Goal: Task Accomplishment & Management: Use online tool/utility

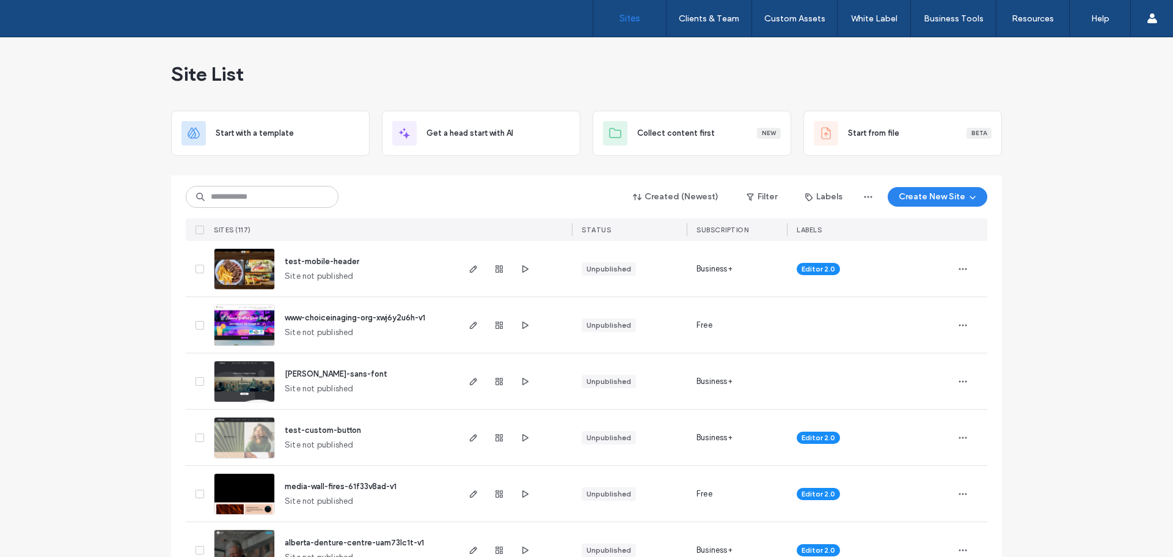
click at [249, 435] on img at bounding box center [244, 458] width 60 height 83
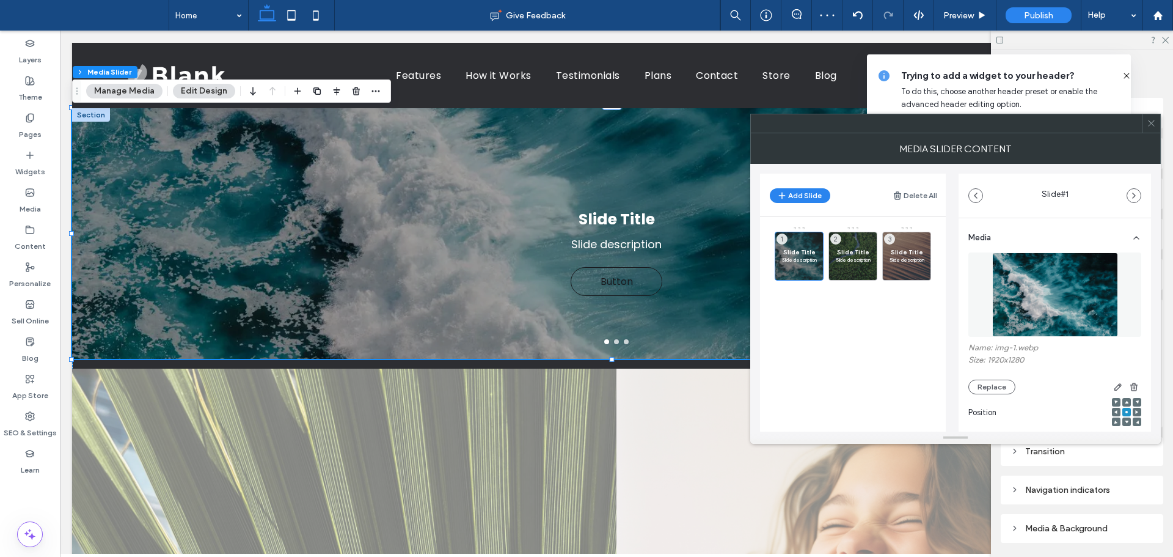
click at [1151, 126] on icon at bounding box center [1151, 123] width 9 height 9
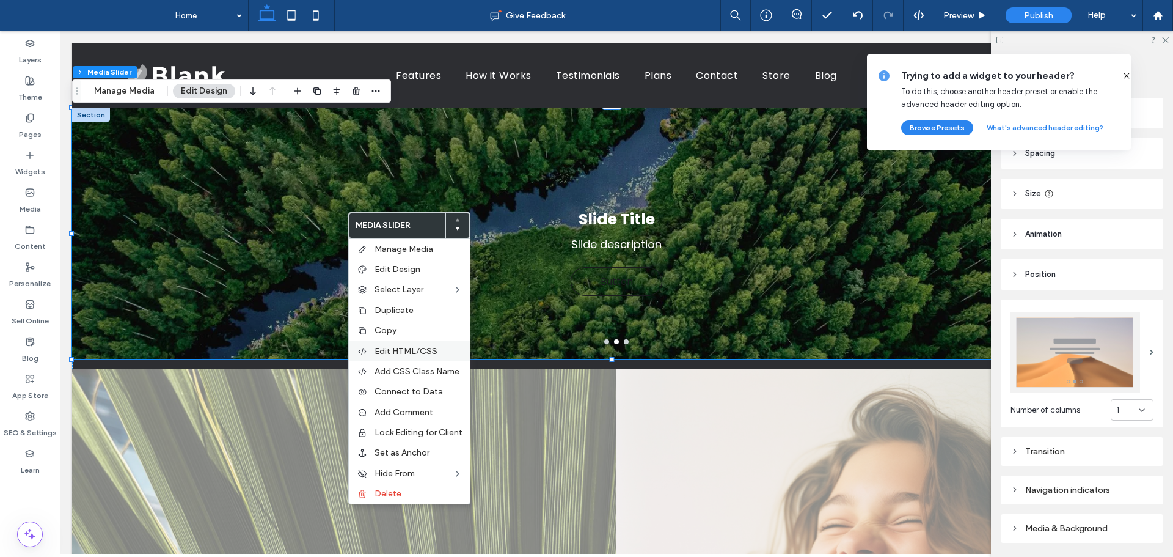
click at [420, 352] on span "Edit HTML/CSS" at bounding box center [406, 351] width 63 height 10
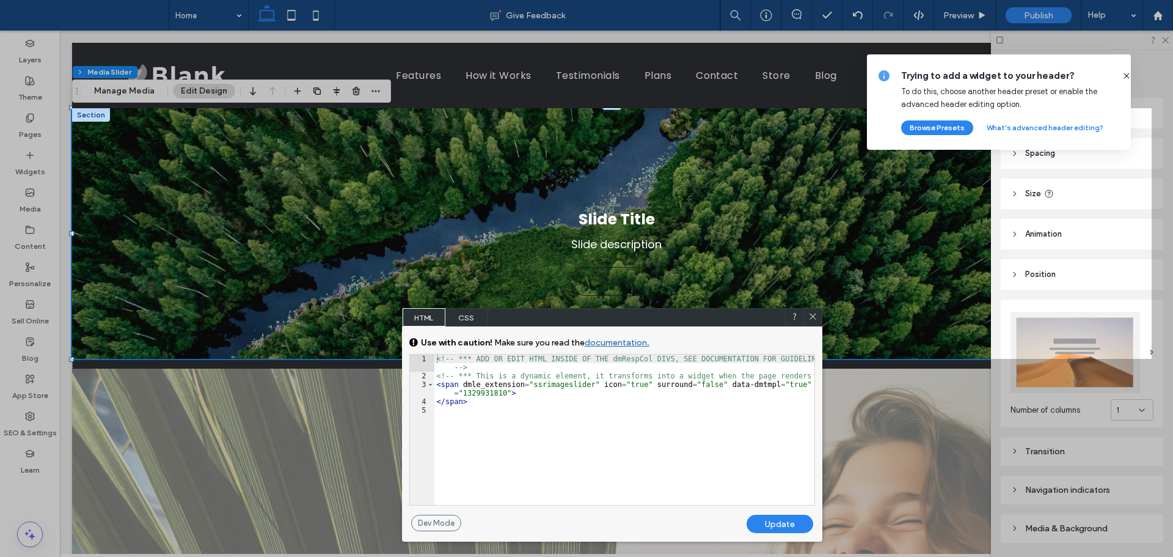
click at [466, 315] on span "CSS" at bounding box center [466, 317] width 43 height 18
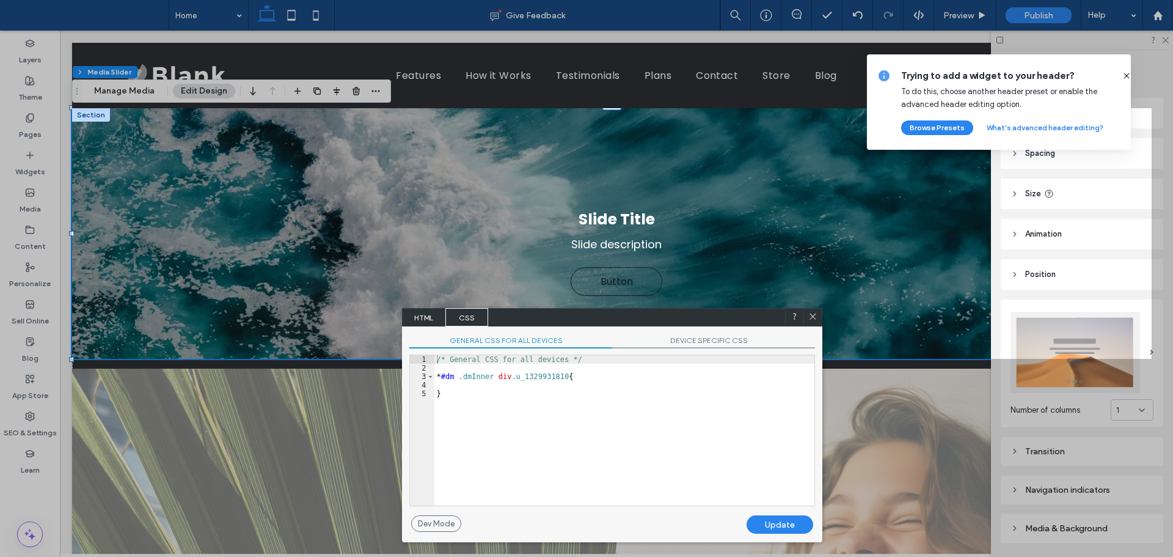
drag, startPoint x: 810, startPoint y: 317, endPoint x: 992, endPoint y: 138, distance: 255.4
click at [810, 317] on icon at bounding box center [812, 316] width 9 height 9
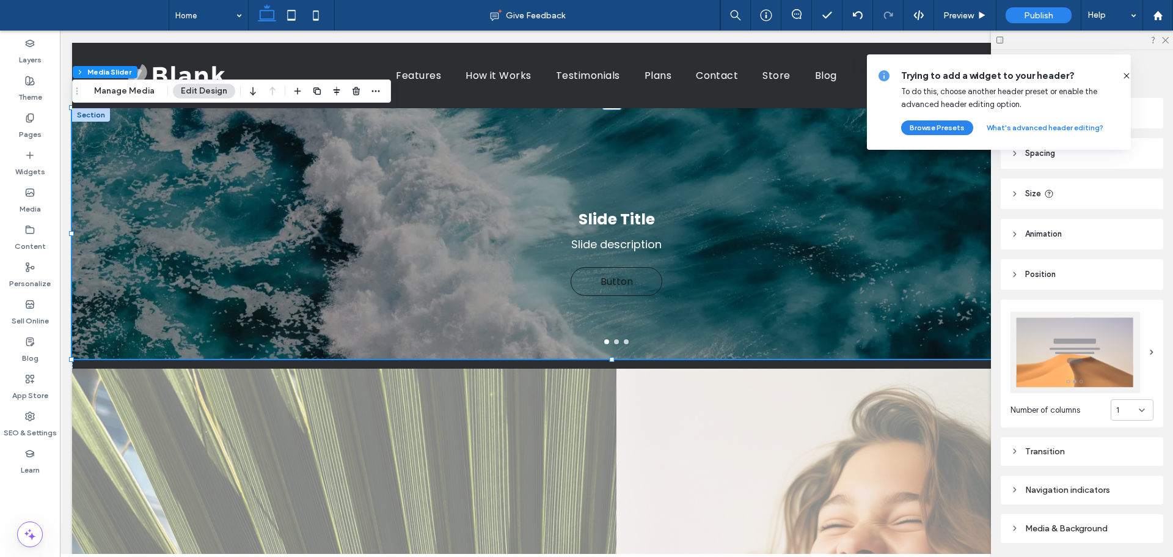
click at [1122, 73] on icon at bounding box center [1127, 76] width 10 height 10
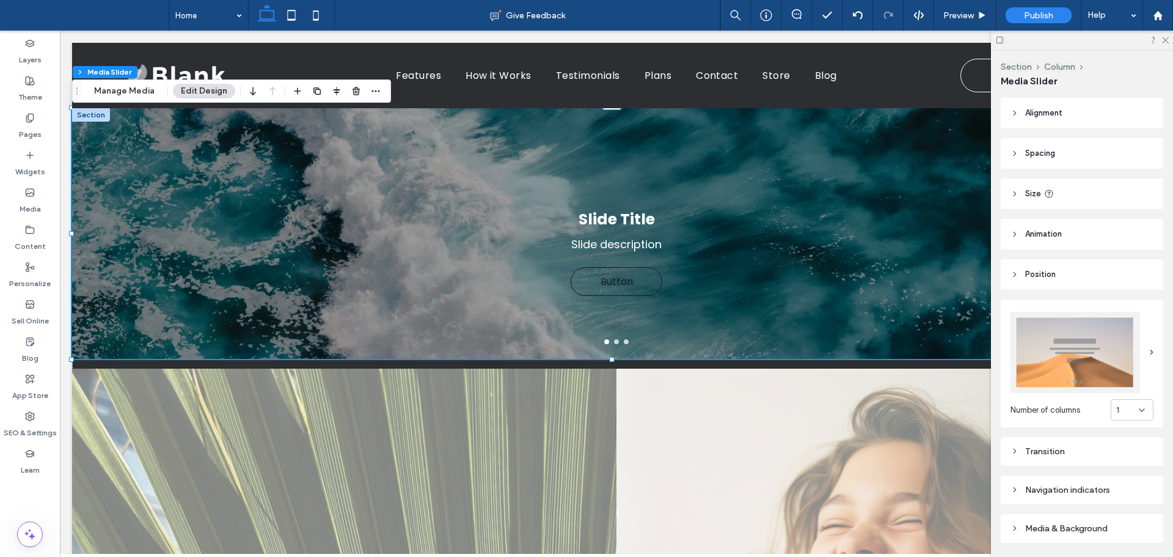
click at [445, 239] on div "Slide Title Slide description Button Button" at bounding box center [616, 241] width 1089 height 192
click at [134, 92] on button "Manage Media" at bounding box center [124, 91] width 76 height 15
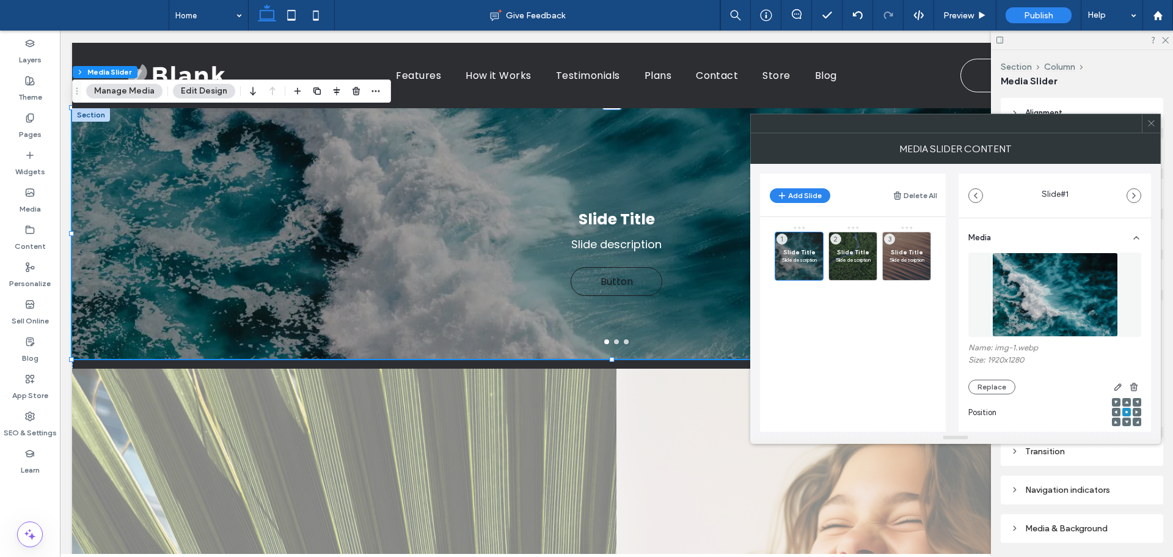
click at [1154, 122] on icon at bounding box center [1151, 123] width 9 height 9
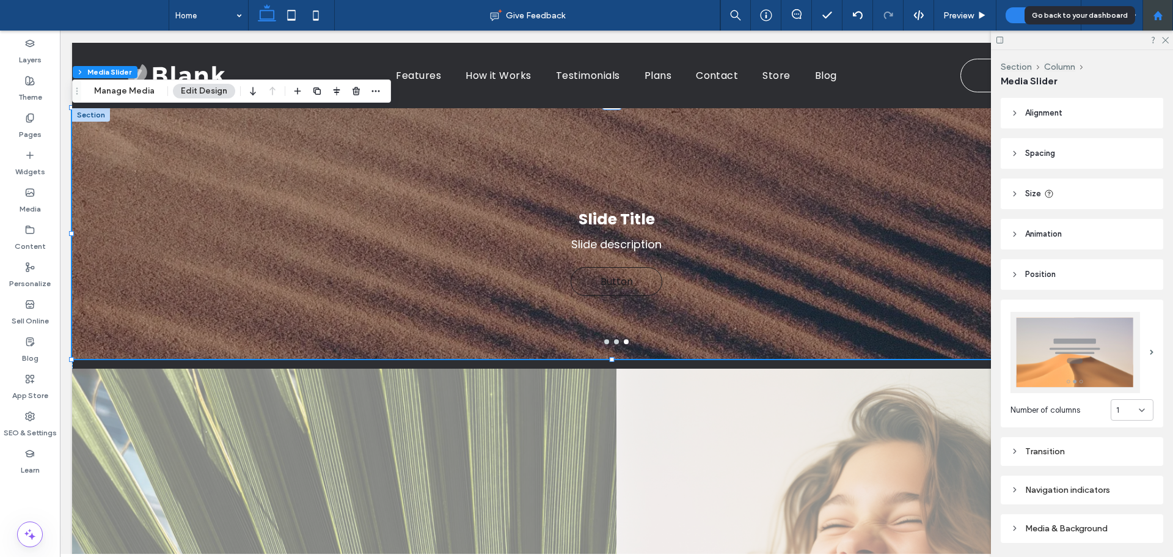
click at [1156, 14] on use at bounding box center [1157, 14] width 9 height 9
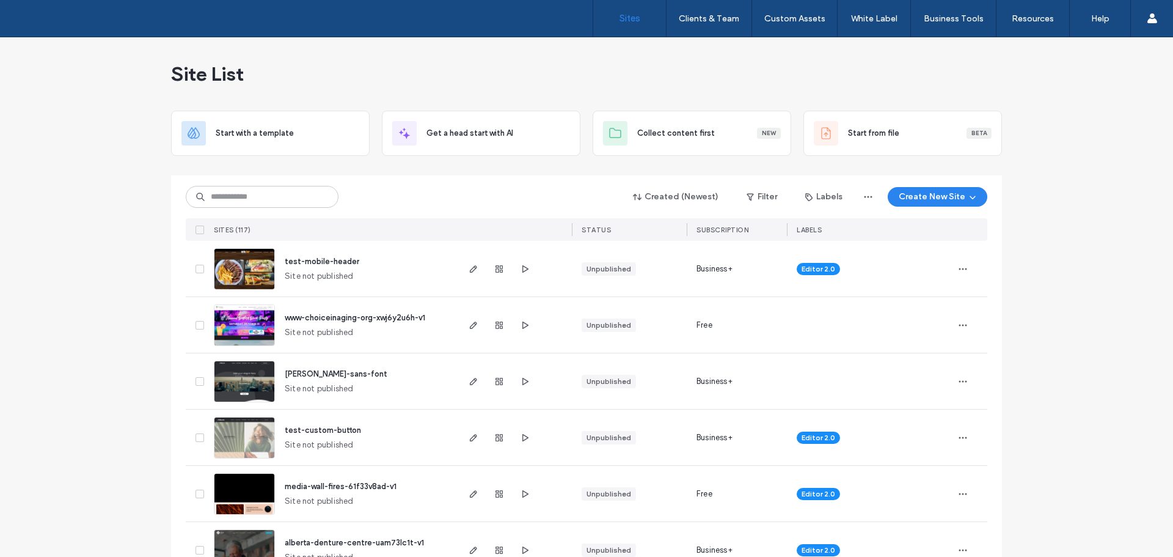
click at [247, 384] on img at bounding box center [244, 402] width 60 height 83
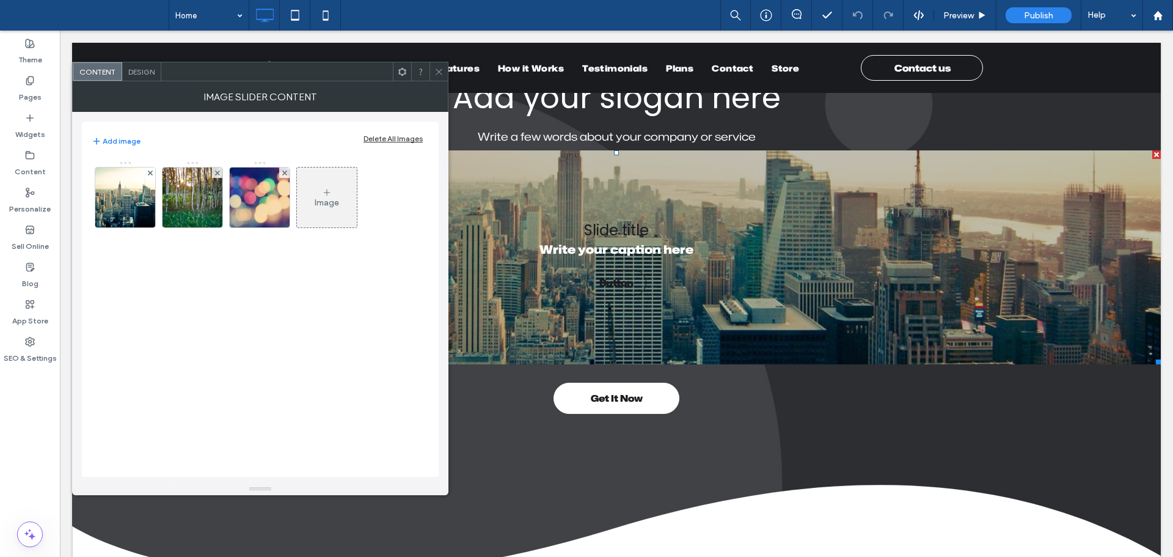
click at [445, 70] on div at bounding box center [439, 71] width 18 height 18
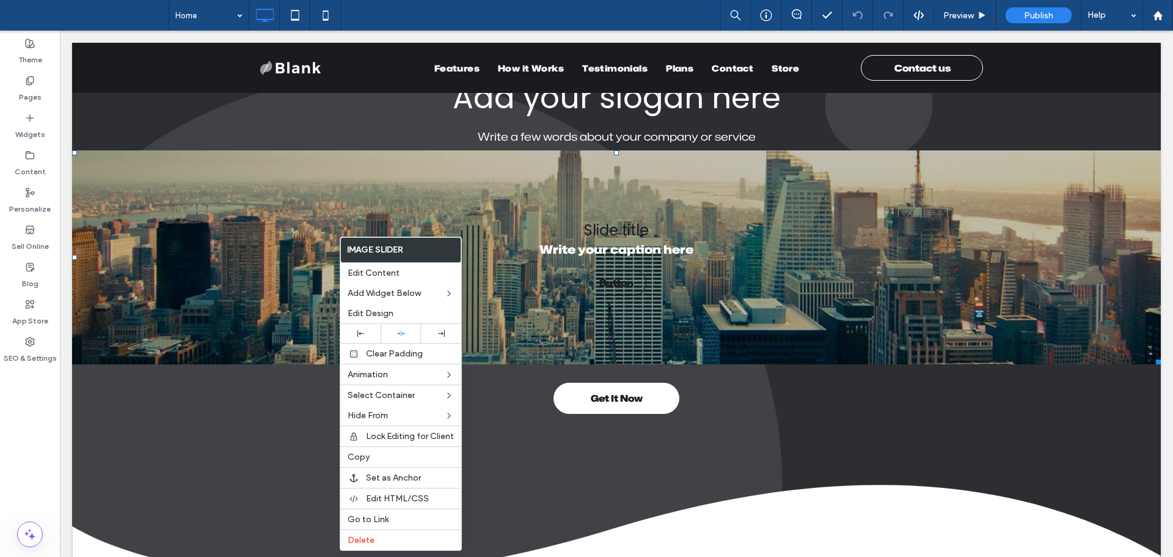
drag, startPoint x: 368, startPoint y: 539, endPoint x: 337, endPoint y: 492, distance: 55.6
click at [368, 539] on span "Delete" at bounding box center [361, 540] width 27 height 10
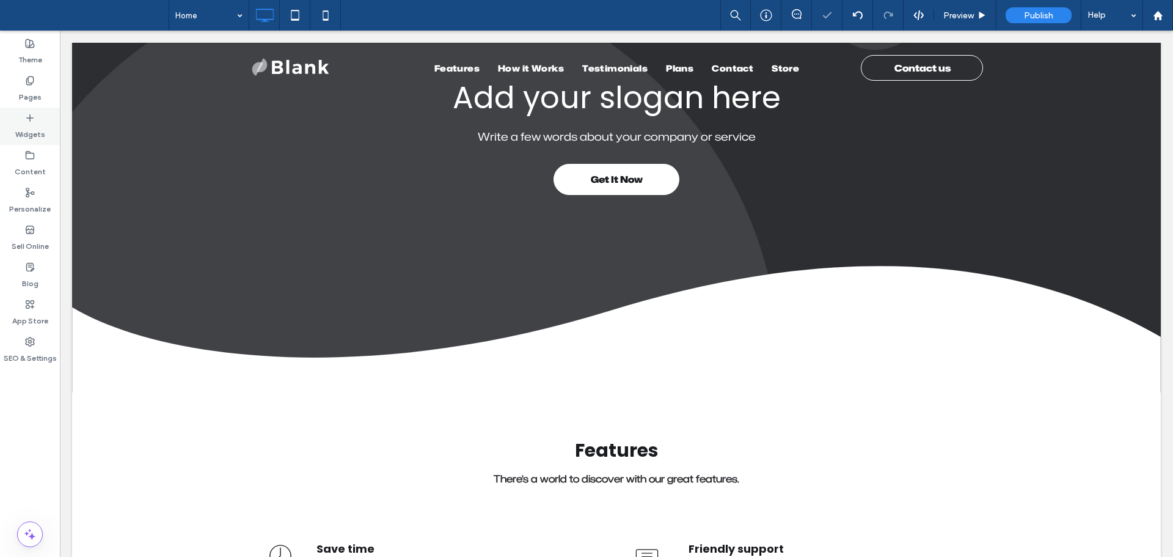
click at [34, 127] on label "Widgets" at bounding box center [30, 131] width 30 height 17
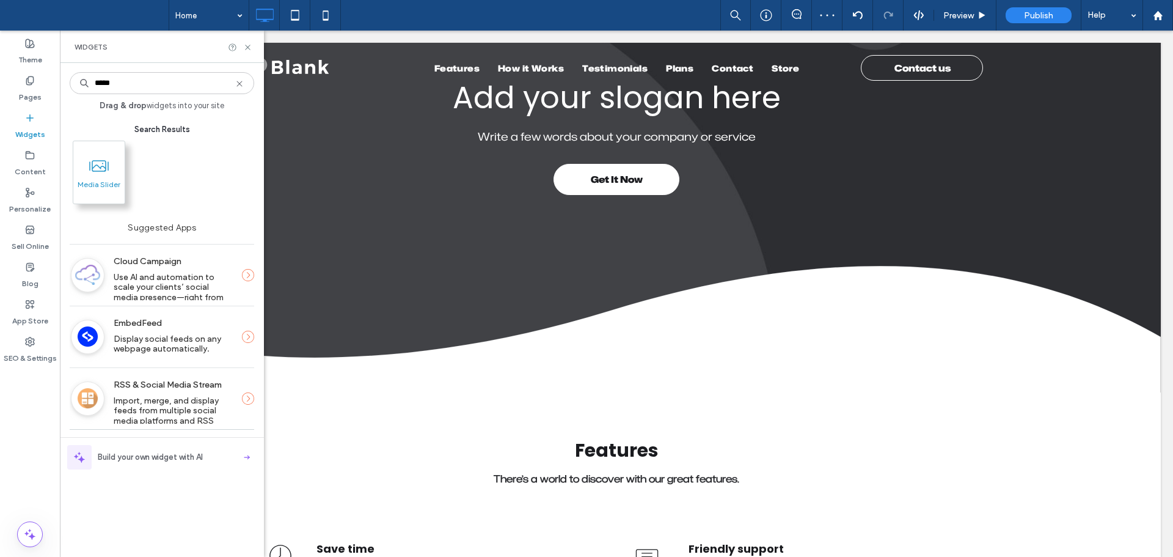
type input "*****"
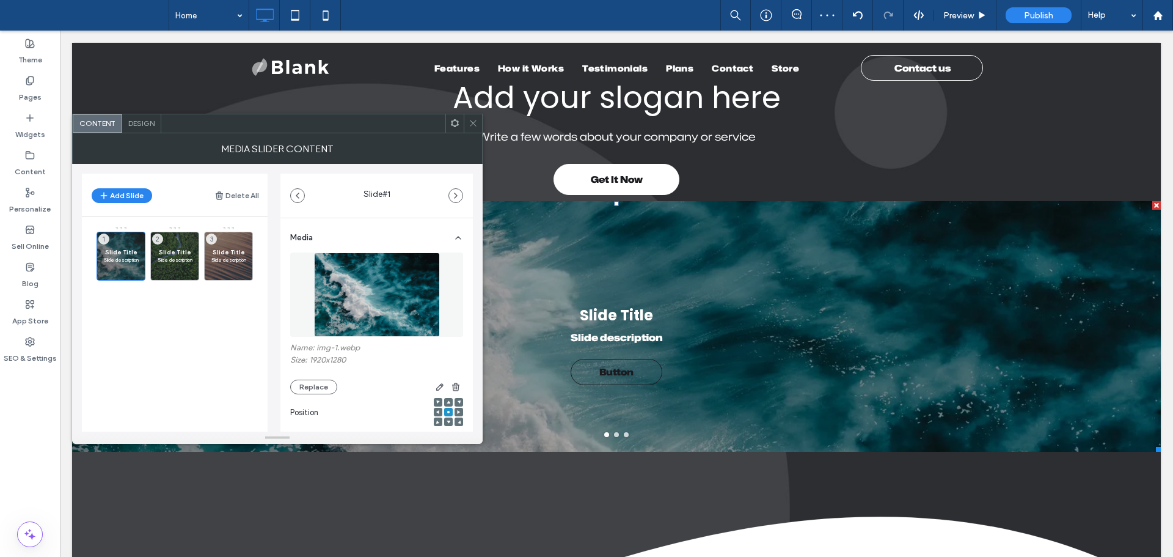
click at [477, 122] on icon at bounding box center [473, 123] width 9 height 9
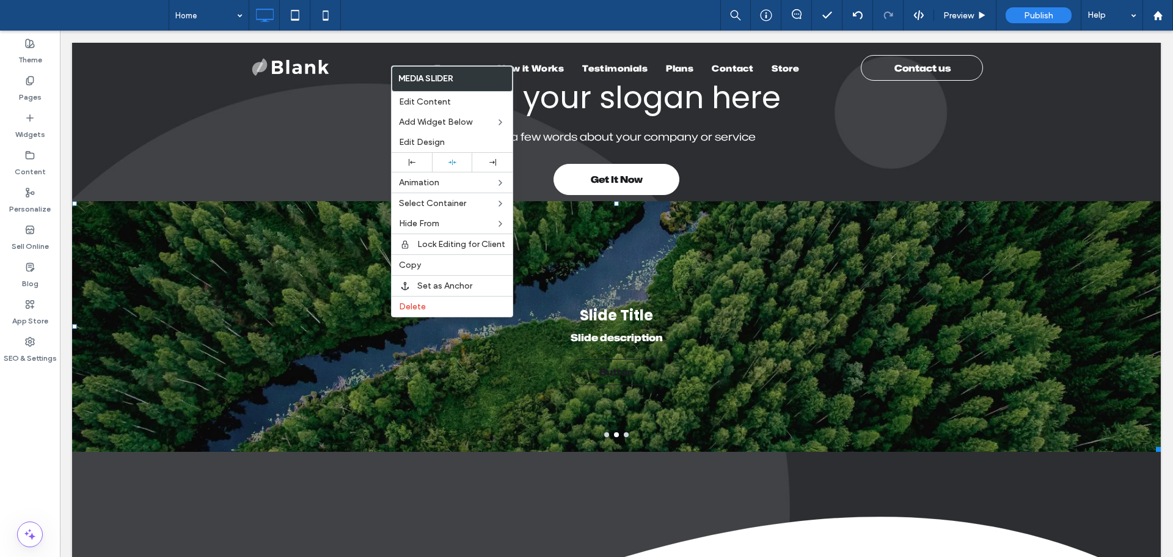
click at [212, 430] on div at bounding box center [616, 326] width 1089 height 251
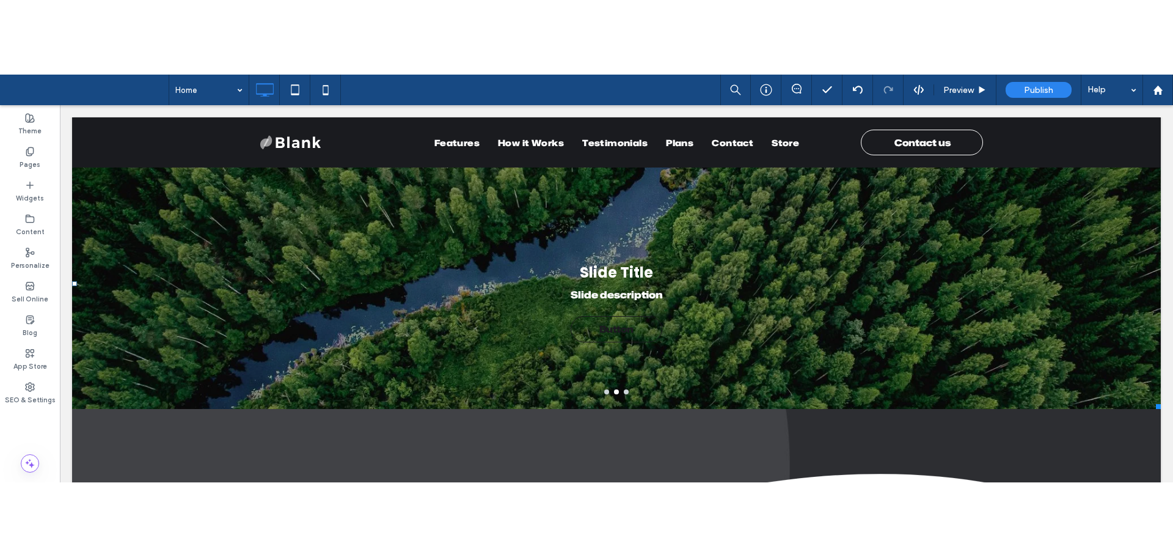
scroll to position [244, 0]
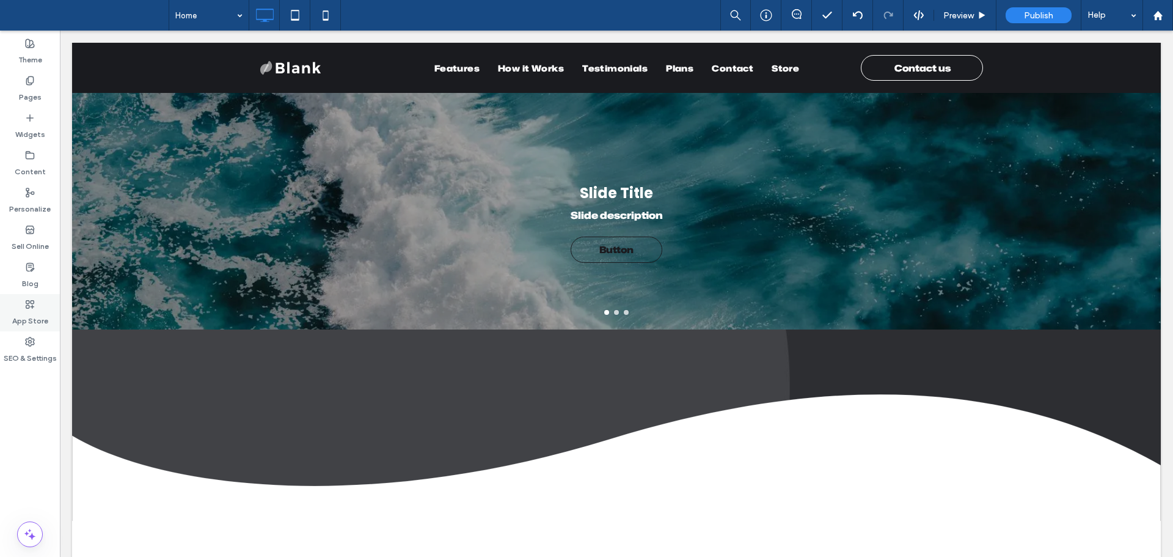
click at [32, 313] on label "App Store" at bounding box center [30, 317] width 36 height 17
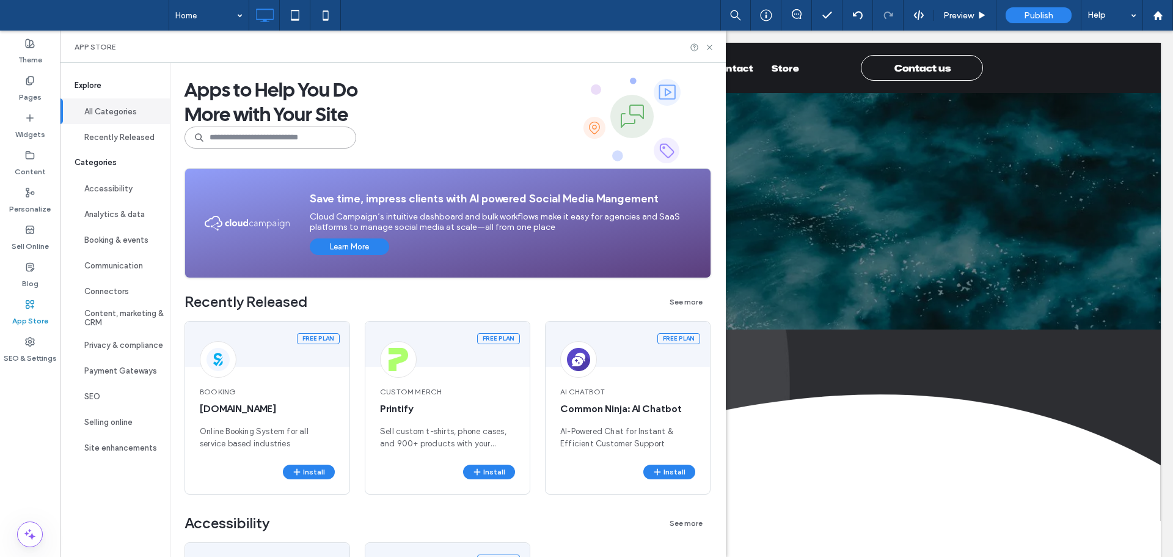
click at [241, 139] on input at bounding box center [271, 137] width 172 height 22
type input "******"
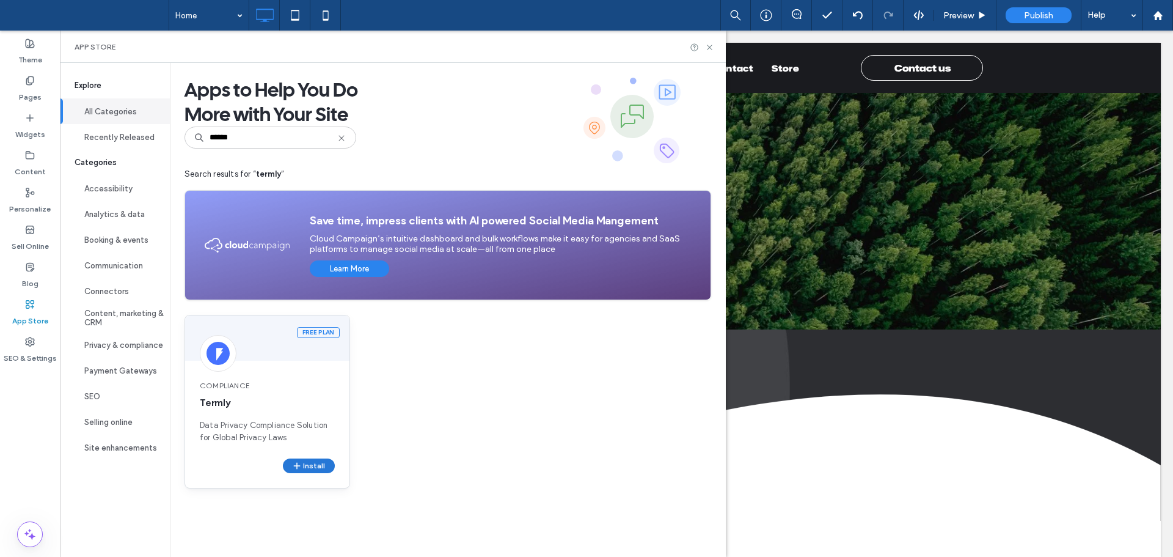
click at [312, 463] on button "Install" at bounding box center [309, 465] width 52 height 15
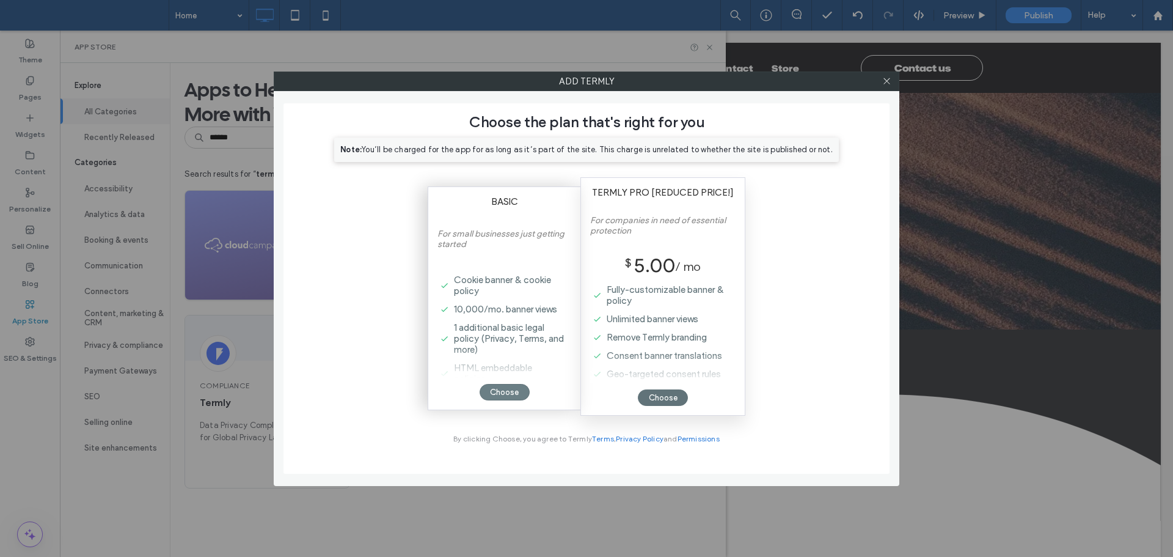
click at [513, 393] on div "Choose" at bounding box center [505, 392] width 50 height 16
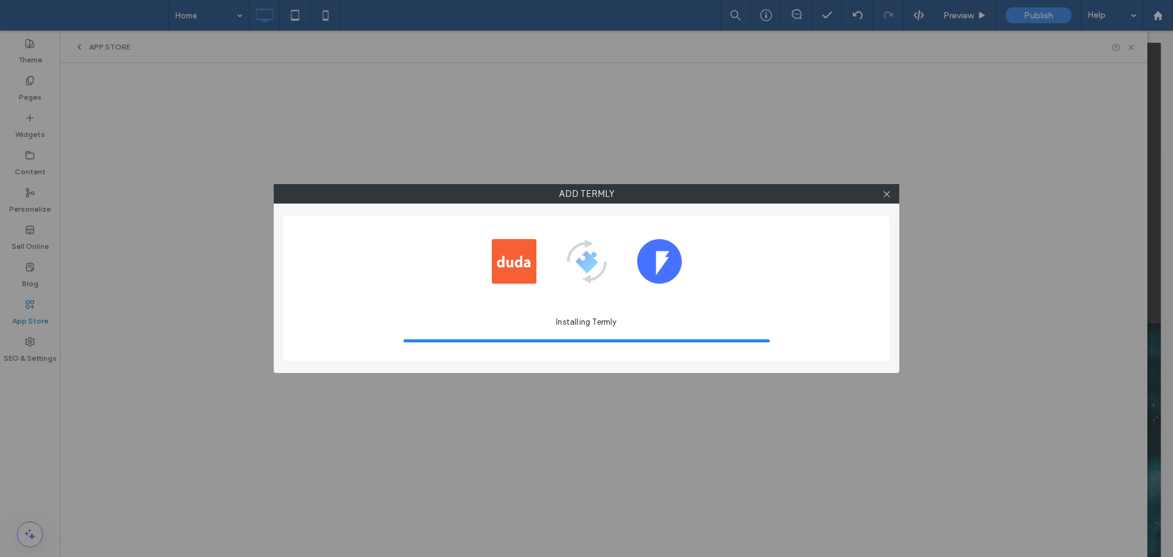
scroll to position [0, 0]
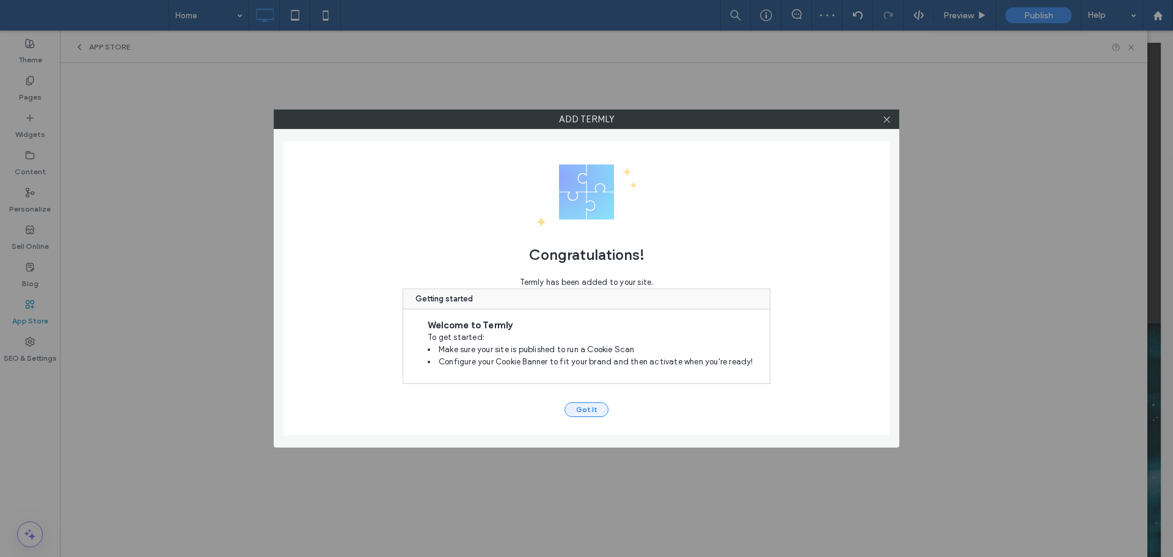
click at [585, 412] on button "Got It" at bounding box center [587, 409] width 44 height 15
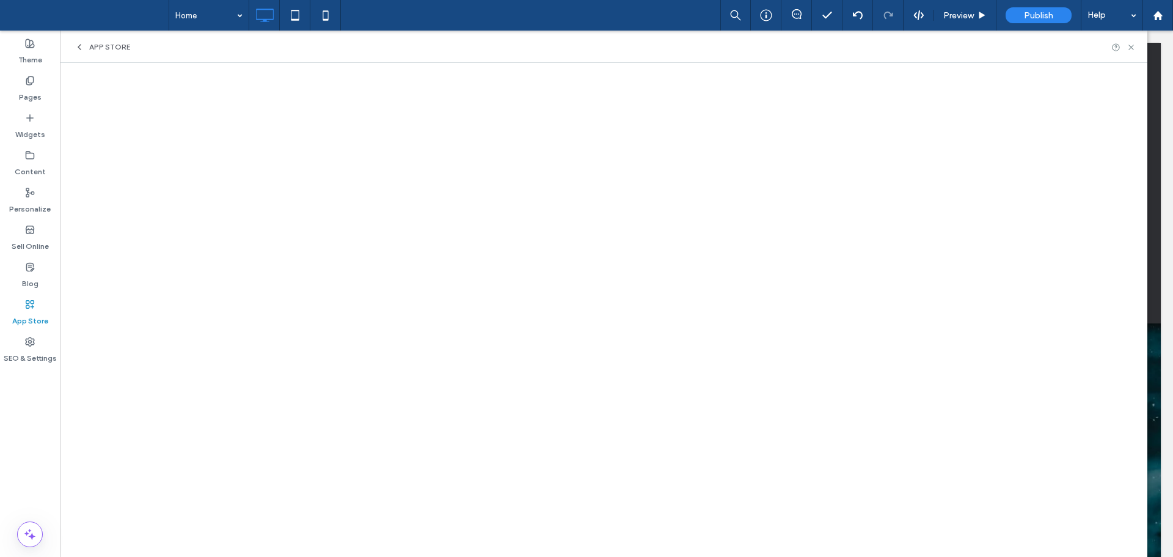
click at [82, 51] on icon at bounding box center [80, 47] width 10 height 10
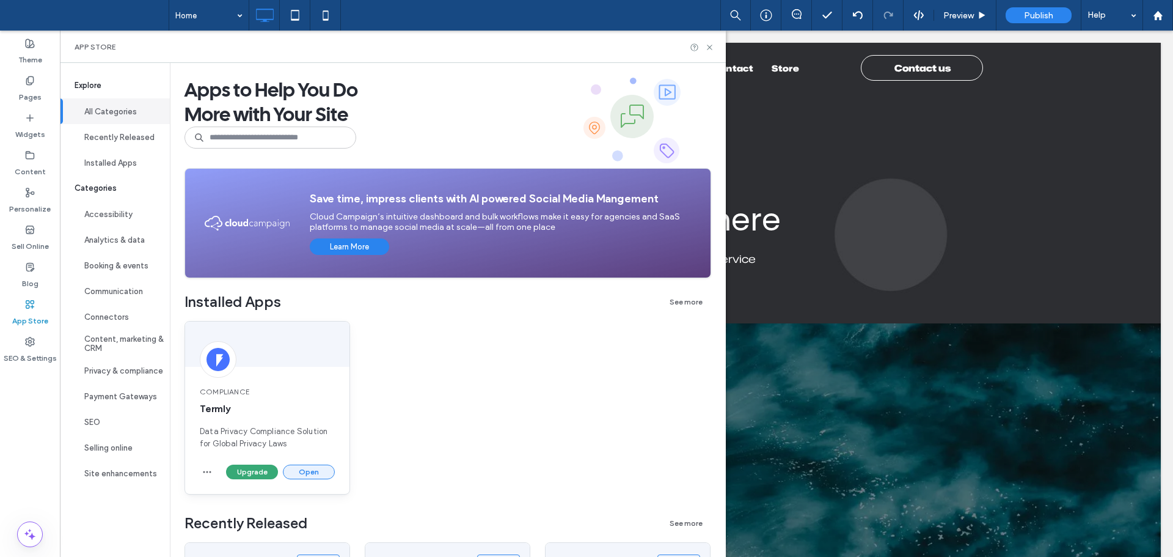
click at [309, 472] on button "Open" at bounding box center [309, 471] width 52 height 15
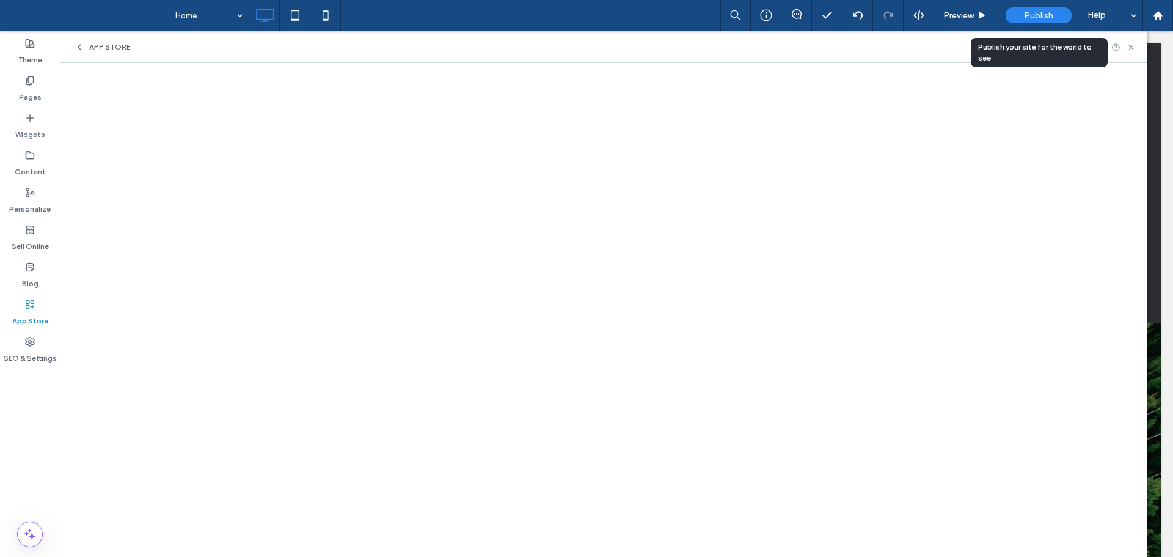
click at [1032, 19] on span "Publish" at bounding box center [1038, 15] width 29 height 10
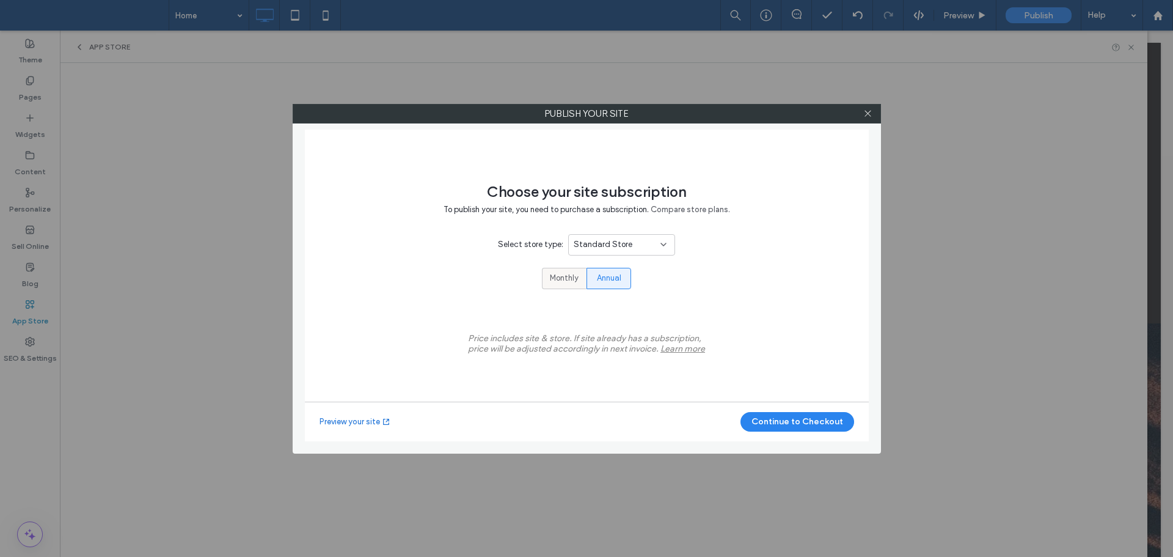
click at [563, 276] on span "Monthly" at bounding box center [564, 278] width 29 height 12
click at [653, 246] on div "Standard Store" at bounding box center [617, 244] width 87 height 12
click at [623, 263] on div "Mock Store" at bounding box center [621, 265] width 106 height 21
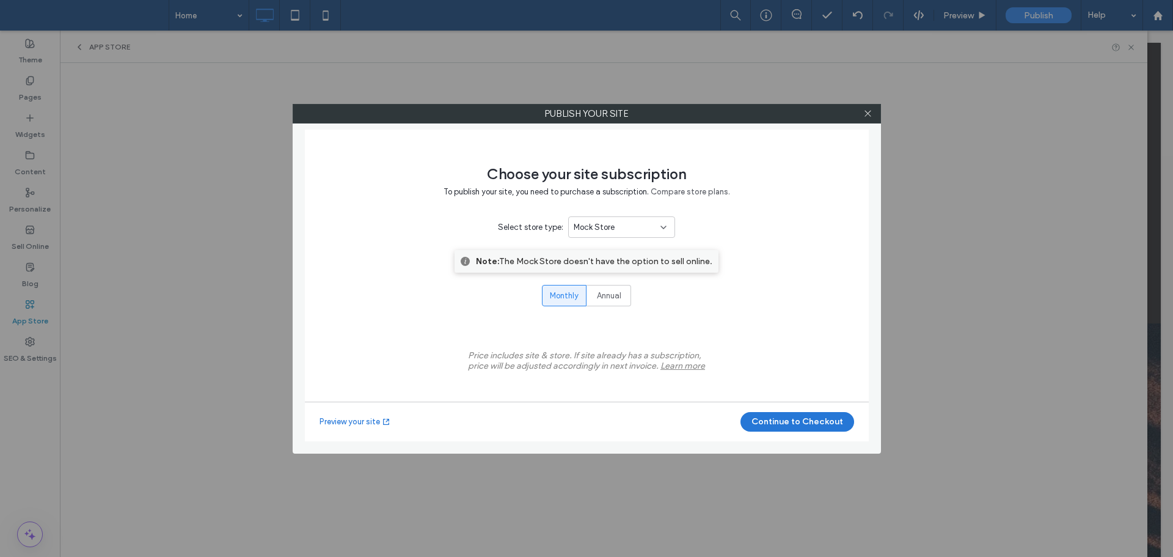
click at [791, 425] on button "Continue to Checkout" at bounding box center [798, 422] width 114 height 20
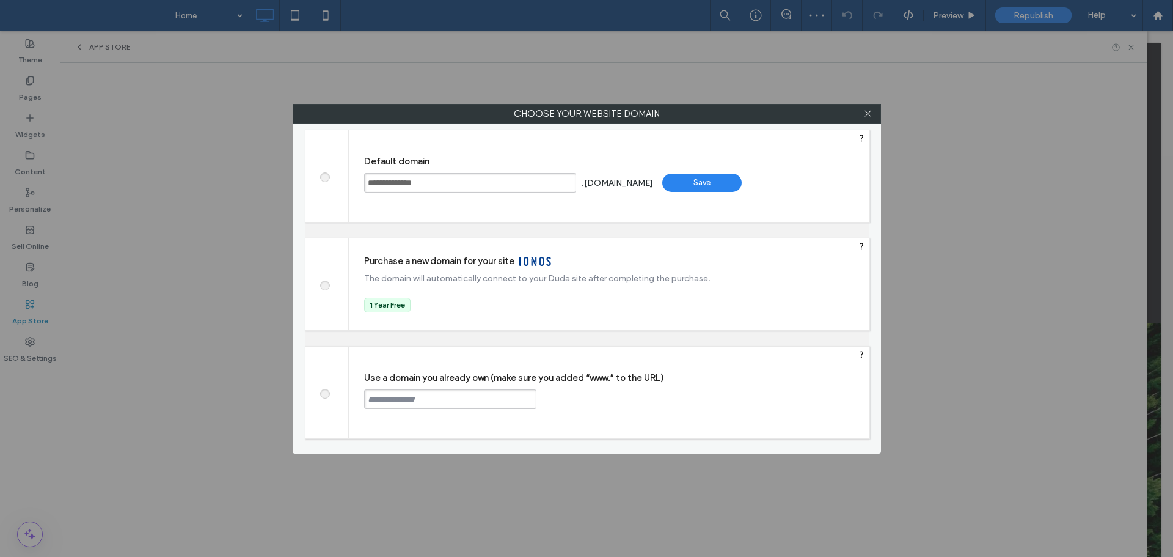
click at [714, 185] on div "Save" at bounding box center [701, 183] width 79 height 18
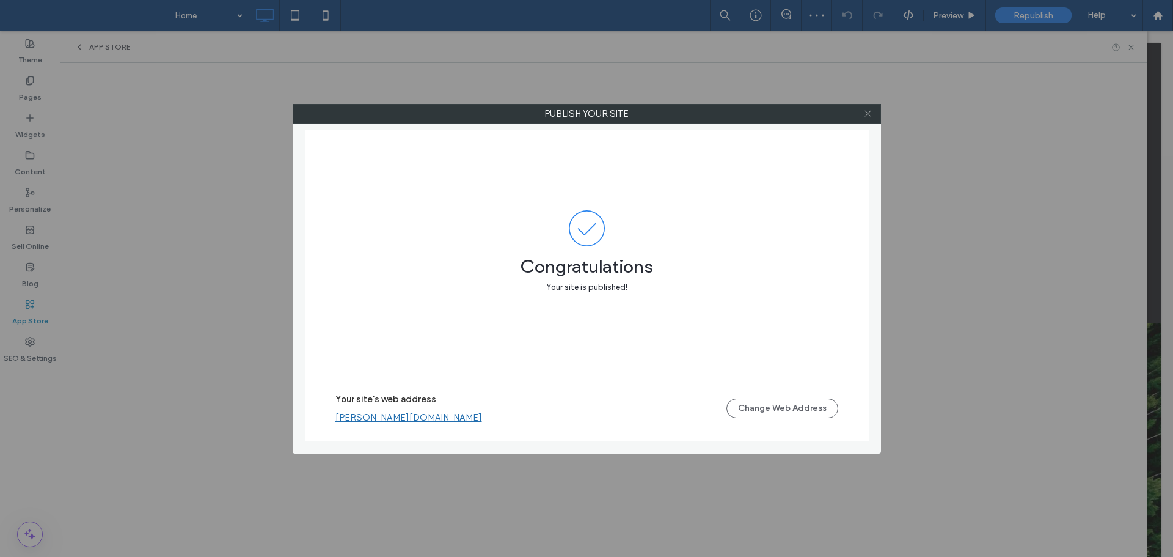
click at [867, 113] on icon at bounding box center [867, 113] width 9 height 9
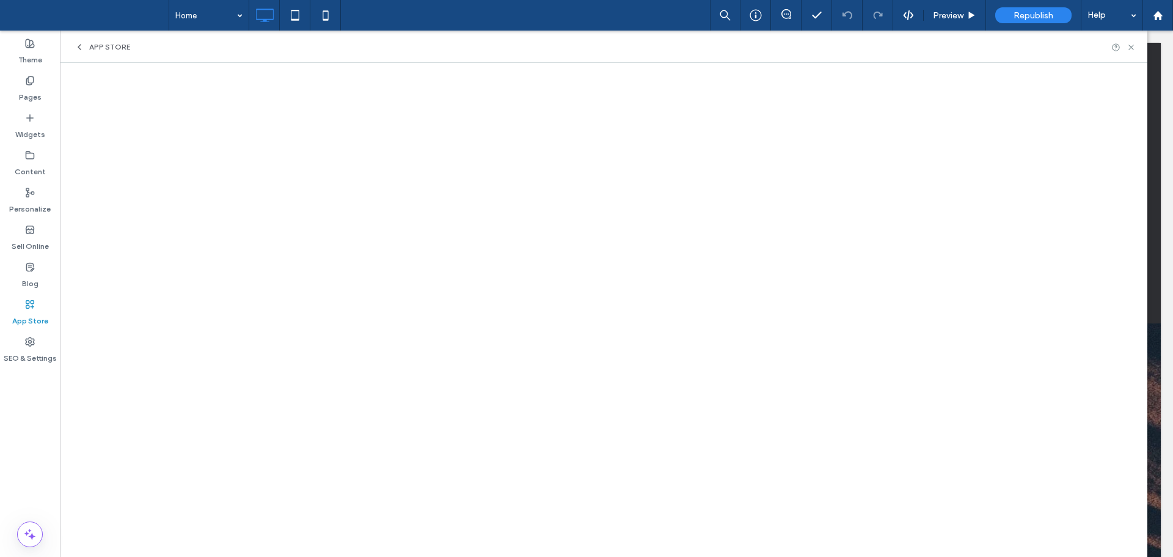
click at [111, 46] on span "App Store" at bounding box center [109, 47] width 41 height 10
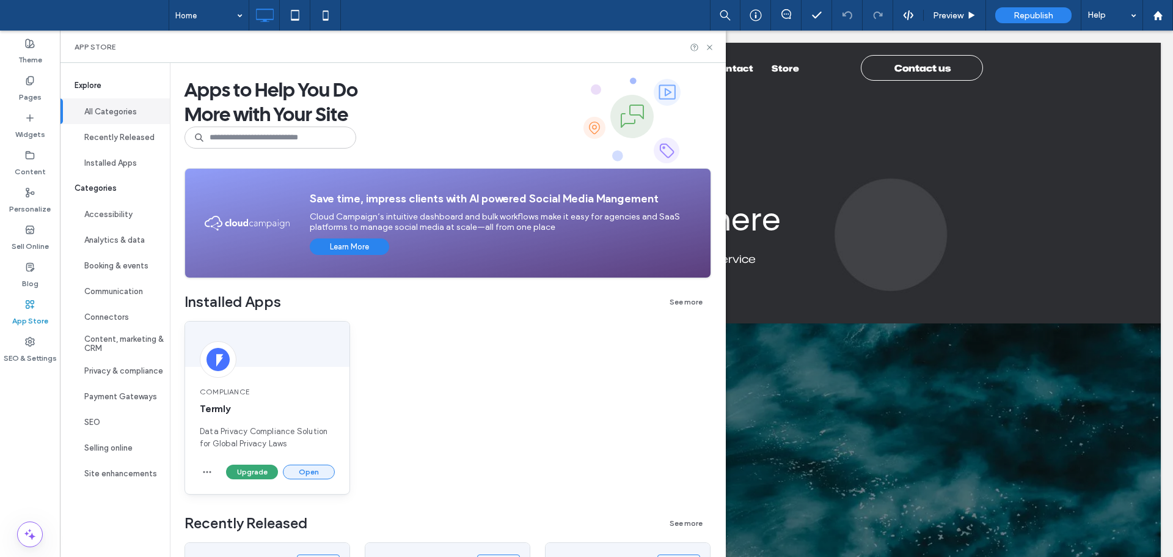
click at [312, 468] on button "Open" at bounding box center [309, 471] width 52 height 15
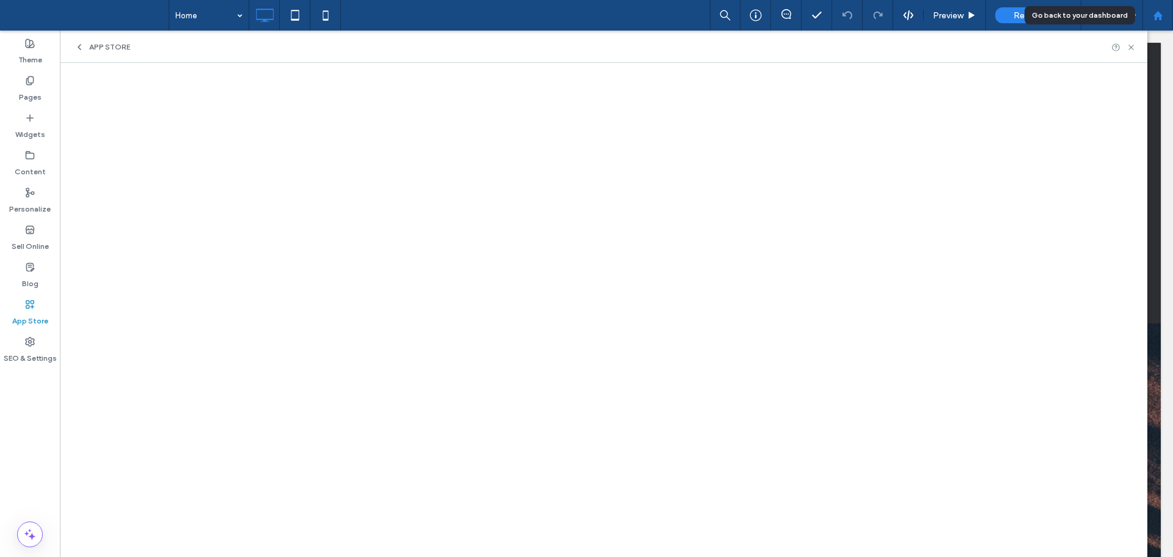
click at [1158, 19] on icon at bounding box center [1158, 15] width 10 height 10
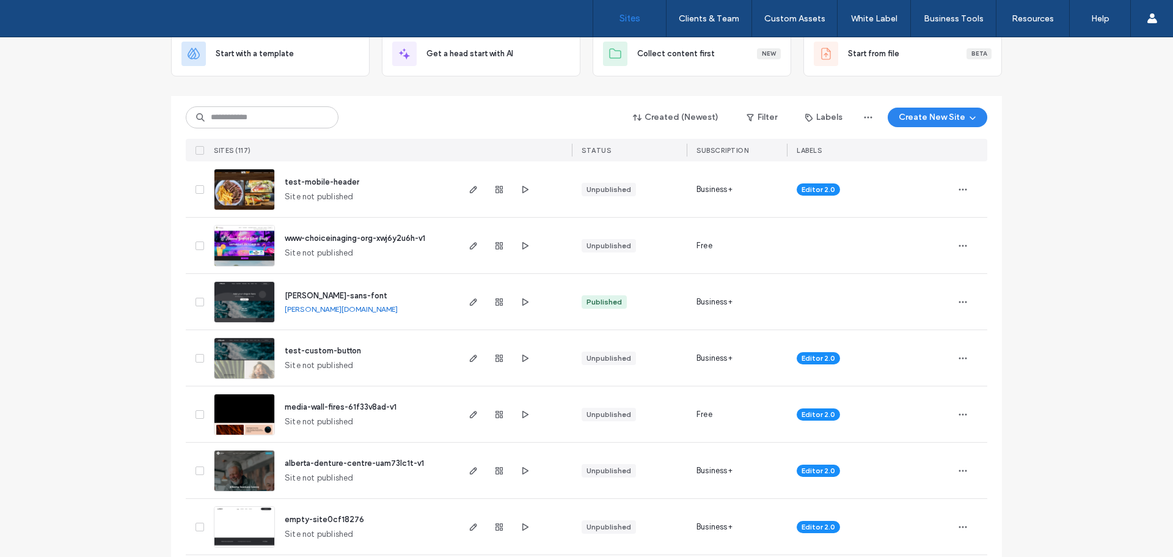
scroll to position [122, 0]
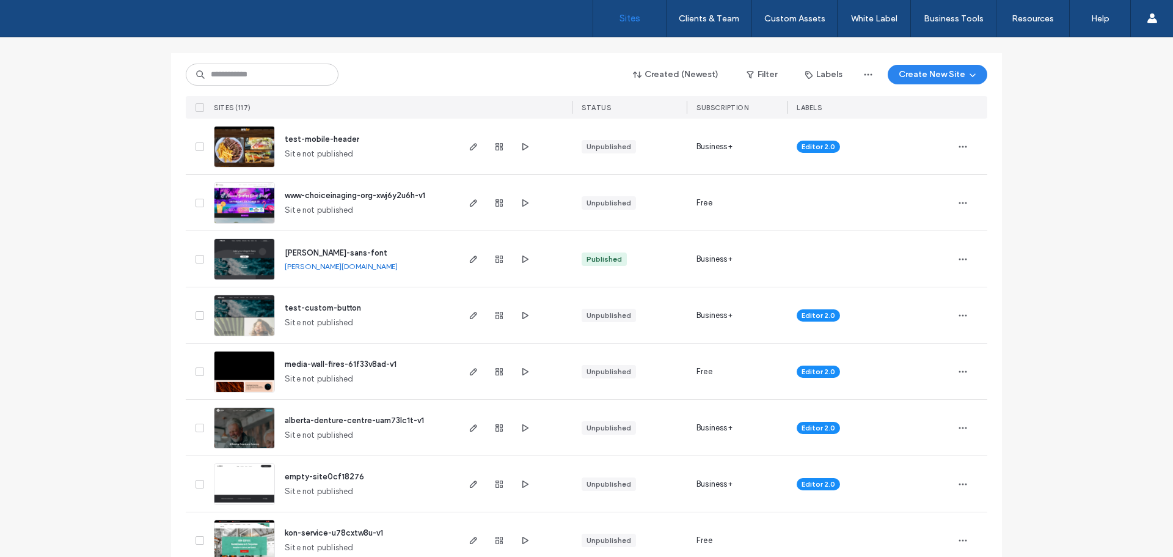
click at [249, 315] on img at bounding box center [244, 336] width 60 height 83
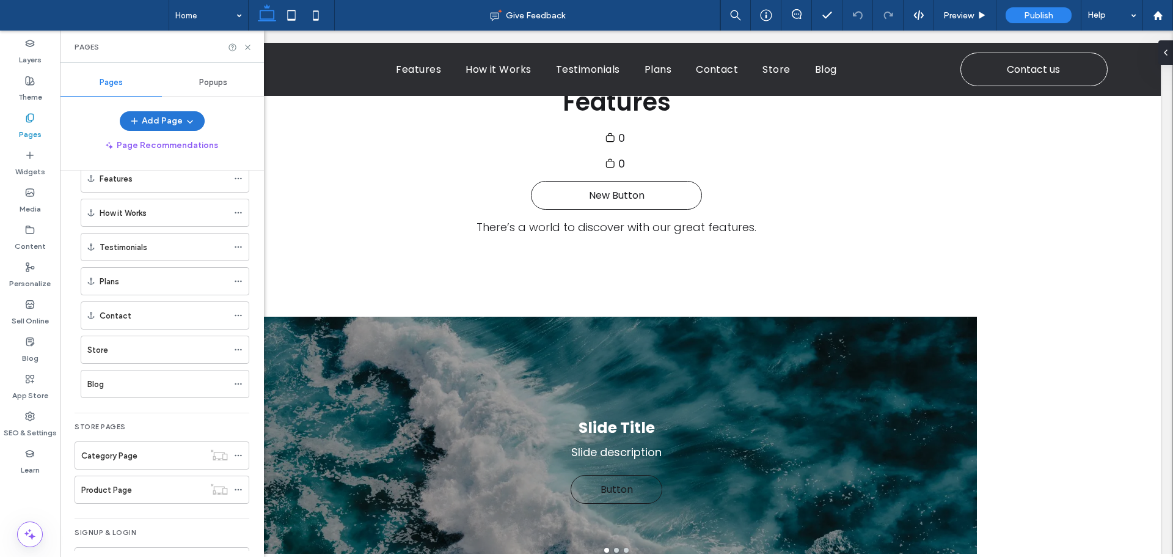
click at [186, 124] on icon "button" at bounding box center [190, 121] width 10 height 10
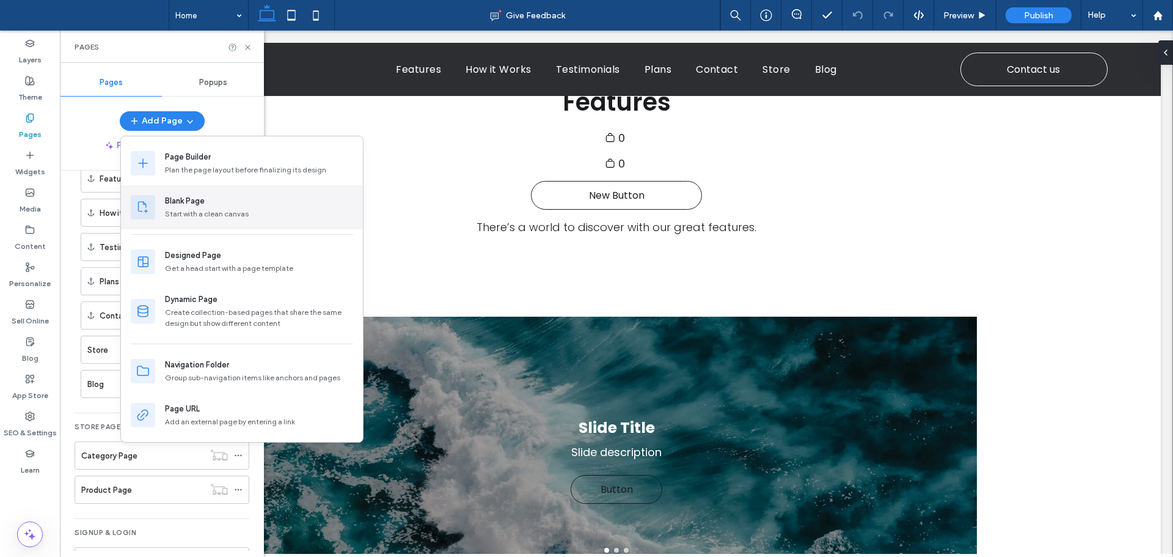
click at [201, 197] on div "Blank Page" at bounding box center [185, 201] width 40 height 12
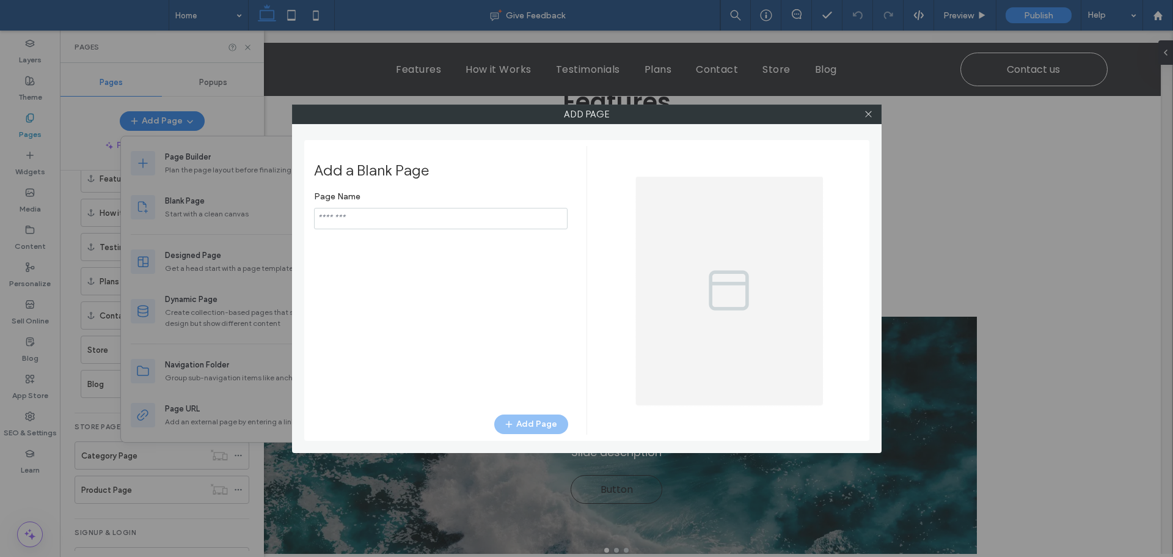
type input "*****"
click at [543, 420] on button "Add Page" at bounding box center [531, 424] width 74 height 20
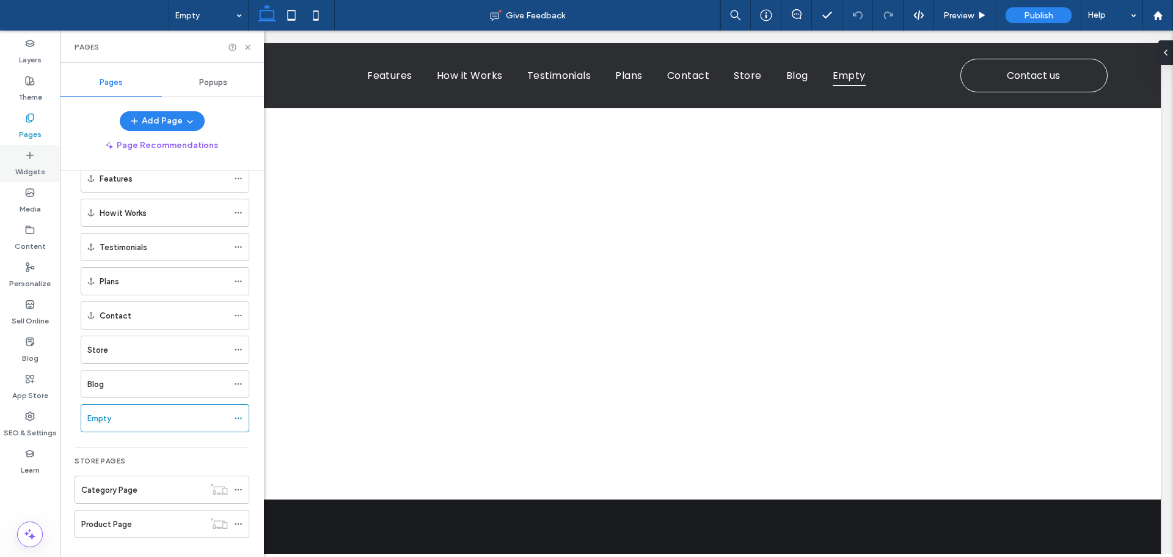
click at [42, 167] on label "Widgets" at bounding box center [30, 168] width 30 height 17
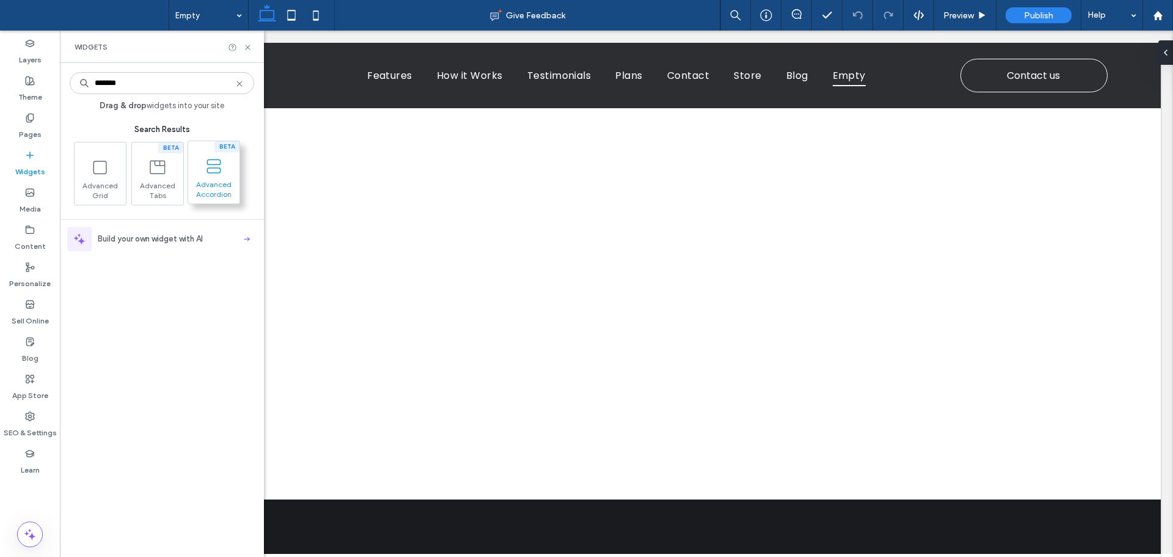
type input "*******"
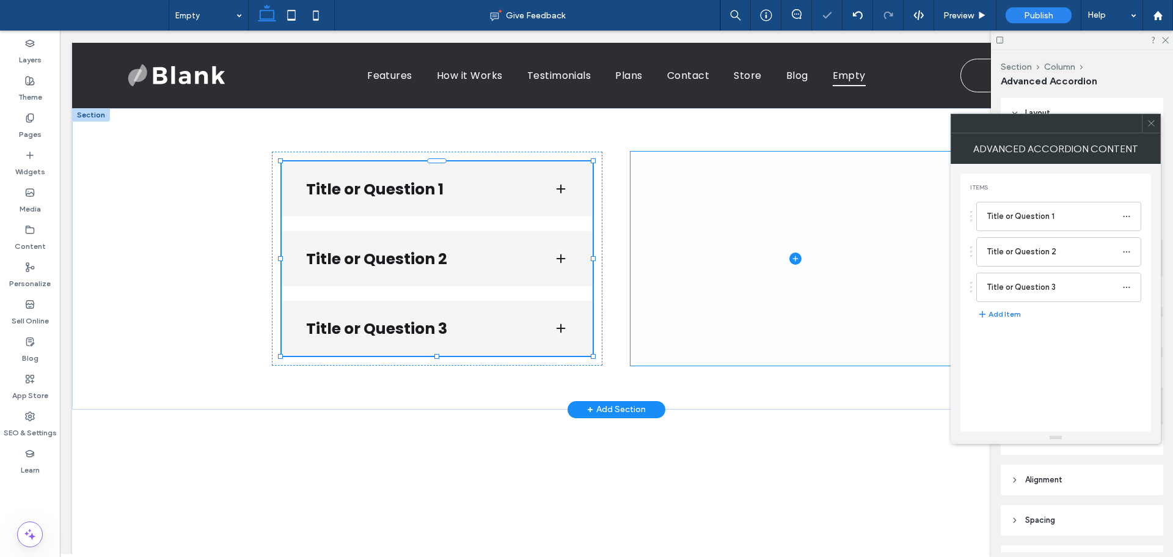
type input "***"
type input "**"
type input "****"
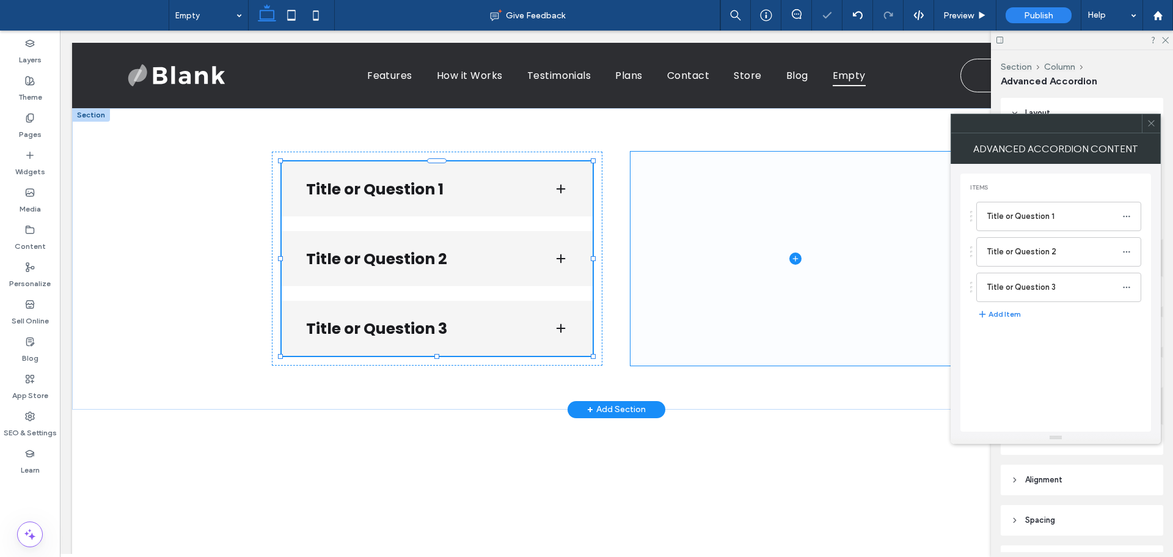
type input "*"
type input "**"
type input "****"
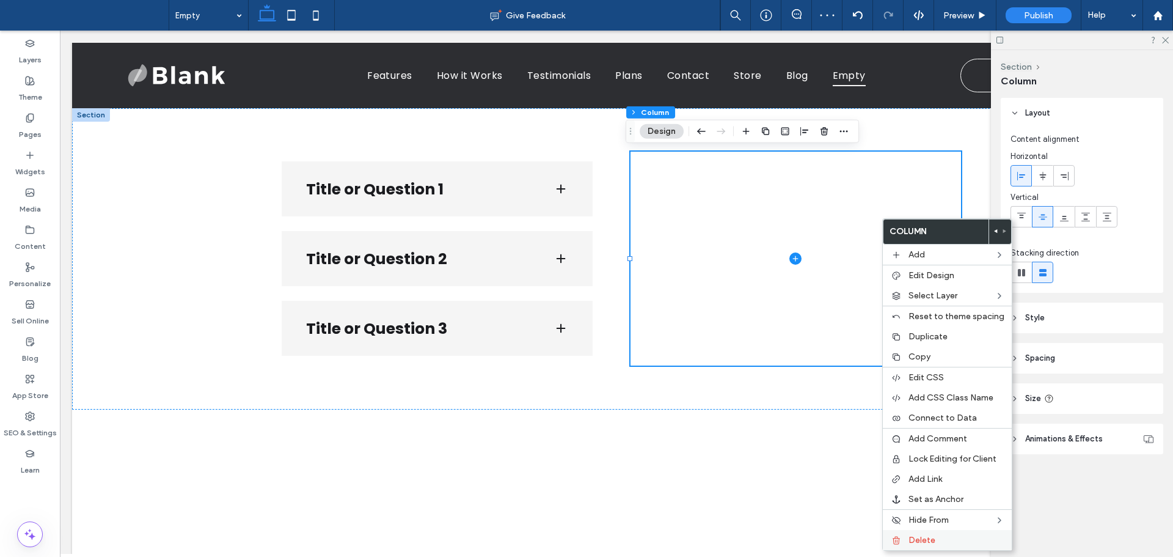
click at [932, 544] on span "Delete" at bounding box center [922, 540] width 27 height 10
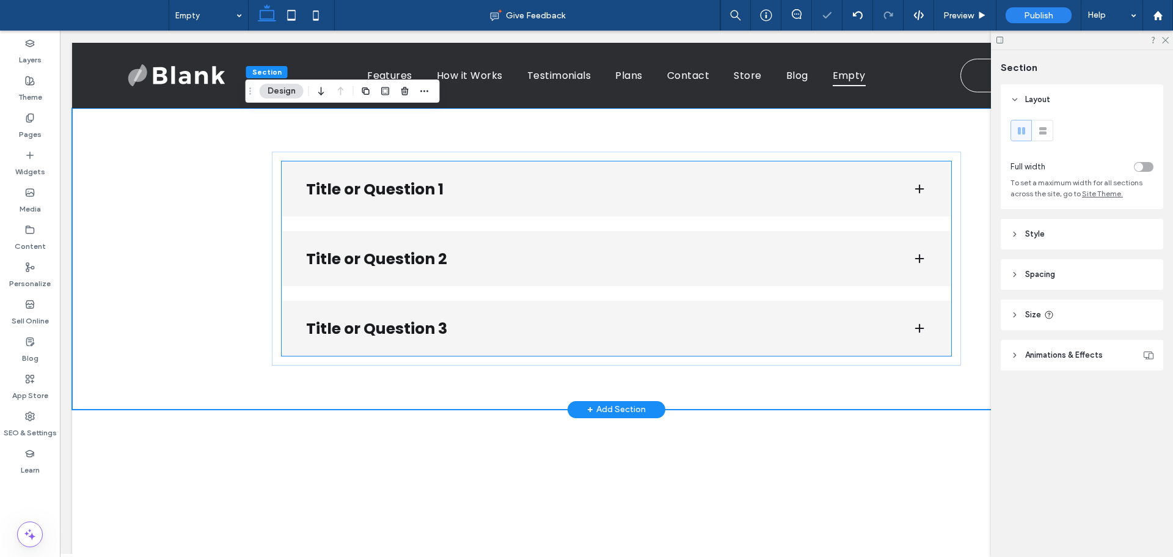
click at [705, 191] on h3 "Title or Question 1" at bounding box center [599, 189] width 587 height 23
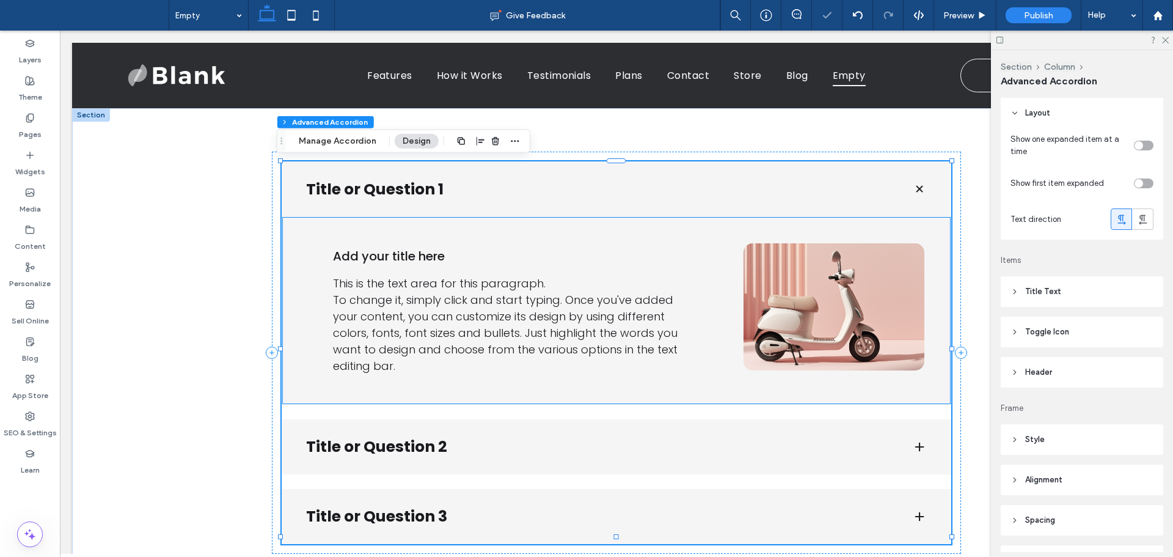
click at [803, 317] on img at bounding box center [834, 306] width 181 height 126
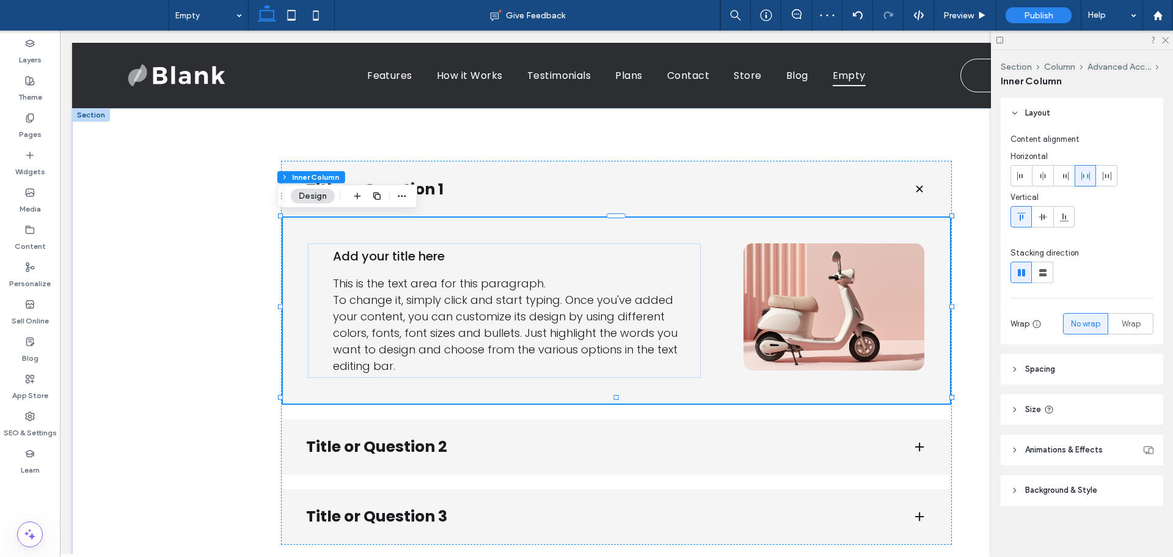
click at [851, 326] on img at bounding box center [834, 306] width 181 height 126
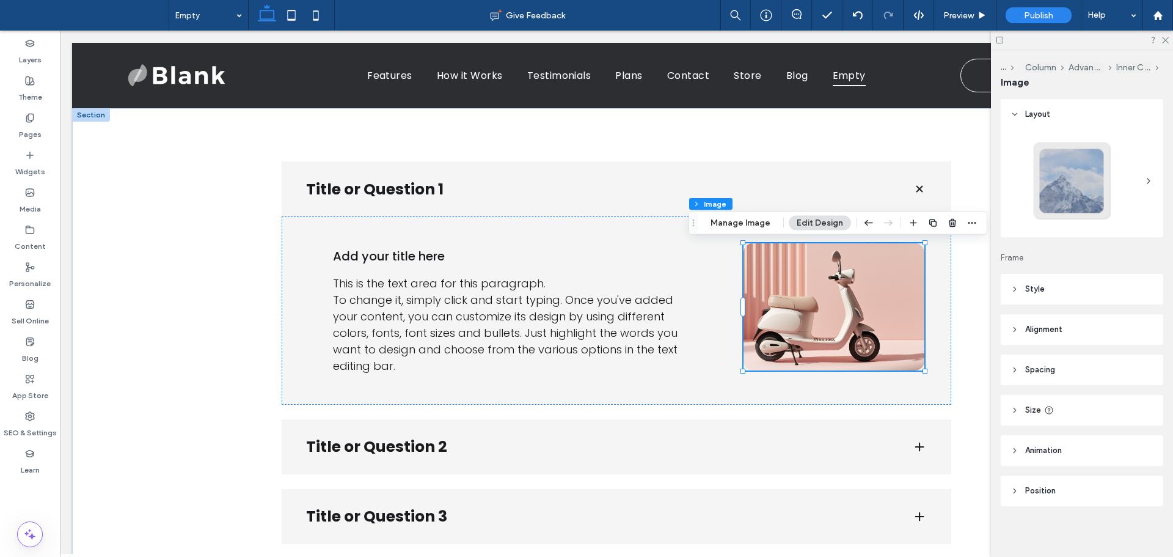
click at [869, 289] on img at bounding box center [834, 306] width 181 height 126
click at [750, 225] on button "Manage Image" at bounding box center [741, 223] width 76 height 15
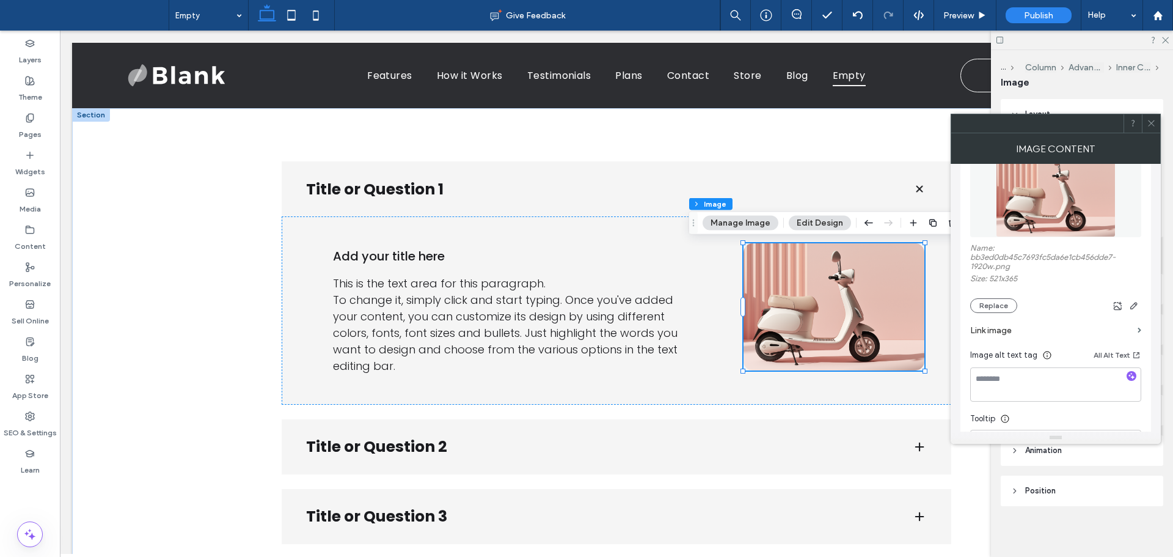
scroll to position [61, 0]
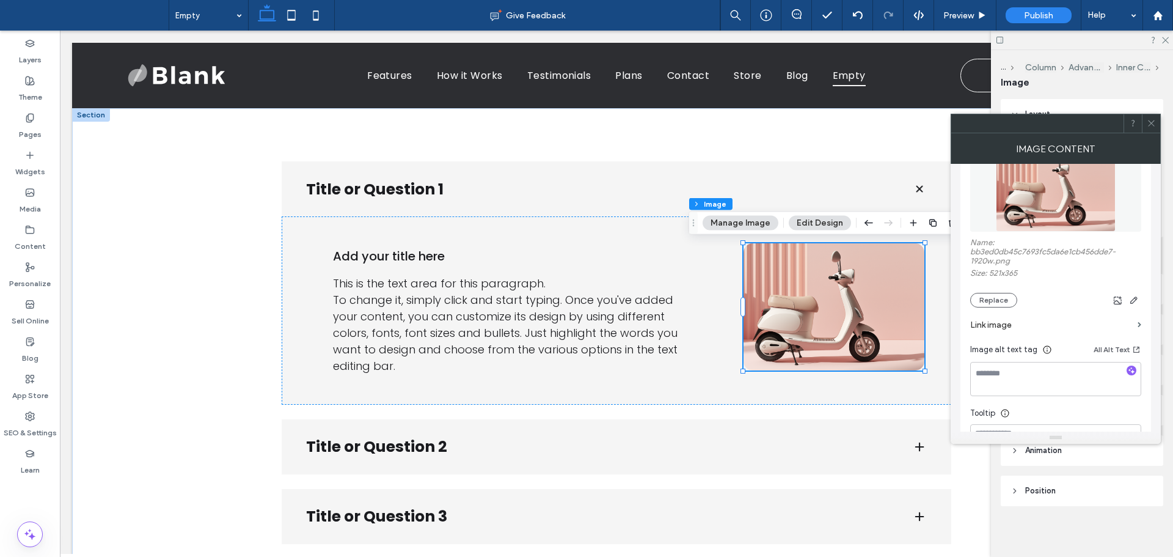
click at [1047, 320] on label "Link image" at bounding box center [1051, 324] width 163 height 23
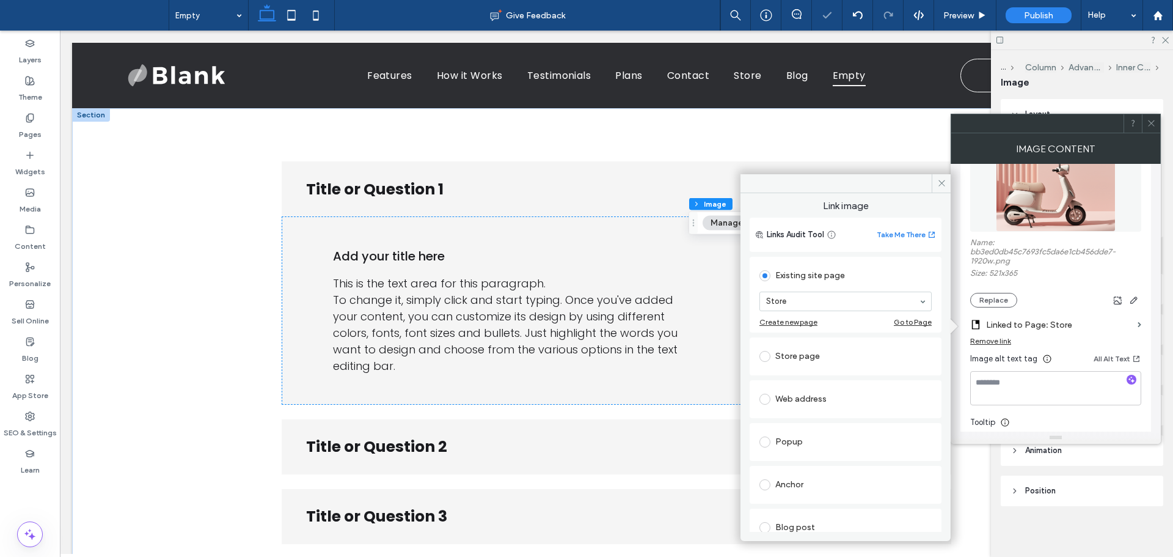
click at [1145, 122] on div at bounding box center [1151, 123] width 18 height 18
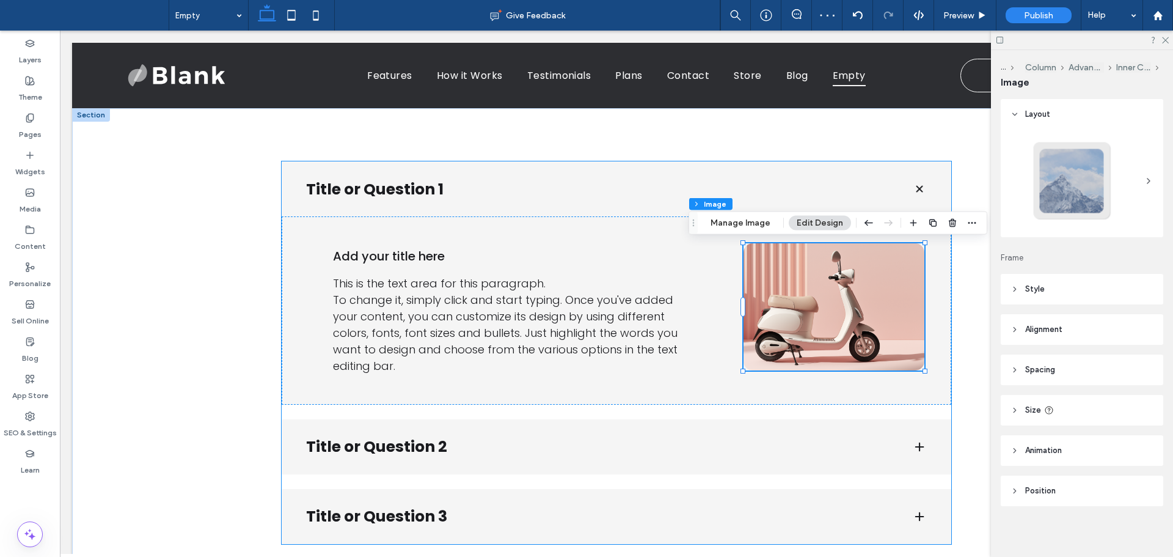
click at [599, 458] on div "Title or Question 2" at bounding box center [617, 446] width 670 height 55
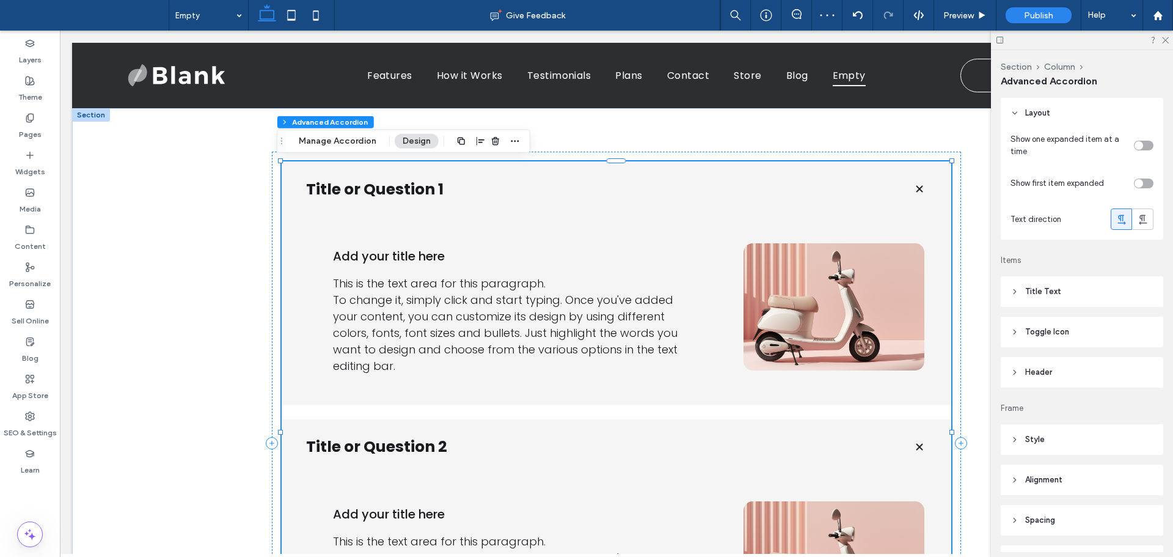
click at [659, 444] on h3 "Title or Question 2" at bounding box center [599, 446] width 587 height 23
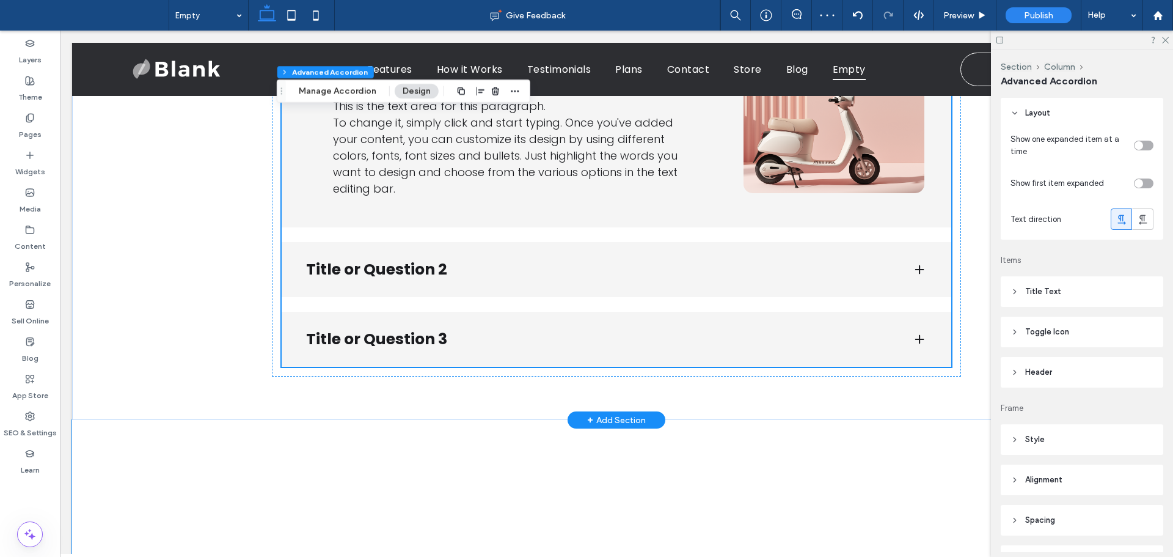
scroll to position [183, 0]
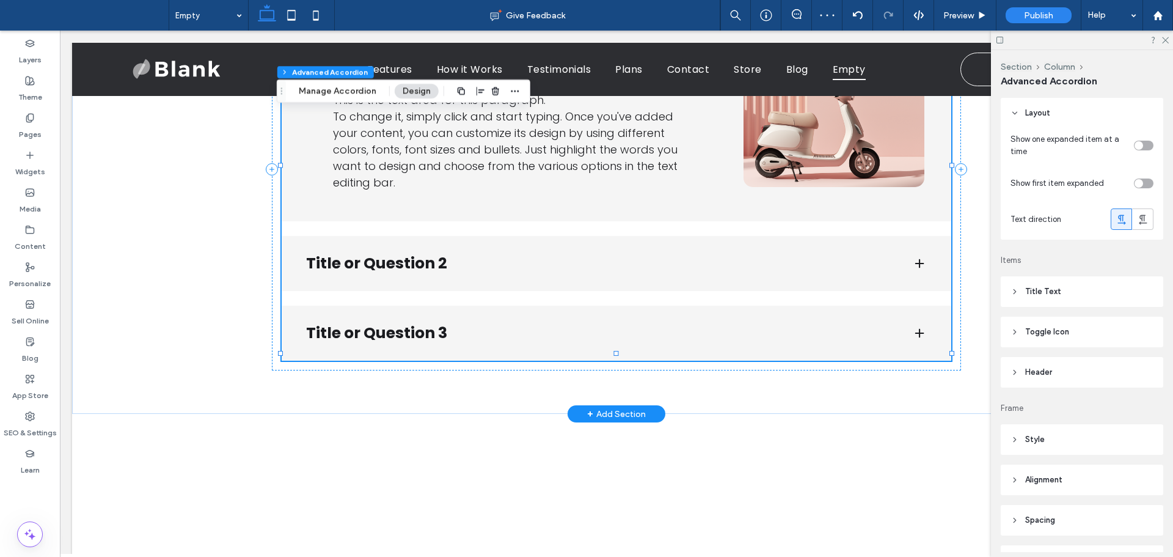
click at [766, 268] on div "Title or Question 2" at bounding box center [617, 263] width 670 height 55
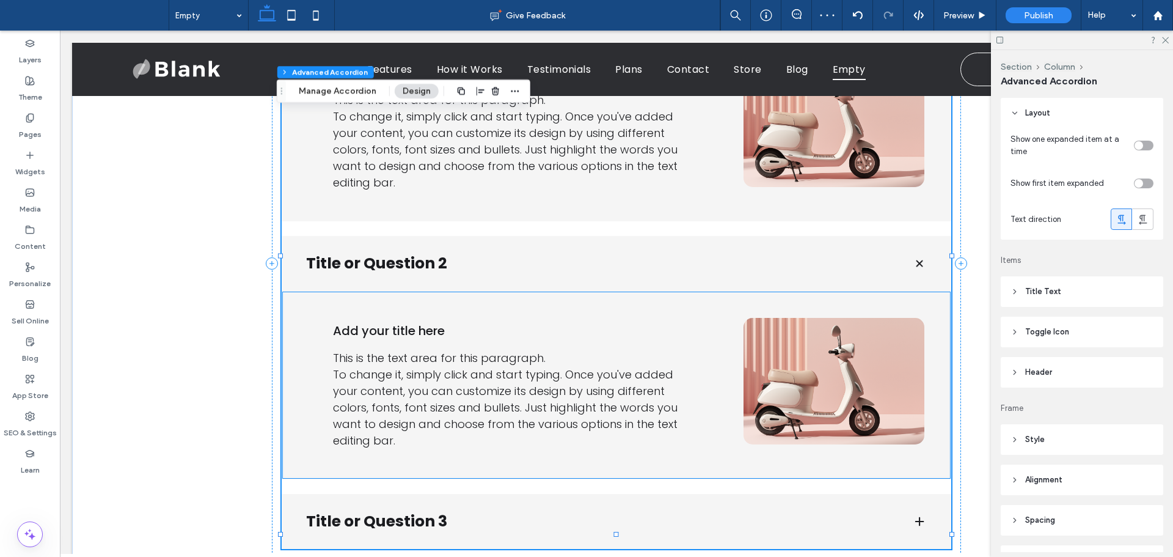
click at [827, 356] on img at bounding box center [834, 381] width 181 height 126
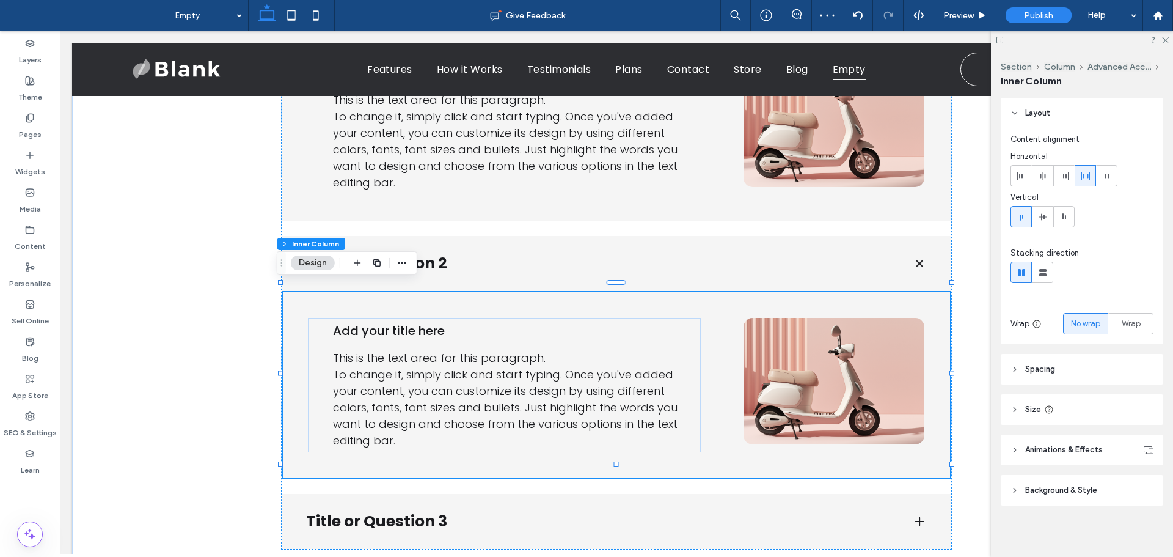
click at [827, 356] on img at bounding box center [834, 381] width 181 height 126
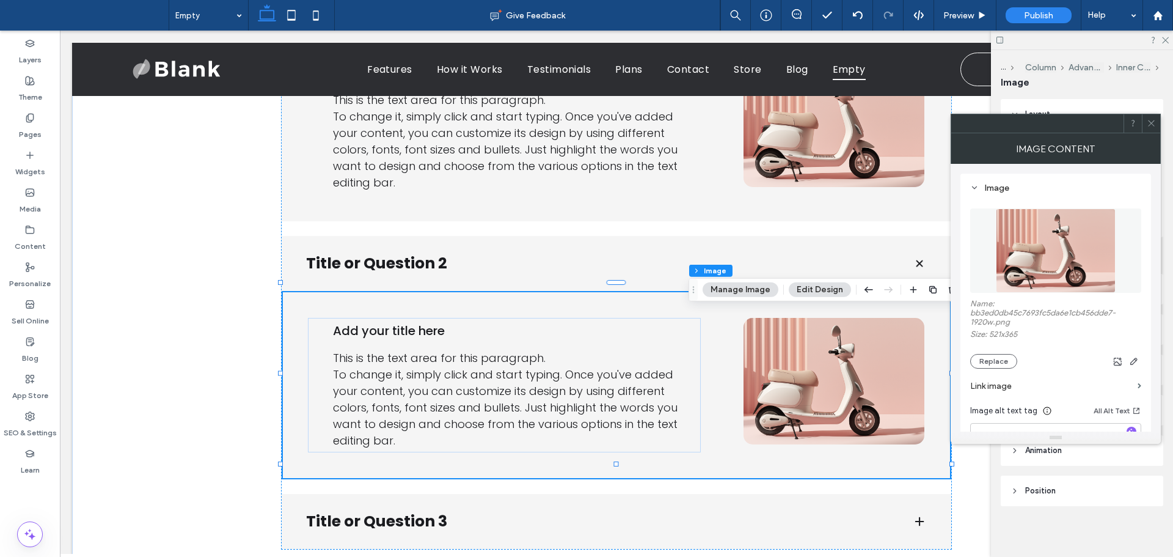
type input "**"
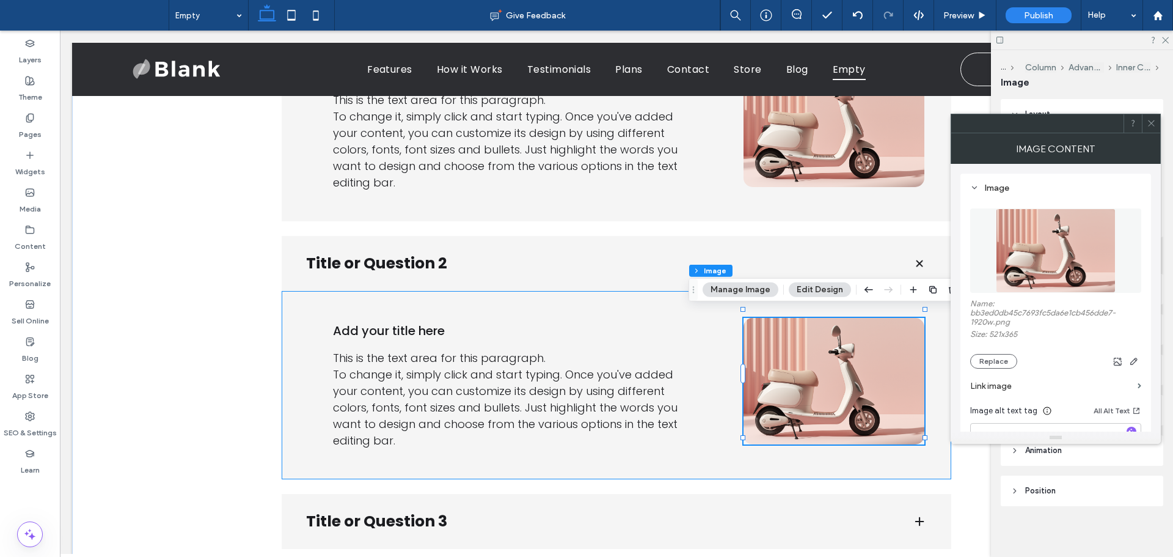
click at [827, 356] on img at bounding box center [834, 381] width 181 height 126
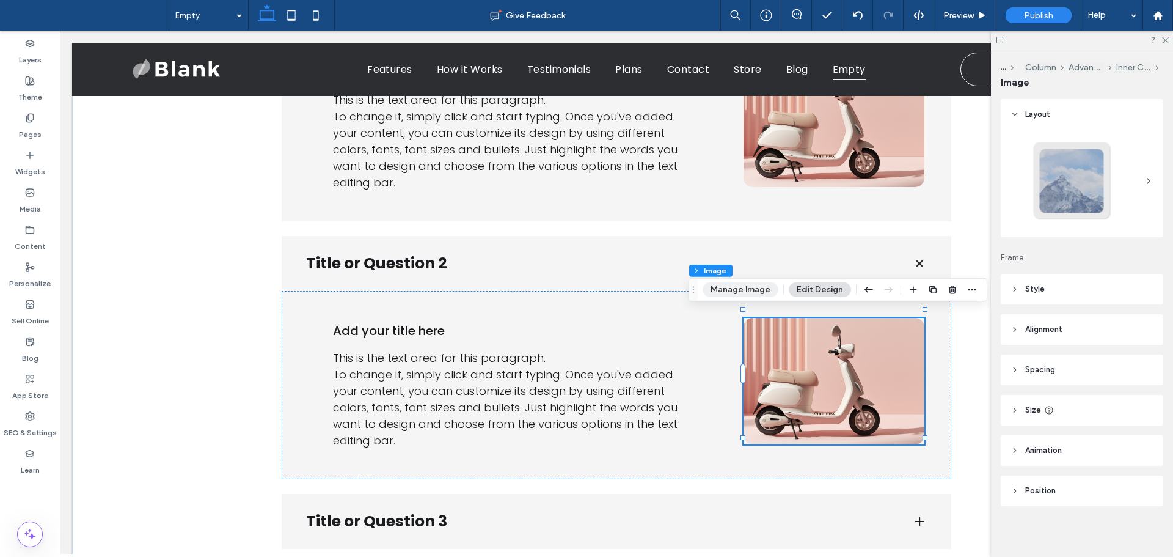
click at [733, 291] on button "Manage Image" at bounding box center [741, 289] width 76 height 15
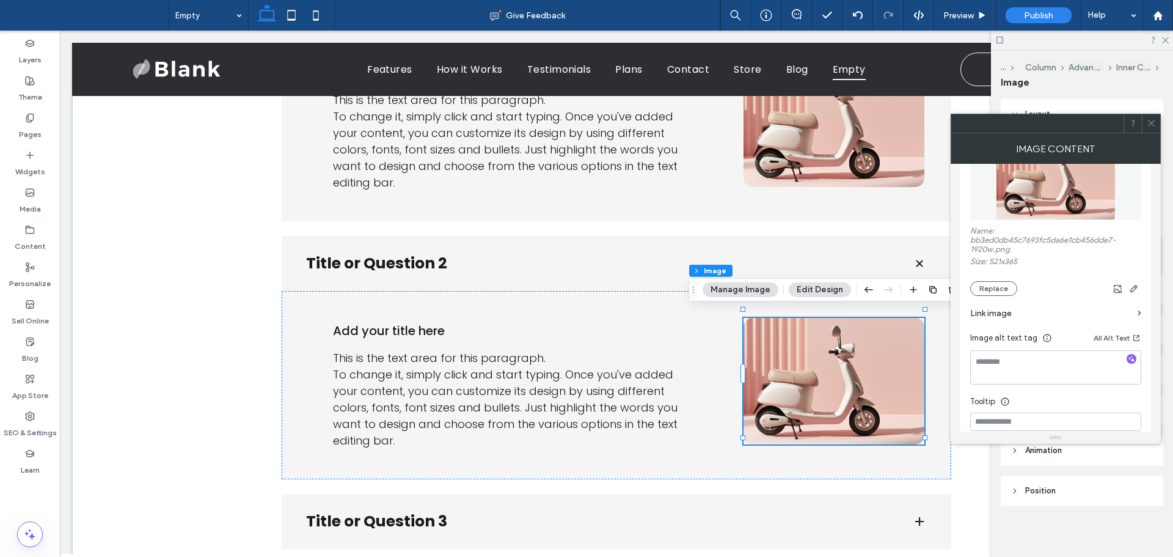
scroll to position [65, 0]
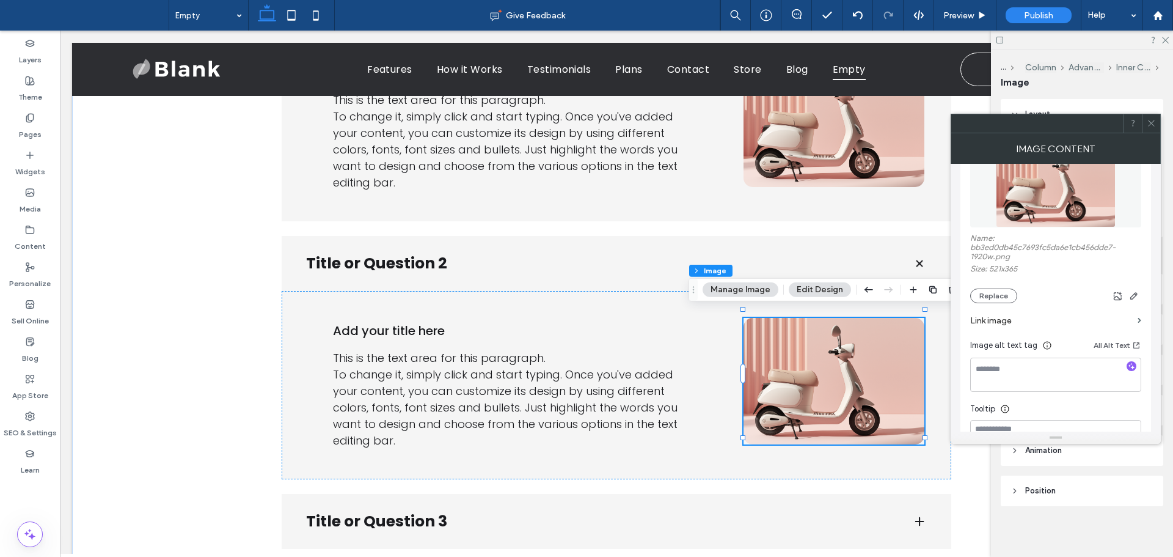
click at [1051, 322] on label "Link image" at bounding box center [1051, 320] width 163 height 23
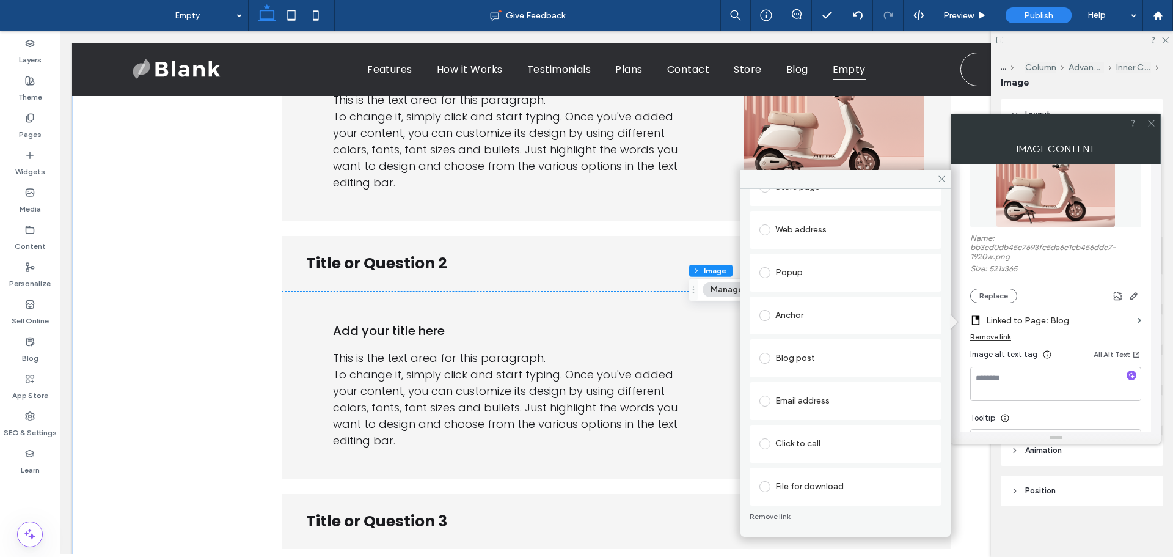
click at [802, 480] on div "File for download" at bounding box center [845, 487] width 172 height 20
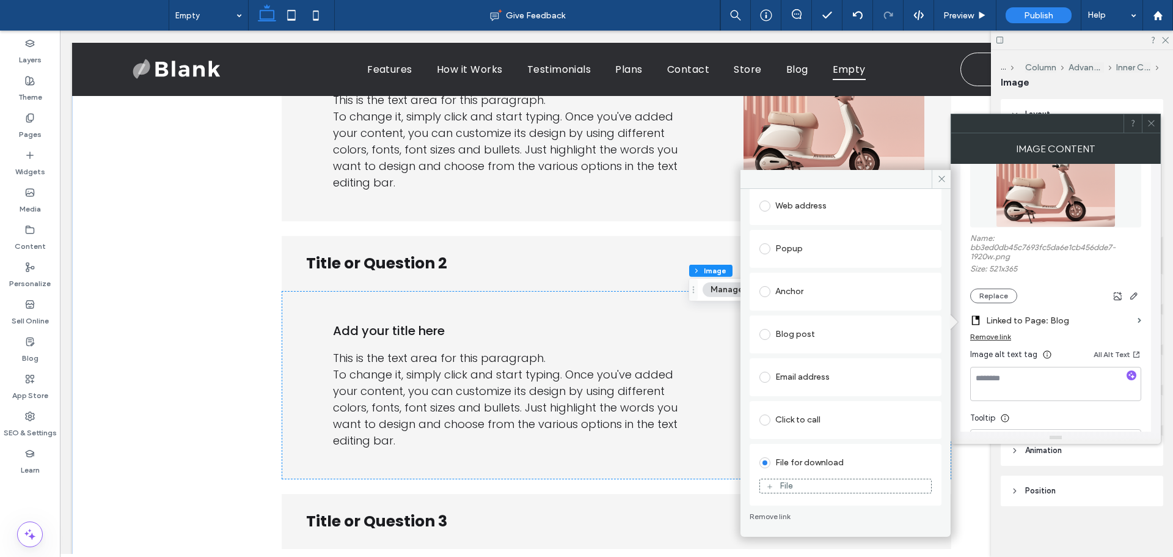
click at [808, 483] on div "File" at bounding box center [845, 485] width 171 height 11
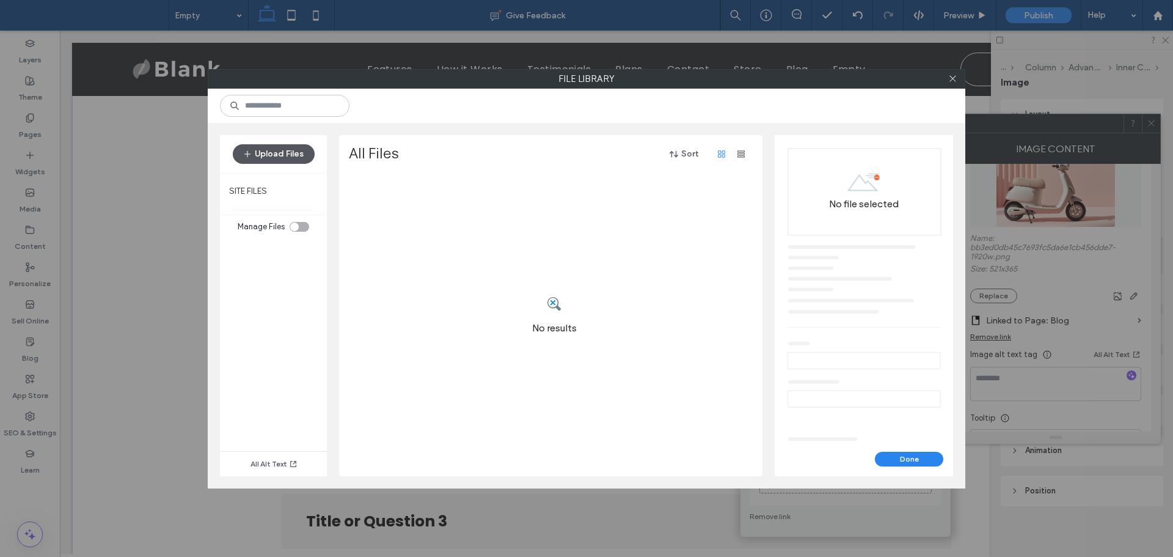
click at [281, 152] on button "Upload Files" at bounding box center [274, 154] width 82 height 20
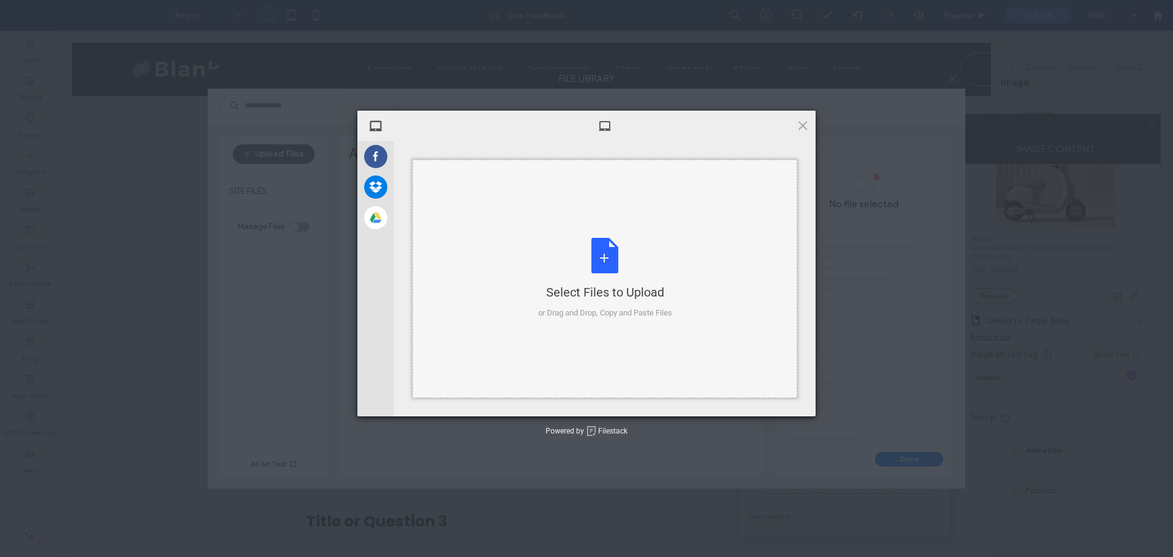
click at [601, 262] on div "Select Files to Upload or Drag and Drop, Copy and Paste Files" at bounding box center [605, 278] width 134 height 81
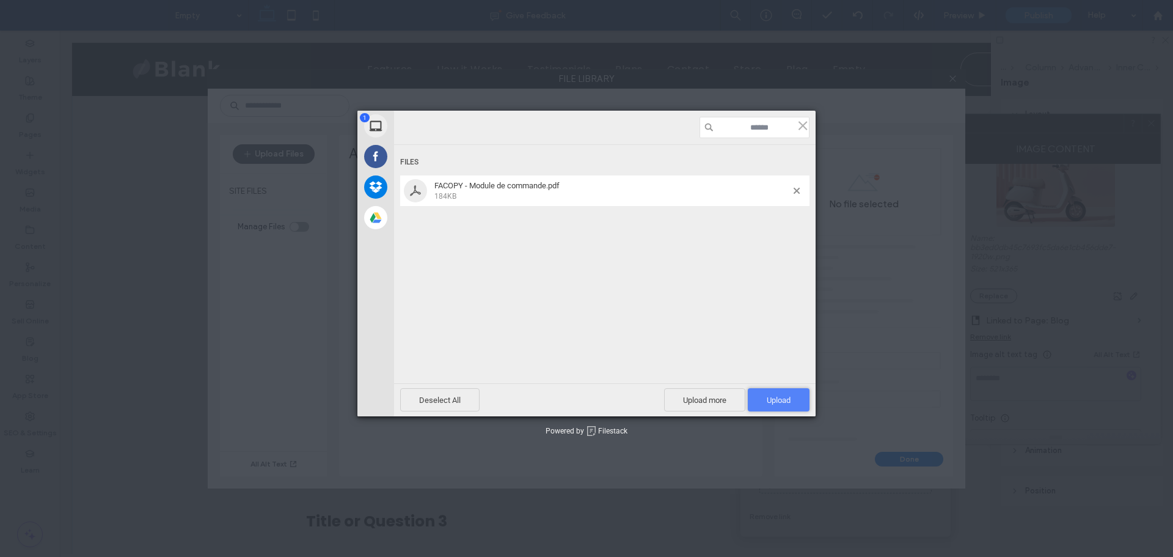
click at [790, 401] on span "Upload 1" at bounding box center [779, 399] width 24 height 9
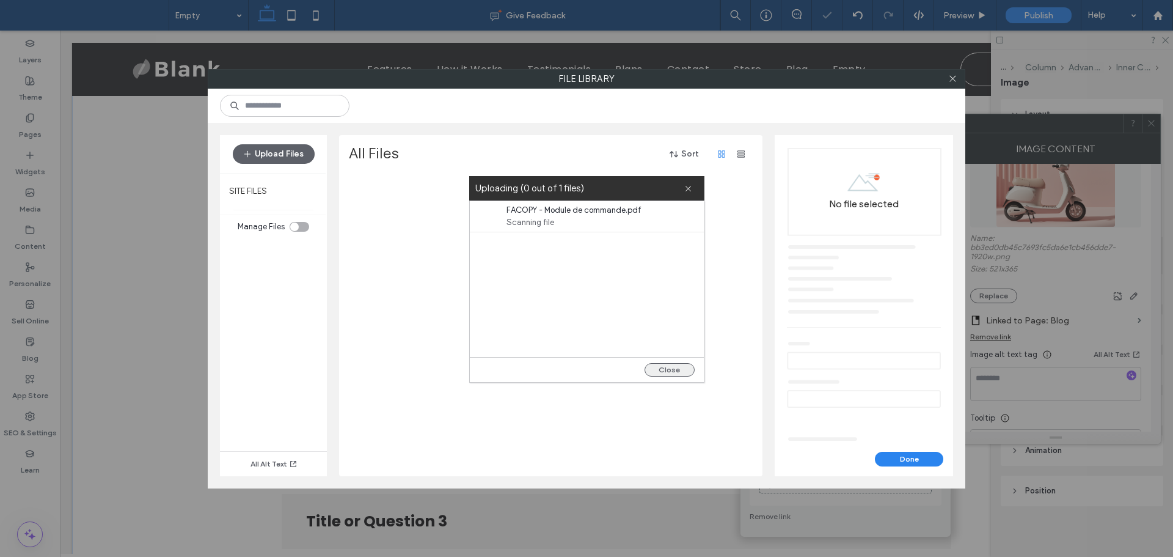
click at [670, 366] on button "Close" at bounding box center [670, 369] width 50 height 13
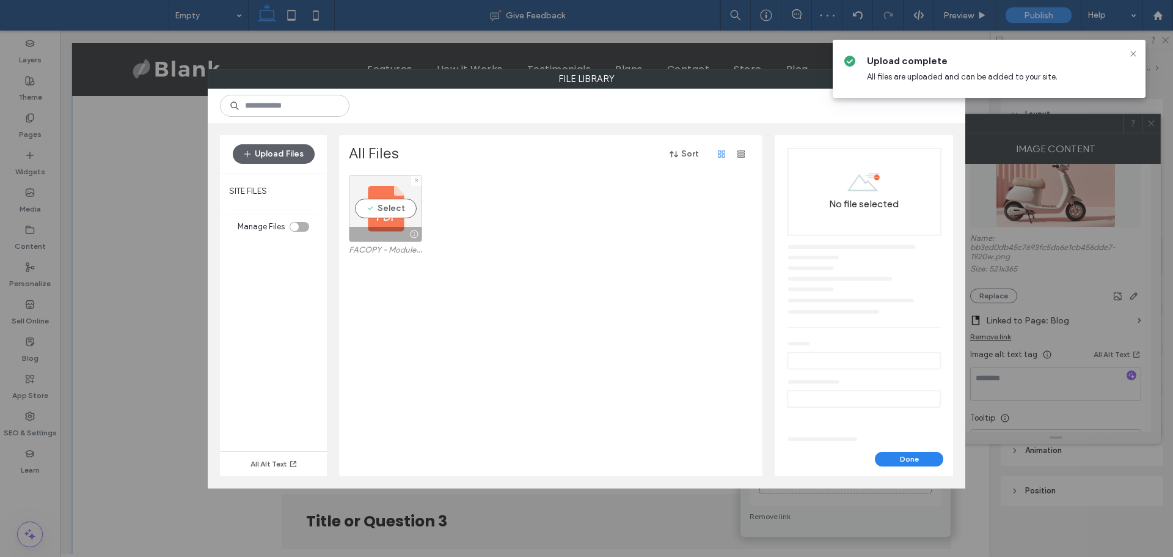
click at [404, 207] on div "Select" at bounding box center [385, 208] width 73 height 67
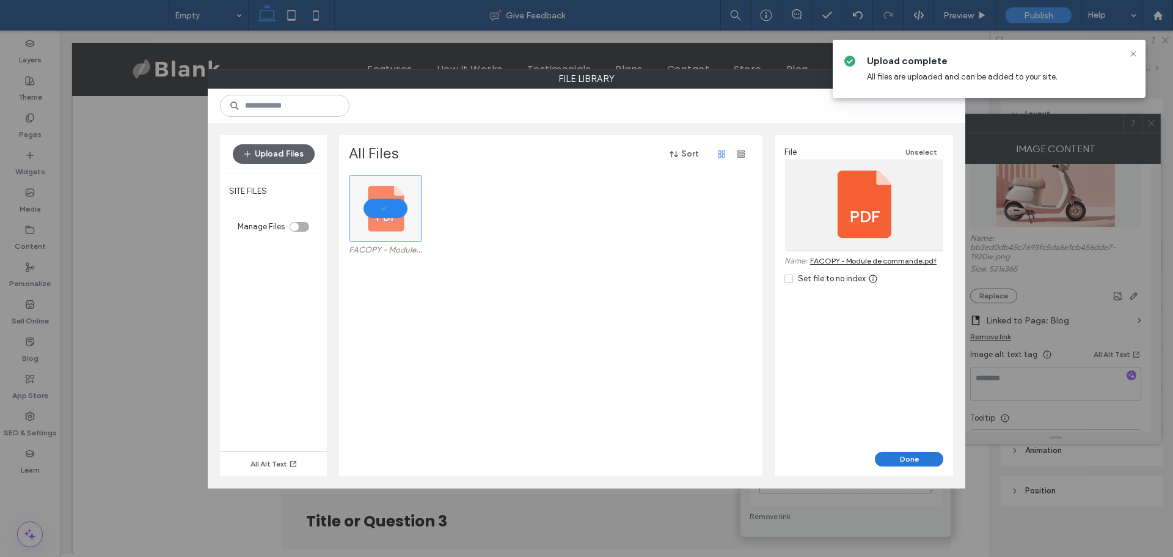
click at [914, 453] on button "Done" at bounding box center [909, 459] width 68 height 15
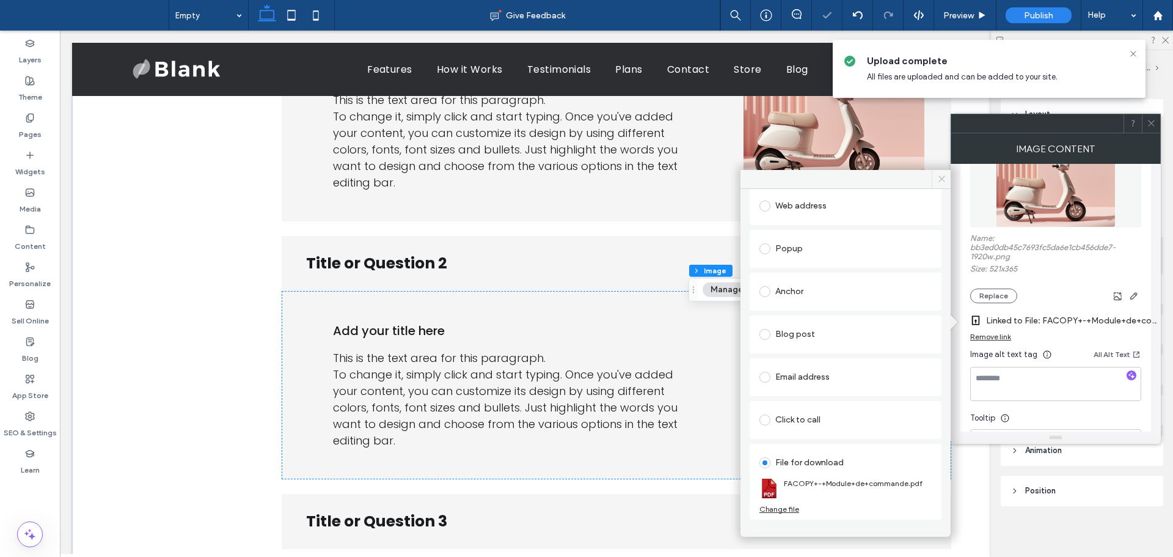
click at [941, 177] on icon at bounding box center [941, 178] width 9 height 9
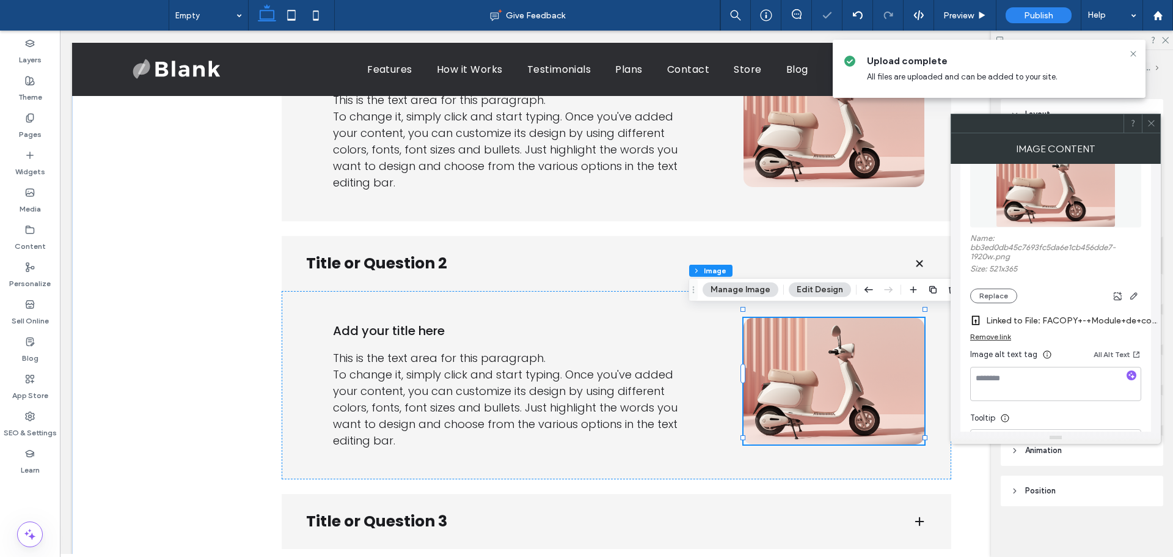
drag, startPoint x: 1150, startPoint y: 122, endPoint x: 951, endPoint y: 221, distance: 221.9
click at [1148, 122] on icon at bounding box center [1151, 123] width 9 height 9
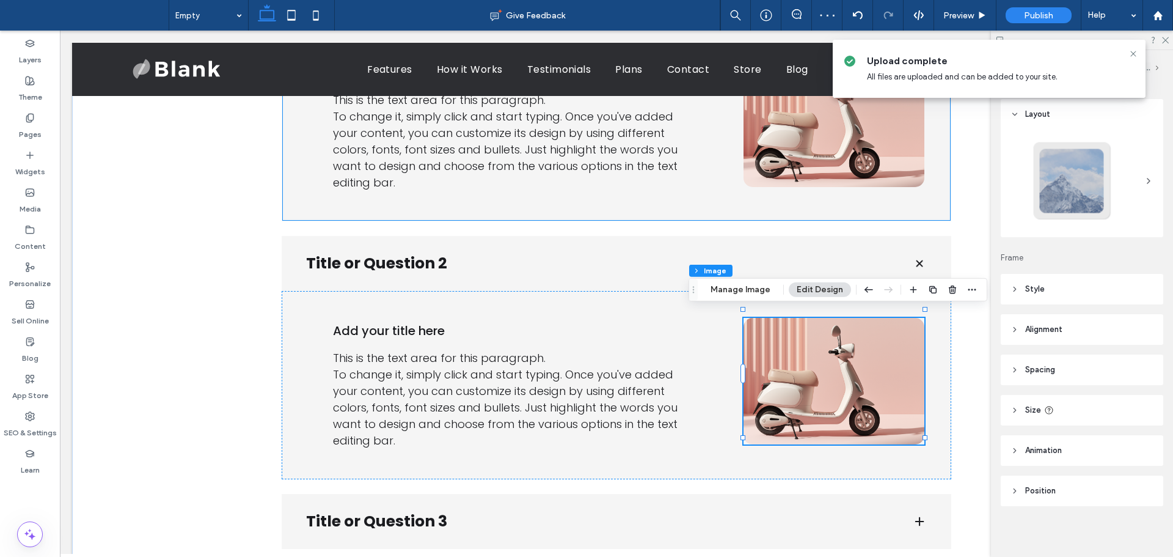
click at [814, 192] on div "Add your title here This is the text area for this paragraph. To change it, sim…" at bounding box center [617, 127] width 670 height 188
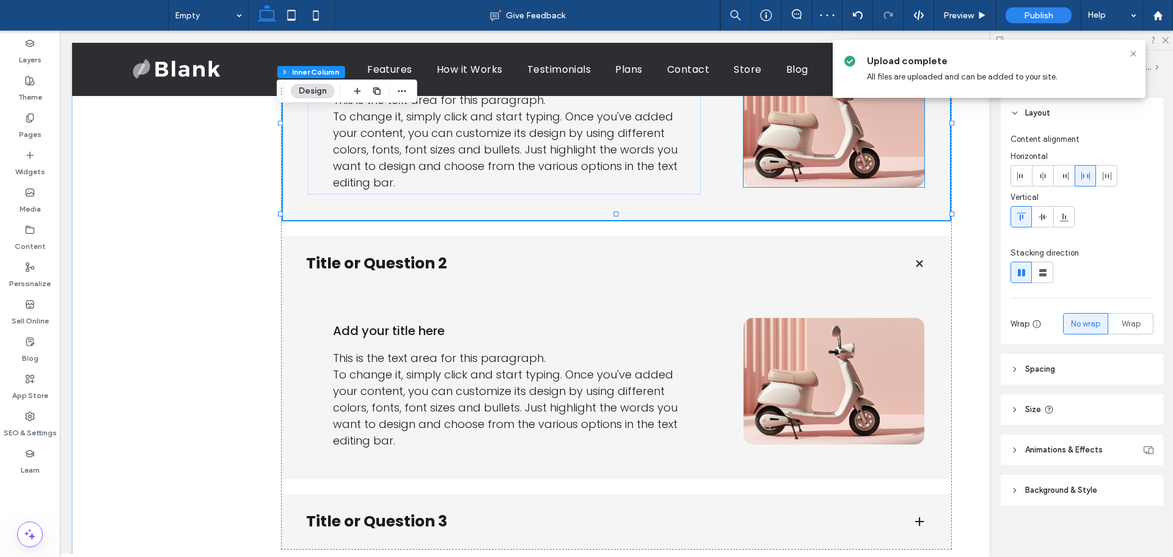
click at [813, 169] on img at bounding box center [834, 123] width 181 height 126
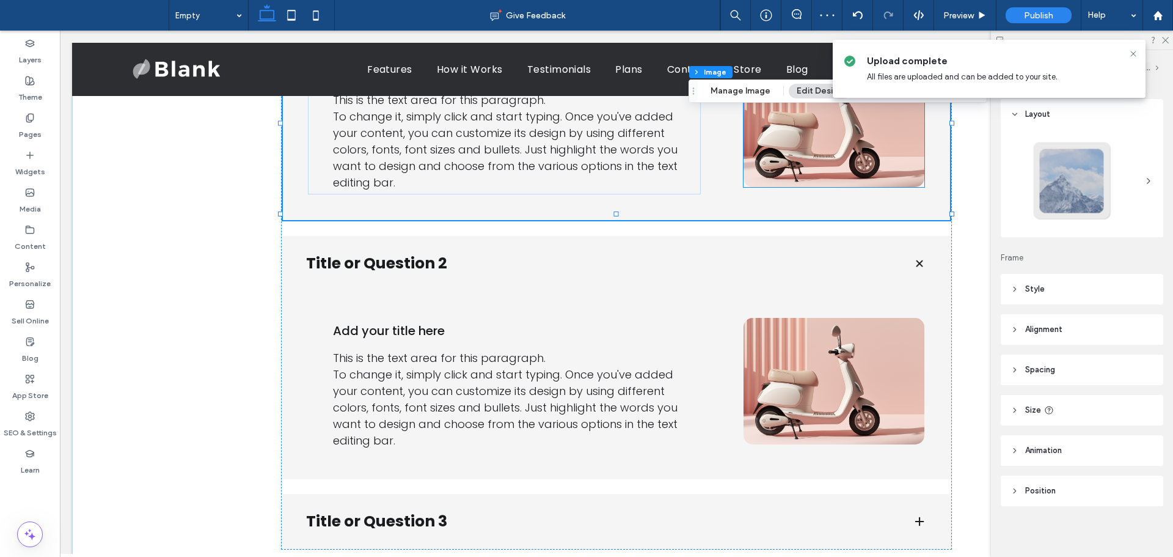
type input "**"
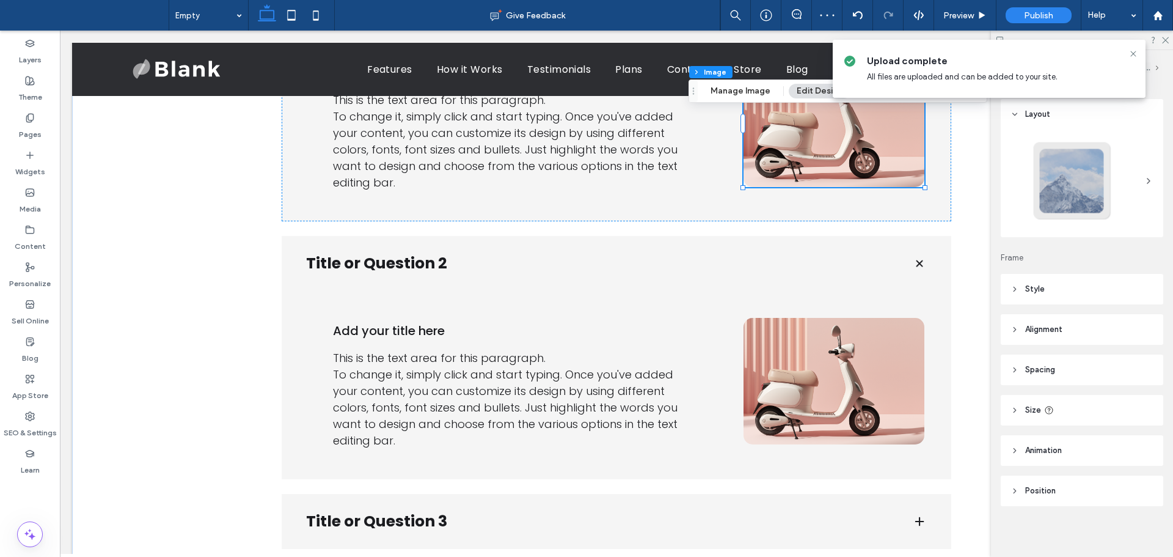
click at [813, 169] on img at bounding box center [834, 123] width 181 height 126
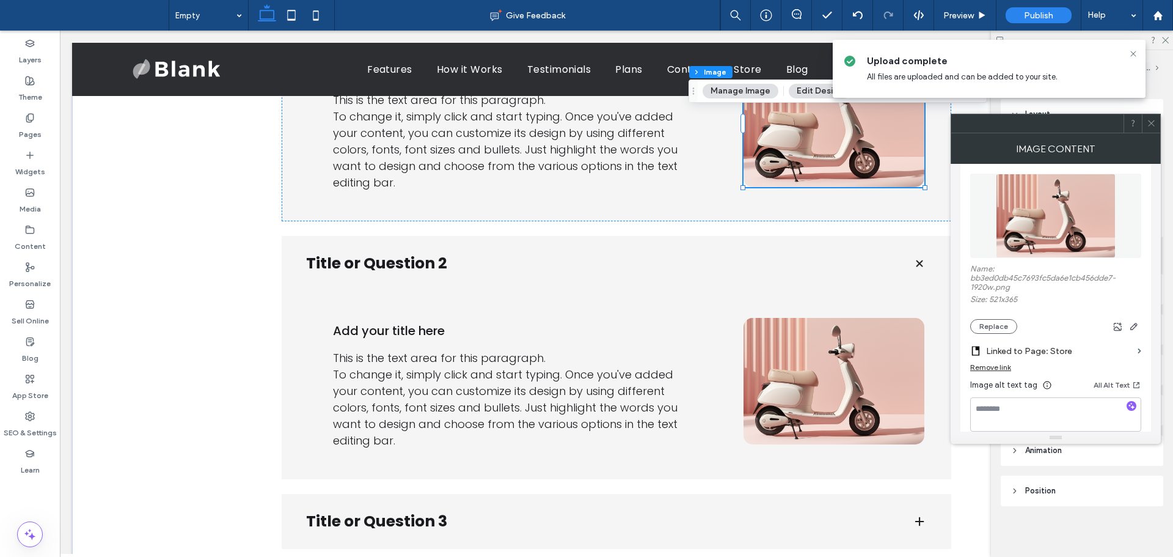
scroll to position [183, 0]
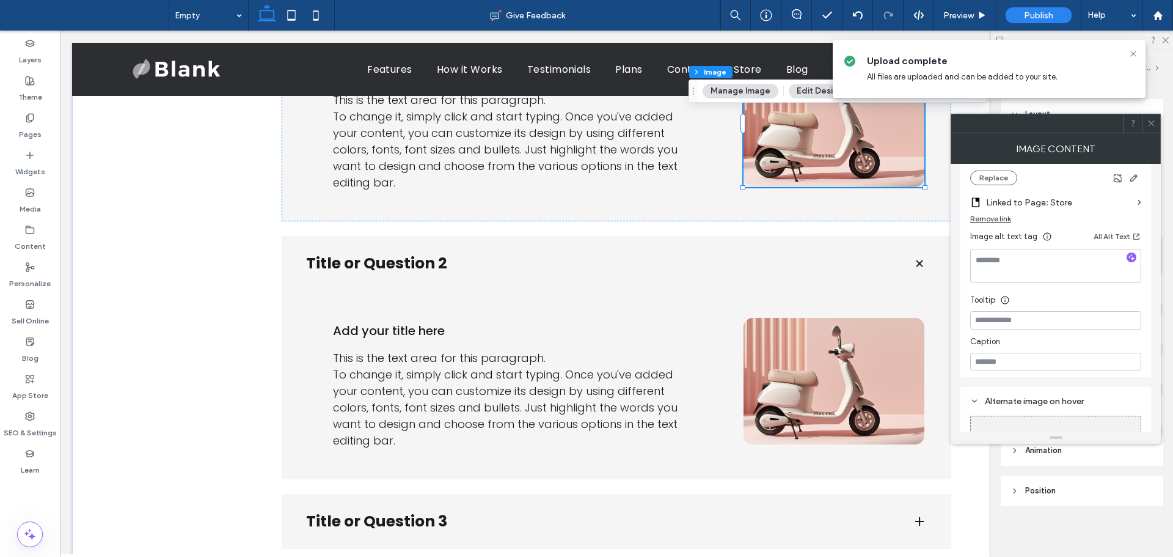
click at [1107, 200] on label "Linked to Page: Store" at bounding box center [1059, 202] width 147 height 23
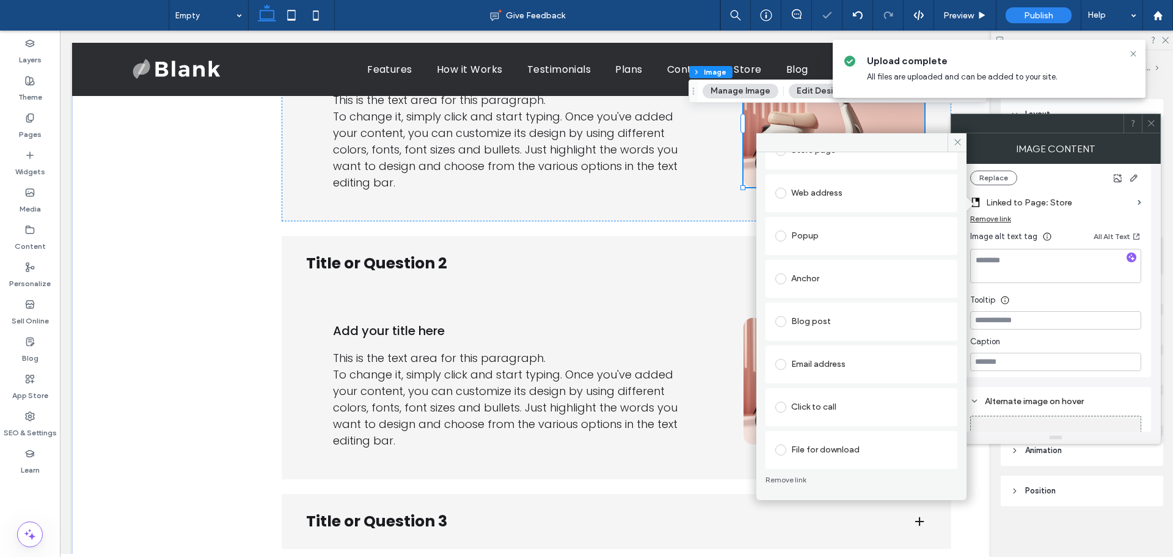
click at [835, 449] on div "File for download" at bounding box center [861, 450] width 172 height 20
click at [797, 475] on div "File" at bounding box center [802, 472] width 13 height 10
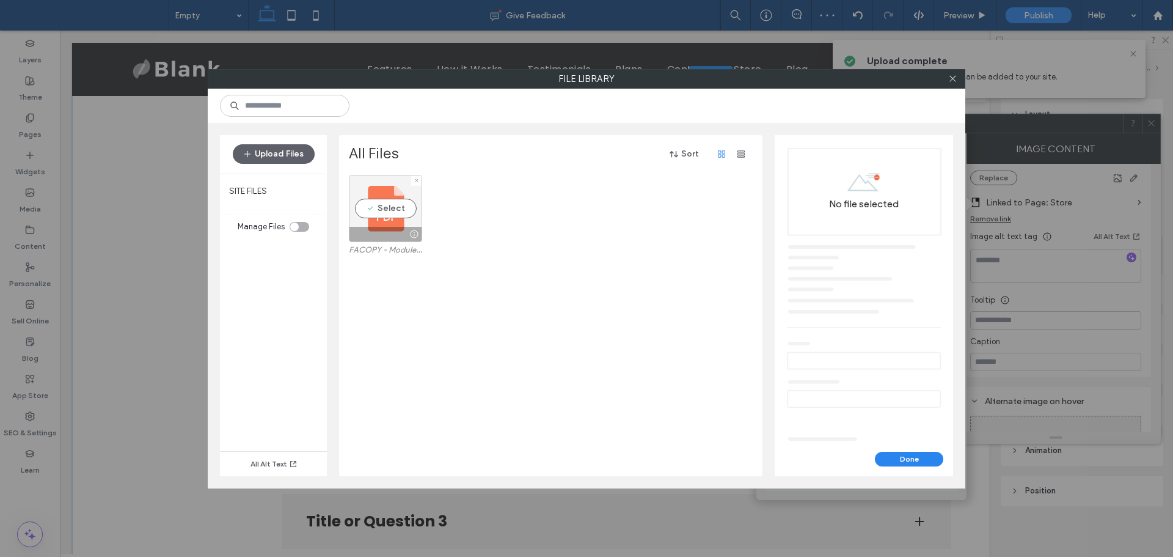
click at [368, 212] on div "Select" at bounding box center [385, 208] width 73 height 67
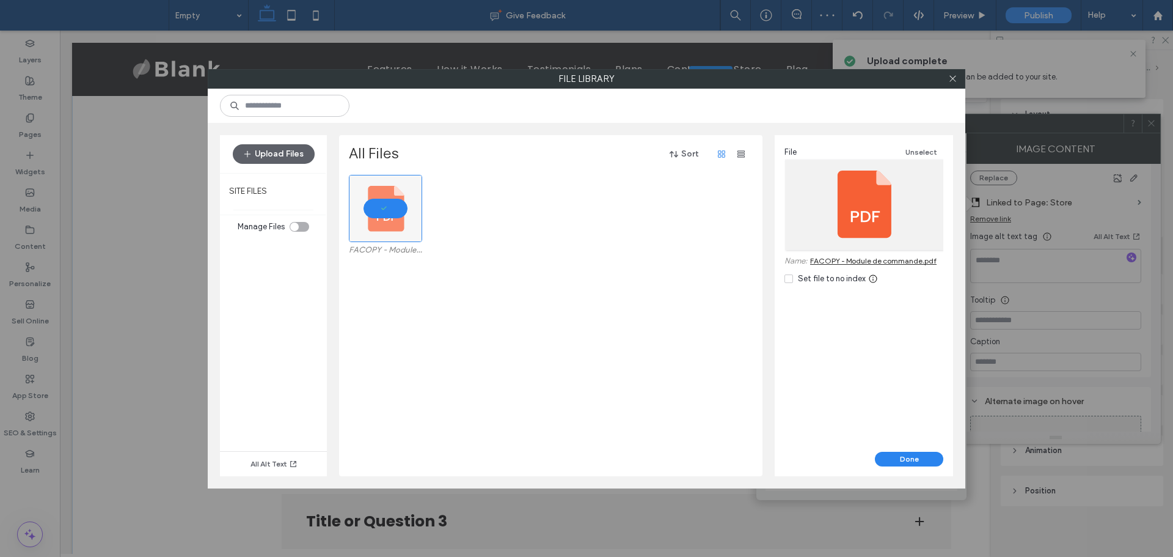
click at [918, 467] on div "Done" at bounding box center [864, 464] width 178 height 24
click at [913, 455] on button "Done" at bounding box center [909, 459] width 68 height 15
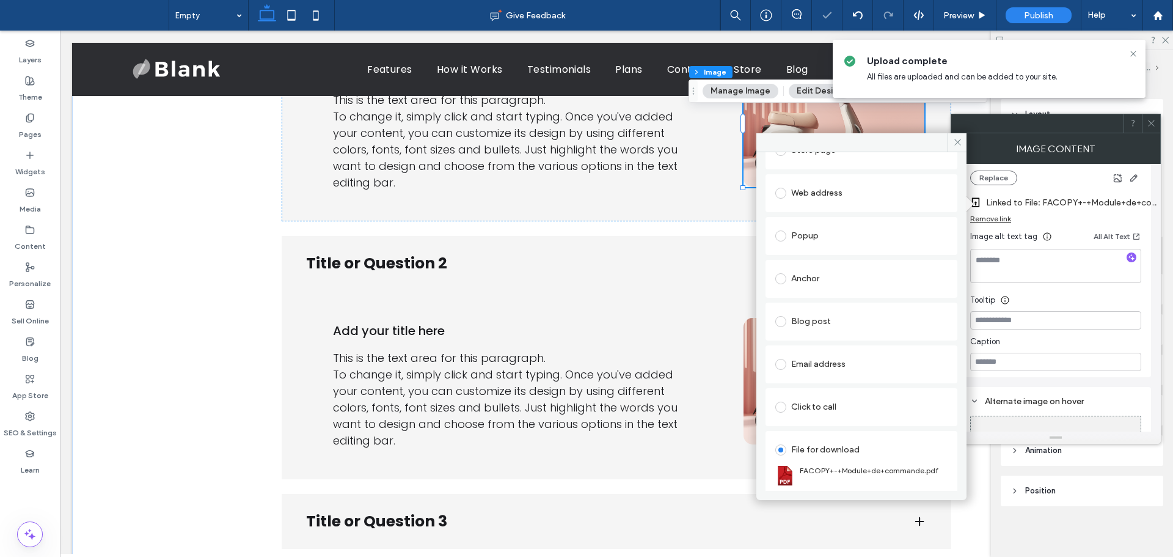
drag, startPoint x: 1153, startPoint y: 119, endPoint x: 977, endPoint y: 140, distance: 177.3
click at [1149, 120] on icon at bounding box center [1151, 123] width 9 height 9
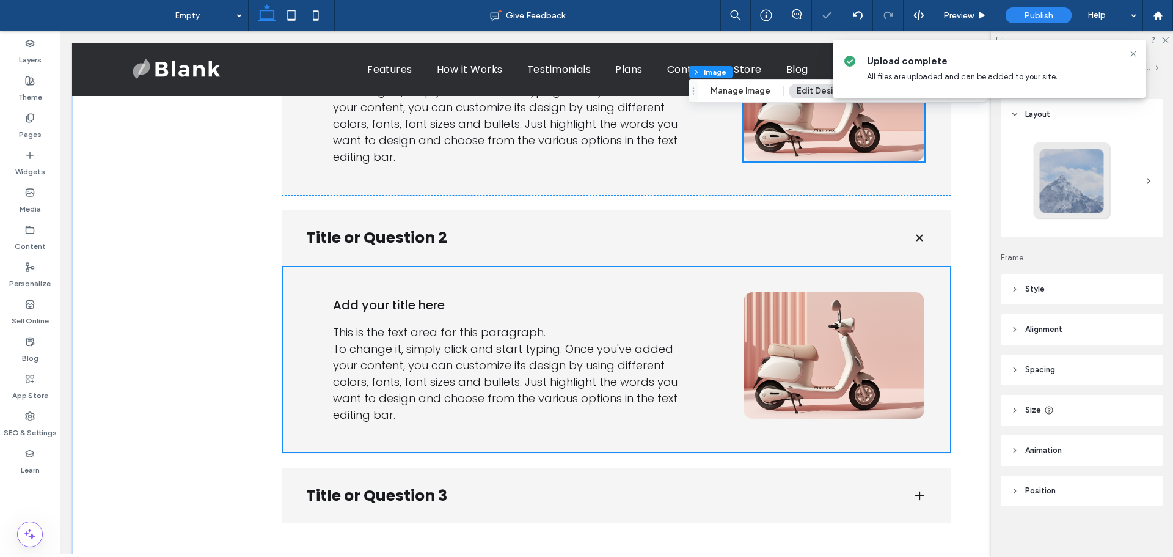
scroll to position [367, 0]
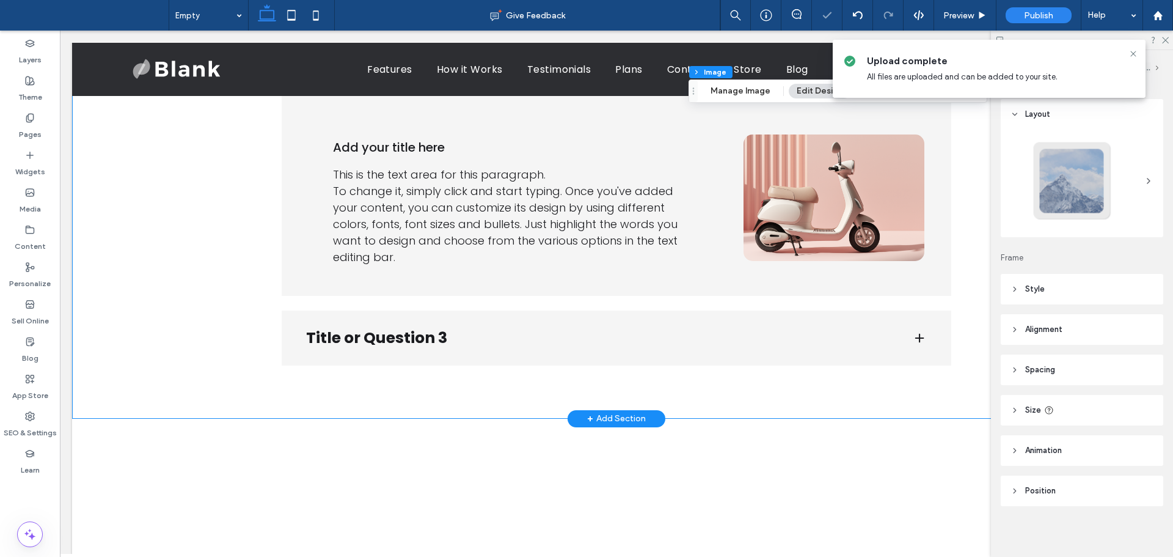
click at [766, 326] on h3 "Title or Question 3" at bounding box center [599, 337] width 587 height 23
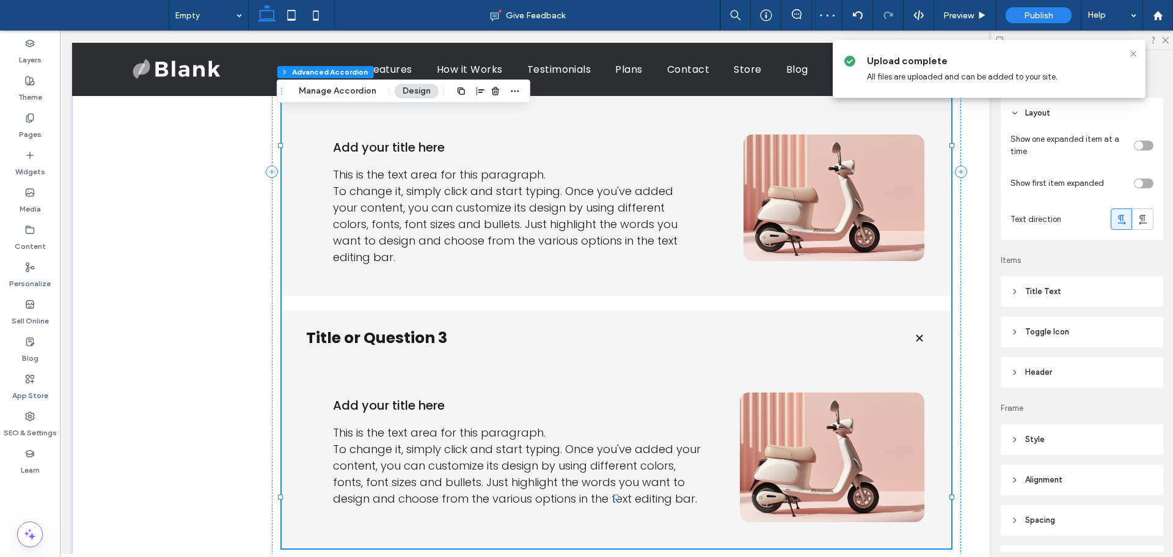
click at [785, 329] on h3 "Title or Question 3" at bounding box center [599, 337] width 587 height 23
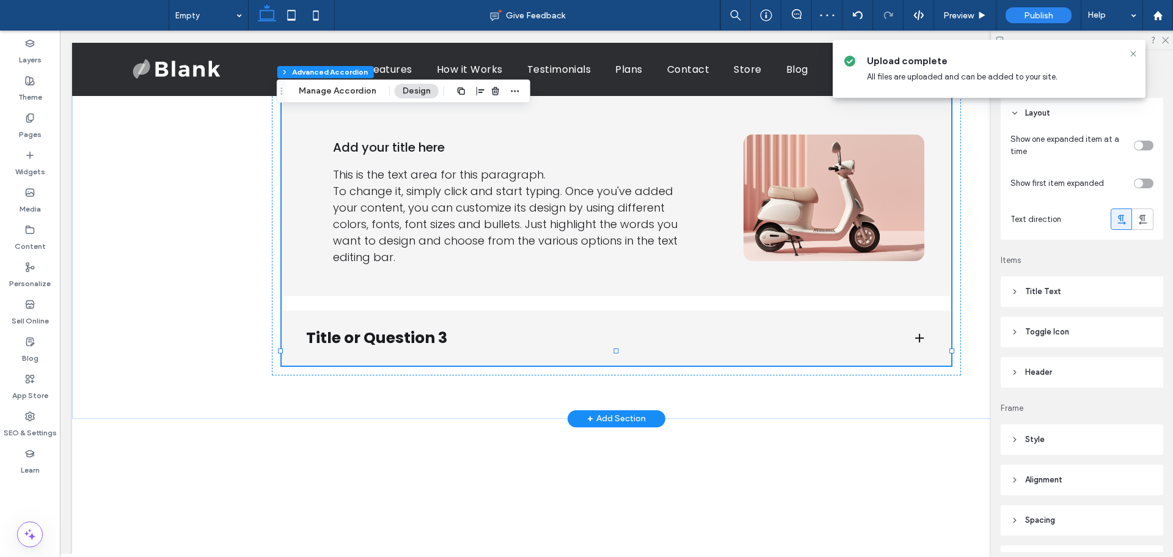
click at [806, 327] on h3 "Title or Question 3" at bounding box center [599, 337] width 587 height 23
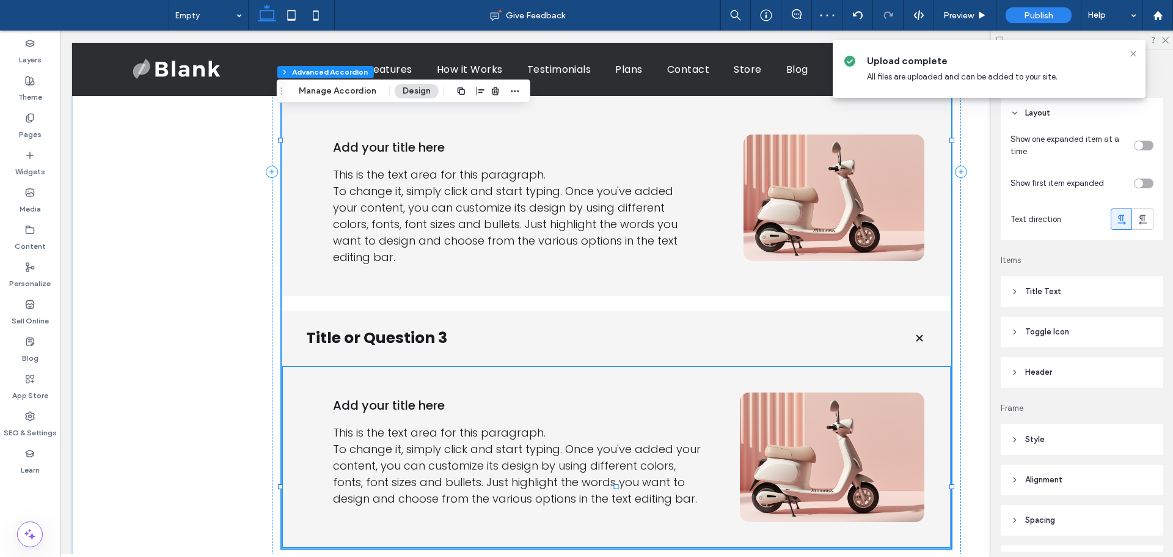
click at [829, 416] on img at bounding box center [832, 457] width 185 height 130
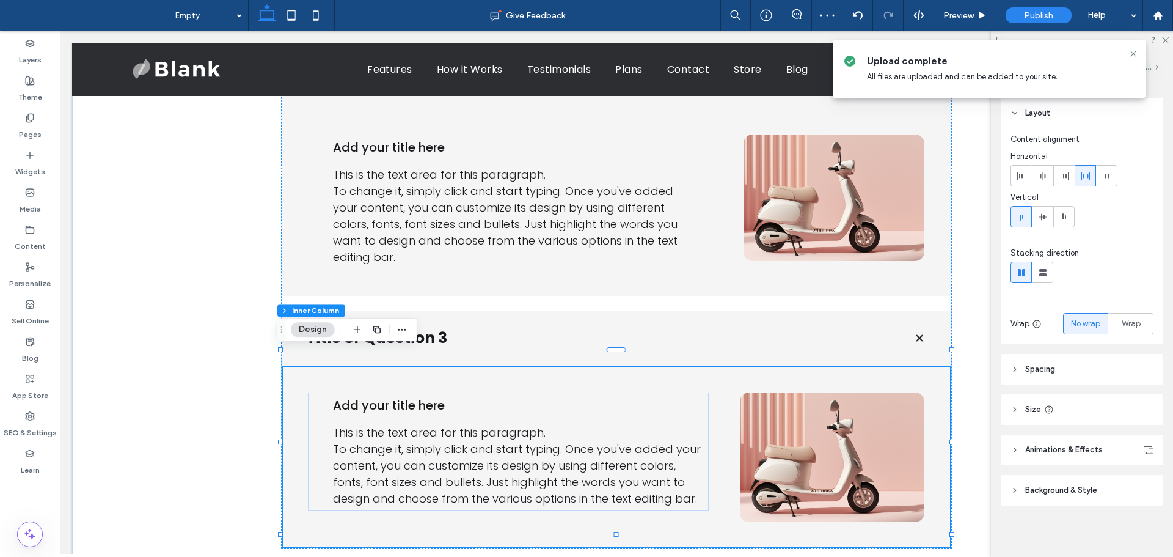
click at [829, 416] on img at bounding box center [832, 457] width 185 height 130
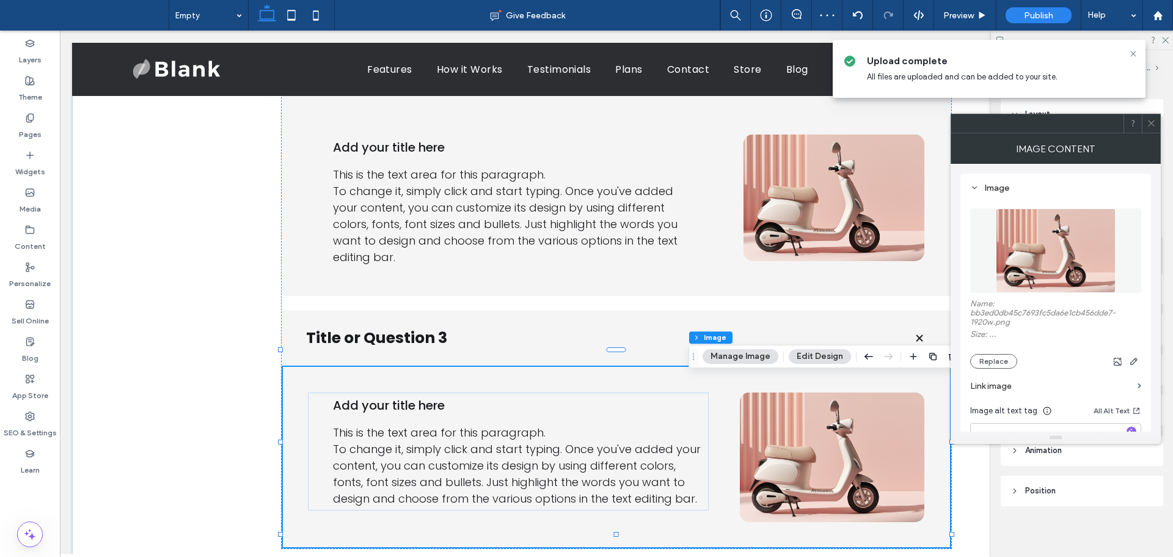
type input "**"
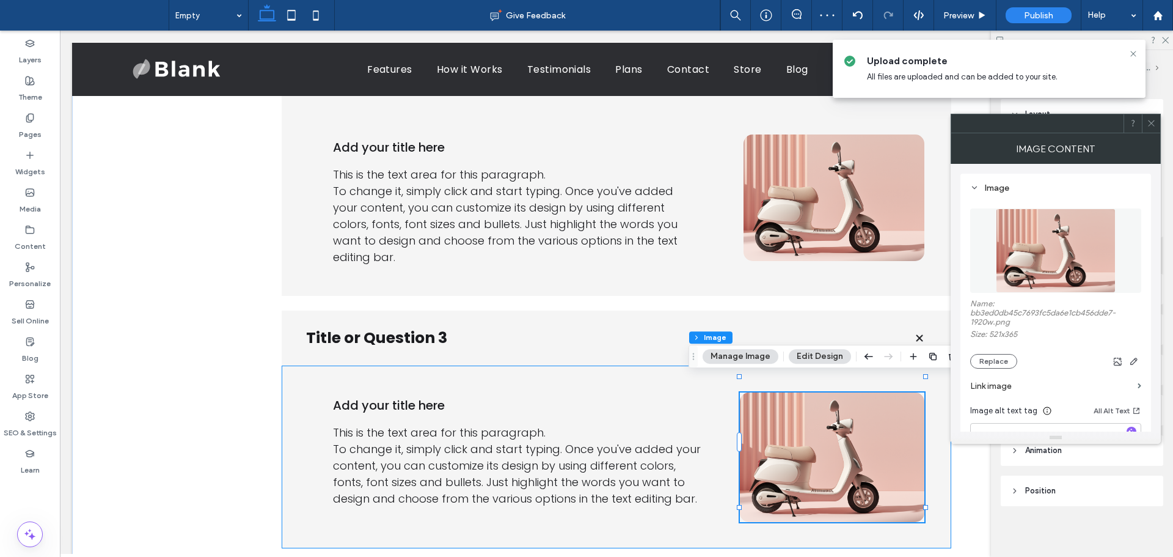
click at [829, 416] on img at bounding box center [832, 457] width 185 height 130
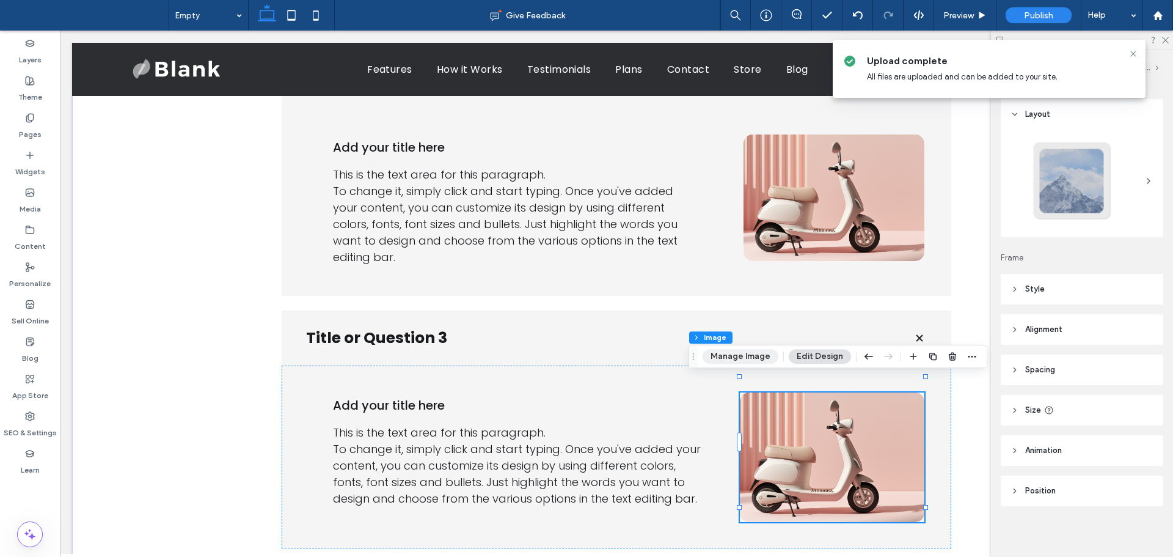
click at [748, 354] on button "Manage Image" at bounding box center [741, 356] width 76 height 15
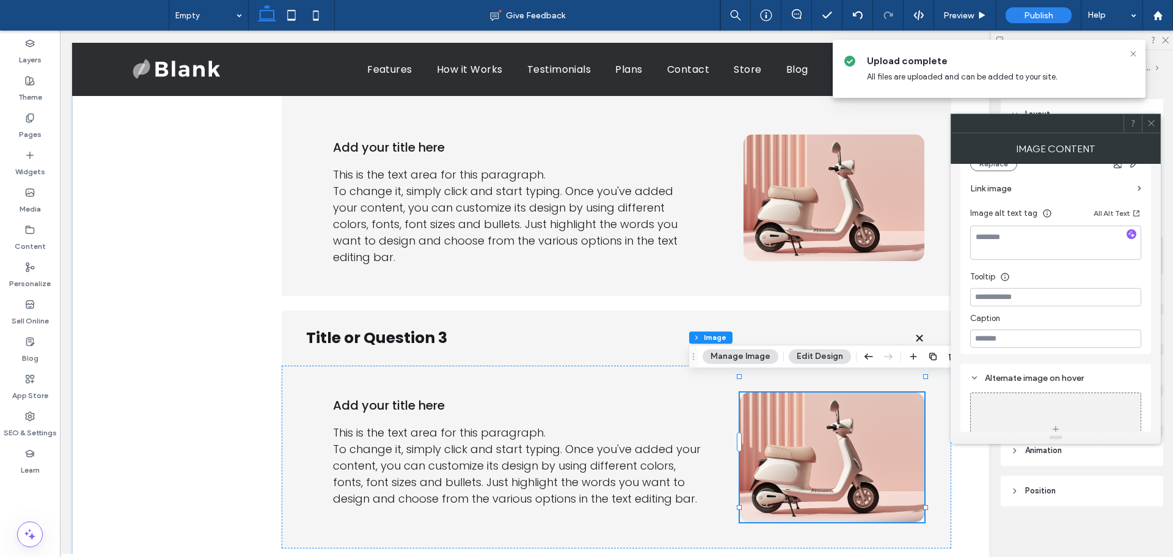
scroll to position [0, 0]
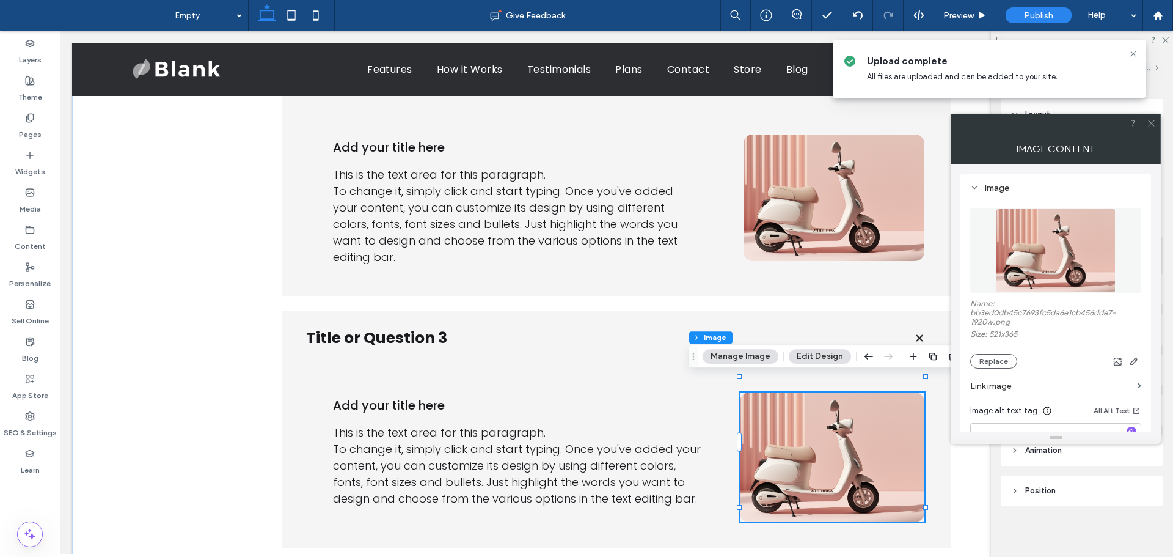
click at [1046, 389] on label "Link image" at bounding box center [1051, 386] width 163 height 23
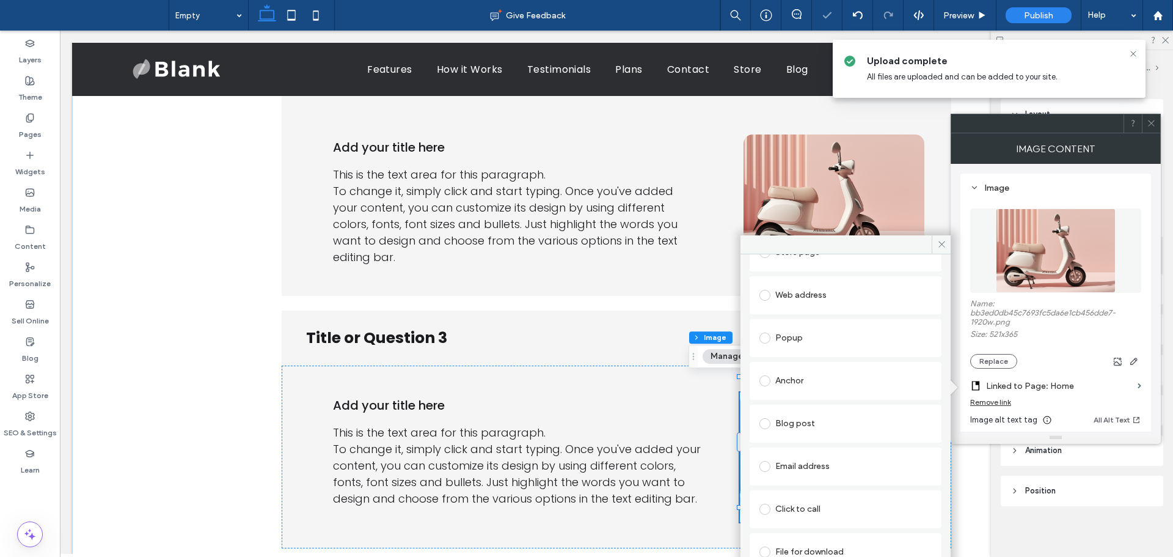
click at [801, 548] on div "File for download" at bounding box center [845, 552] width 172 height 20
click at [792, 546] on div "File" at bounding box center [786, 551] width 13 height 10
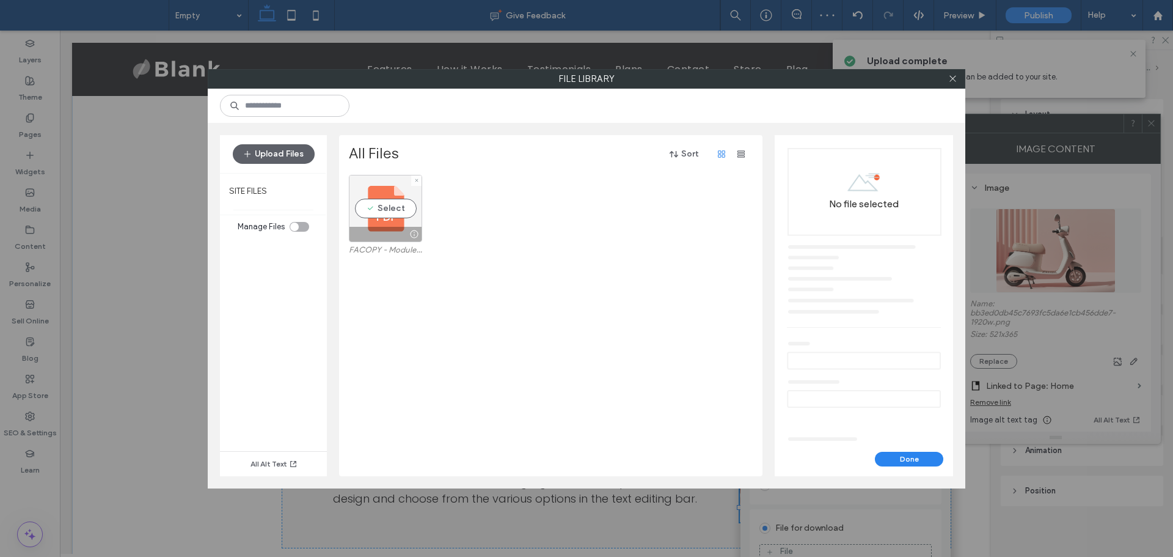
click at [390, 218] on div "Select" at bounding box center [385, 208] width 73 height 67
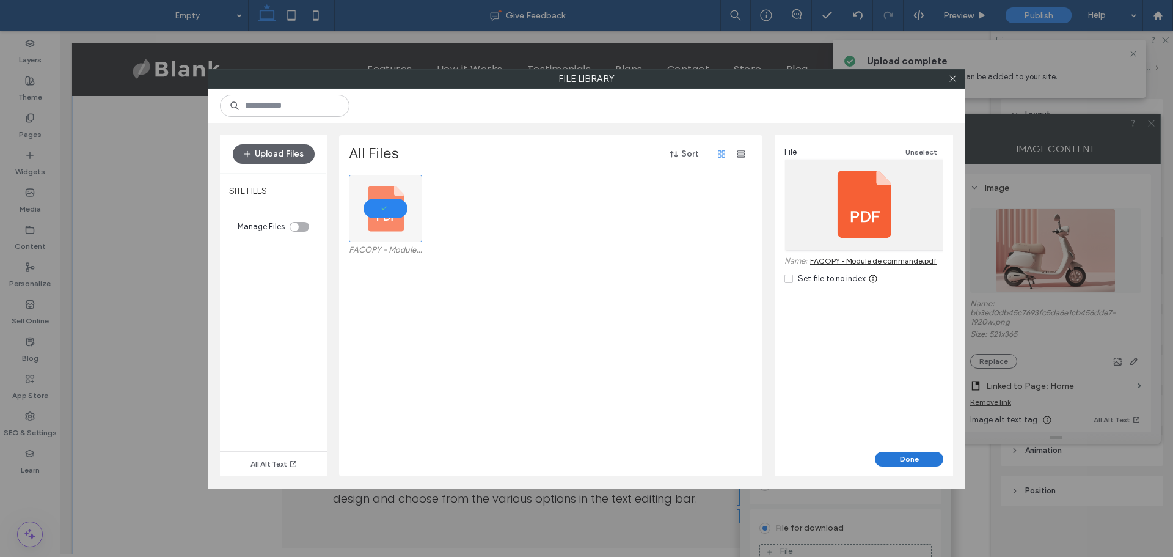
click at [919, 463] on button "Done" at bounding box center [909, 459] width 68 height 15
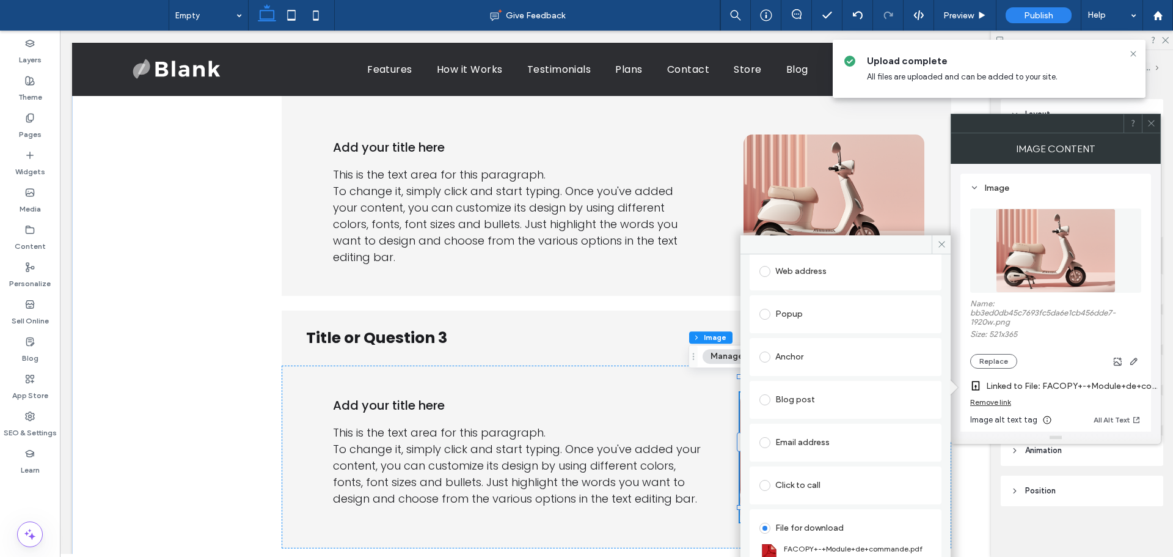
drag, startPoint x: 941, startPoint y: 241, endPoint x: 1125, endPoint y: 161, distance: 201.4
click at [945, 241] on icon at bounding box center [941, 244] width 9 height 9
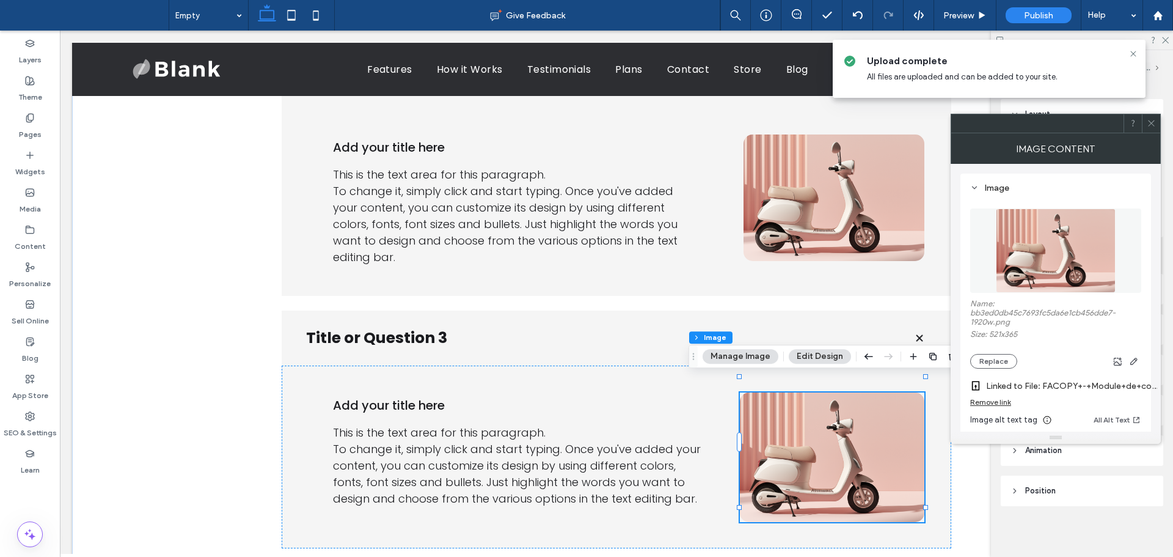
drag, startPoint x: 1153, startPoint y: 123, endPoint x: 1147, endPoint y: 128, distance: 7.8
click at [1152, 123] on icon at bounding box center [1151, 123] width 9 height 9
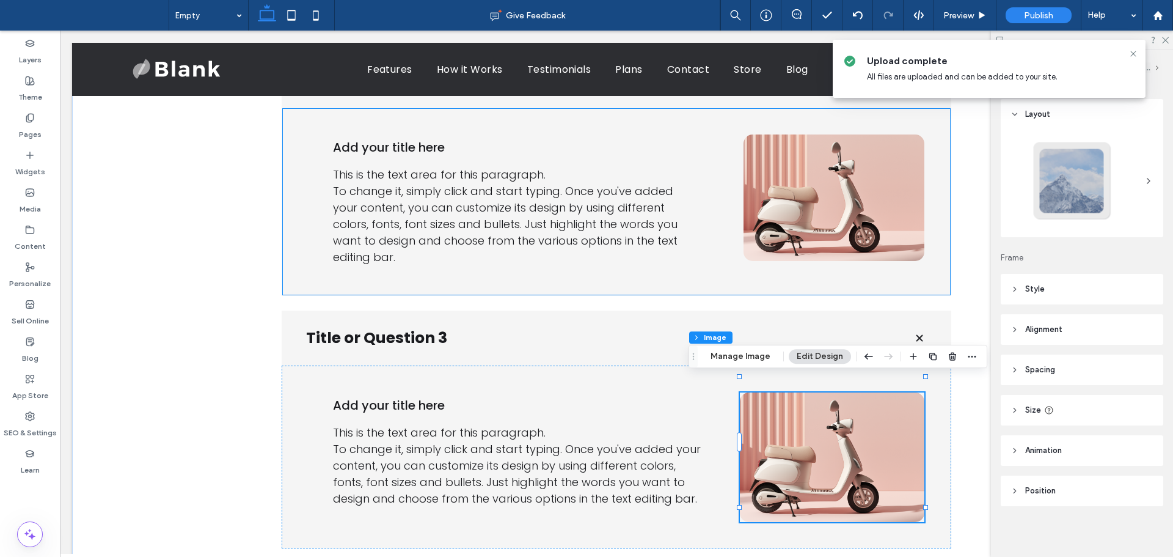
click at [599, 228] on div "This is the text area for this paragraph. To change it, simply click and start …" at bounding box center [517, 215] width 368 height 99
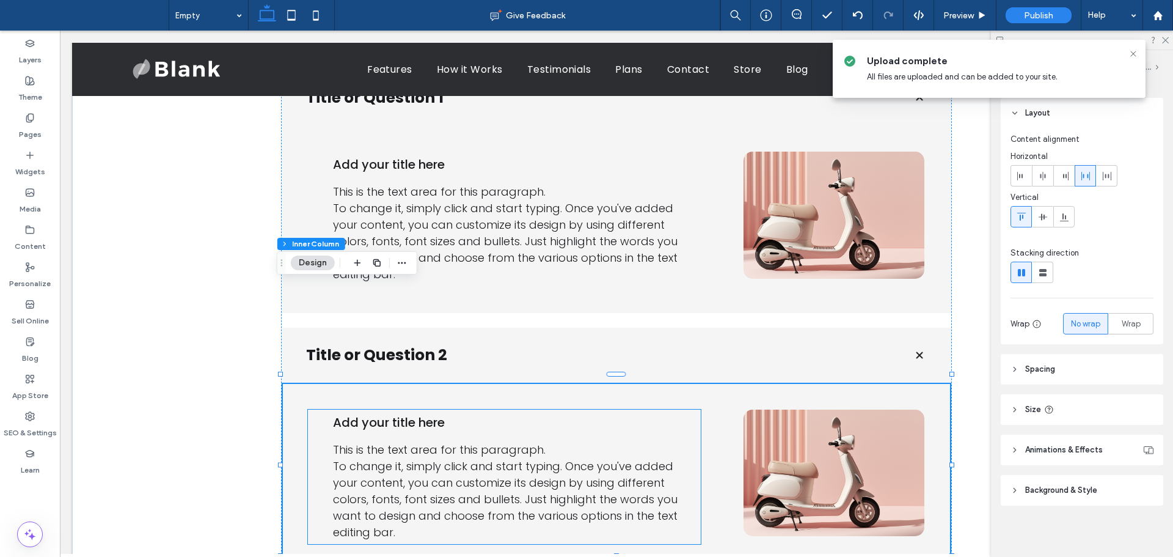
scroll to position [0, 0]
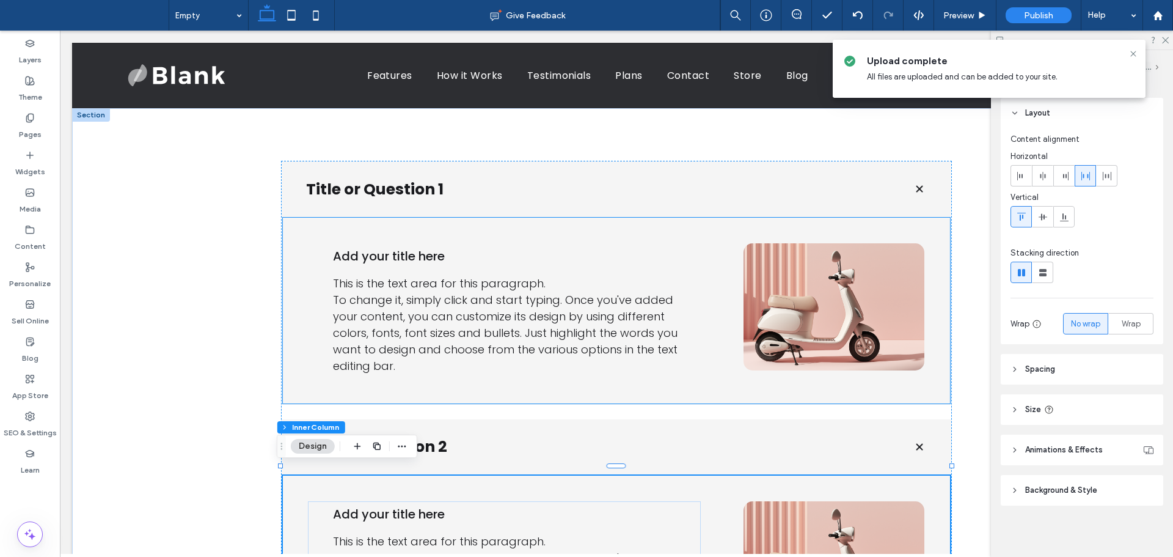
click at [498, 288] on div "This is the text area for this paragraph. To change it, simply click and start …" at bounding box center [517, 324] width 368 height 99
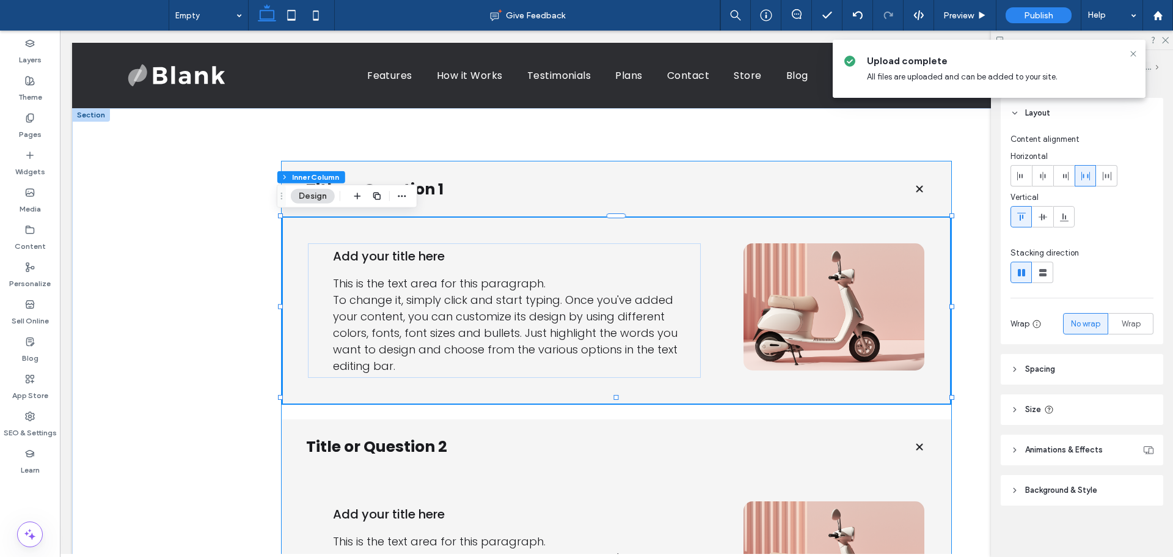
click at [448, 183] on h3 "Title or Question 1" at bounding box center [599, 189] width 587 height 23
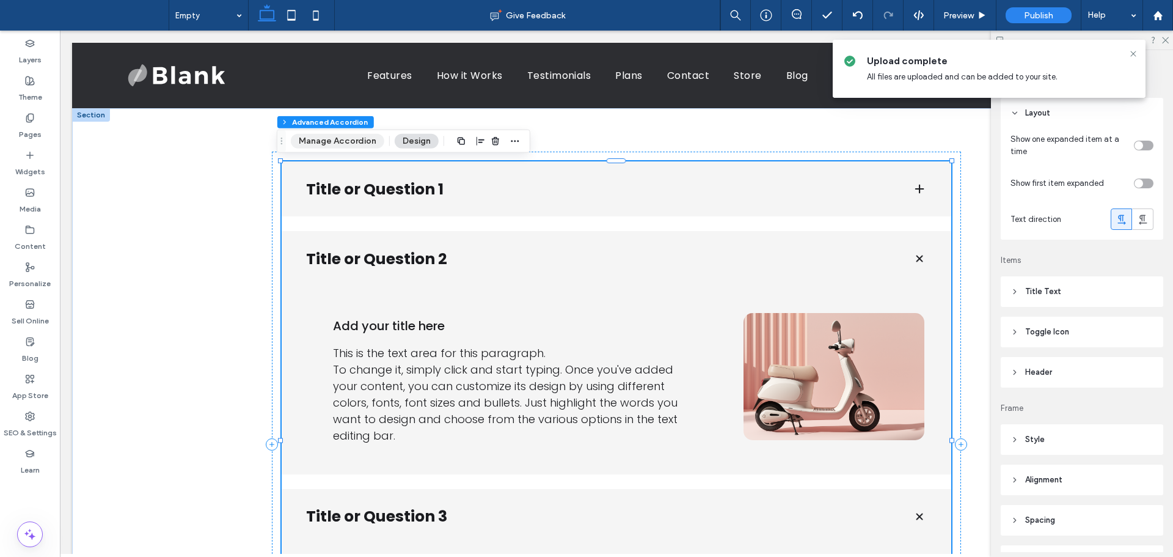
click at [345, 144] on button "Manage Accordion" at bounding box center [337, 141] width 93 height 15
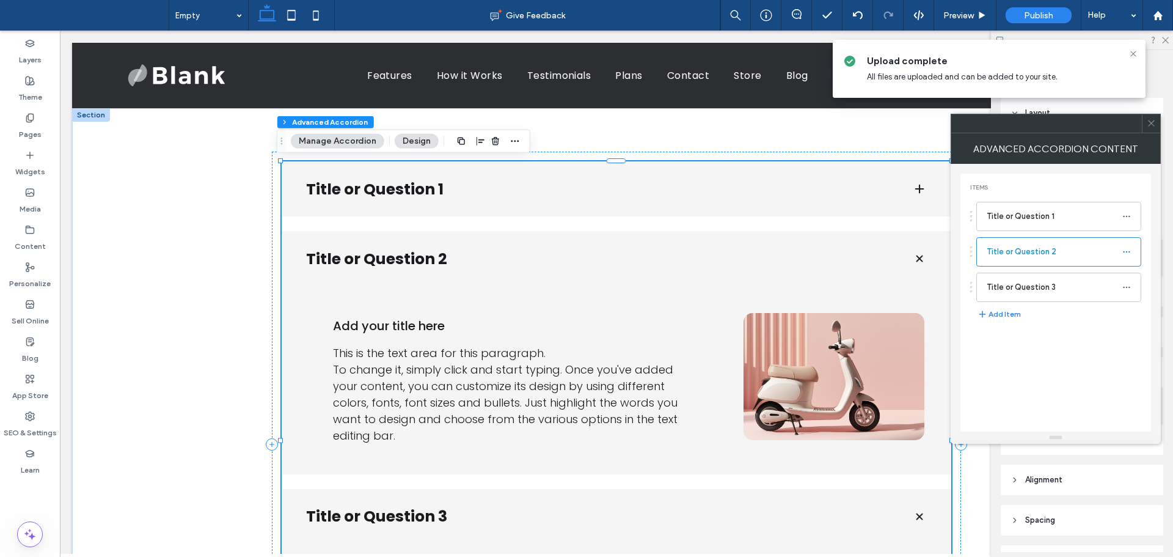
drag, startPoint x: 1072, startPoint y: 125, endPoint x: 536, endPoint y: 113, distance: 536.6
click at [951, 114] on div at bounding box center [1046, 123] width 191 height 18
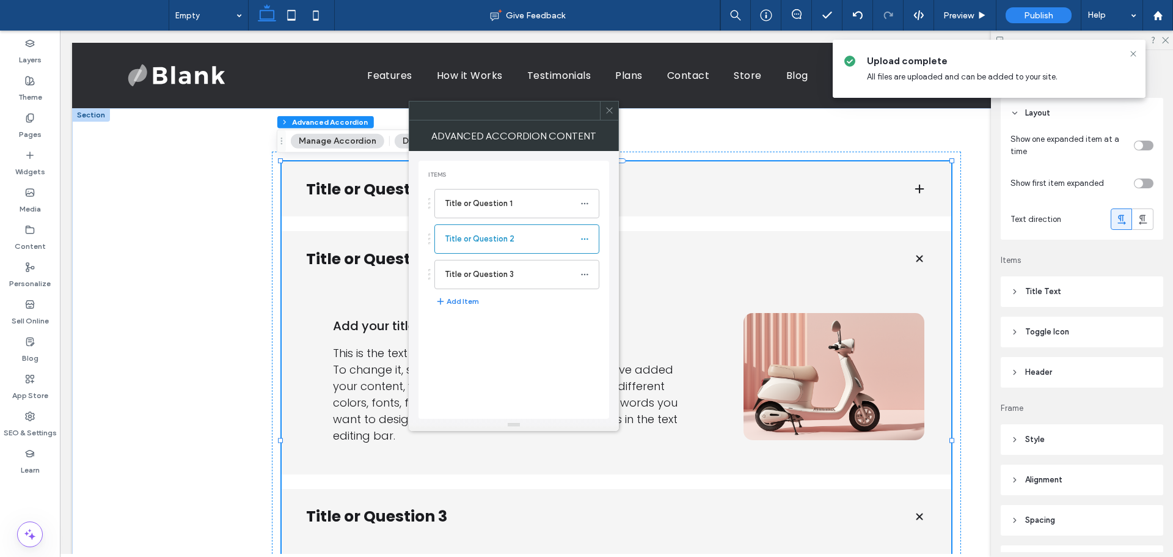
drag, startPoint x: 1144, startPoint y: 145, endPoint x: 1140, endPoint y: 153, distance: 9.0
click at [1144, 144] on div "toggle" at bounding box center [1144, 146] width 20 height 10
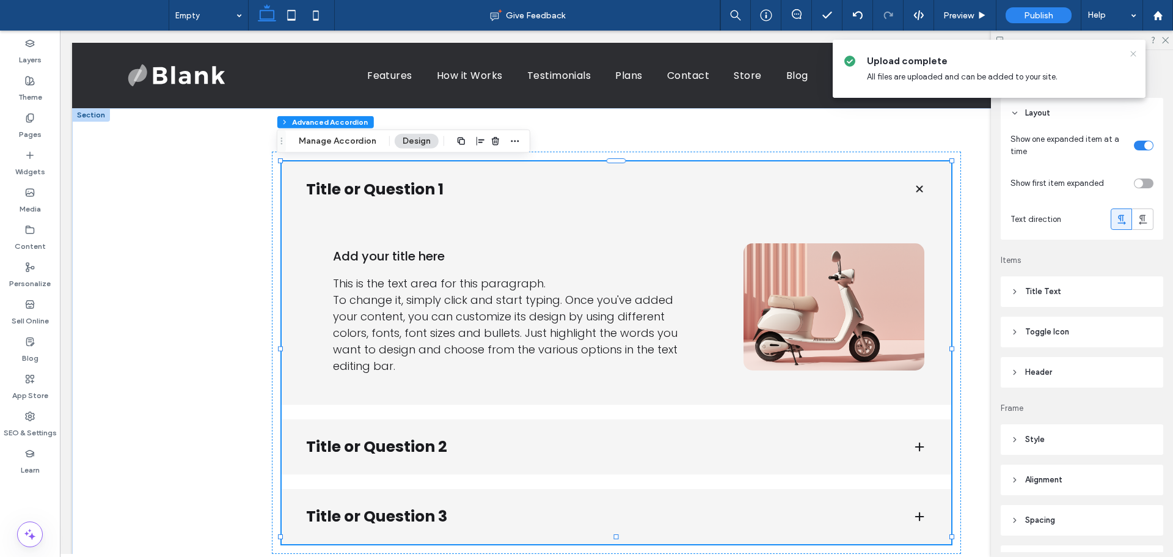
click at [1137, 49] on icon at bounding box center [1134, 54] width 10 height 10
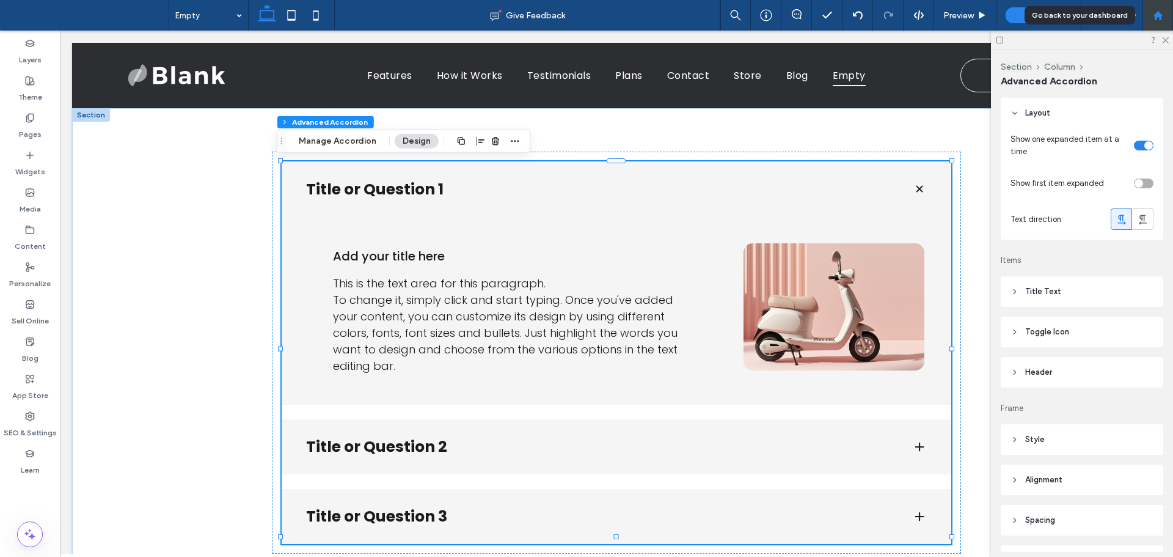
click at [1163, 14] on div at bounding box center [1157, 15] width 29 height 10
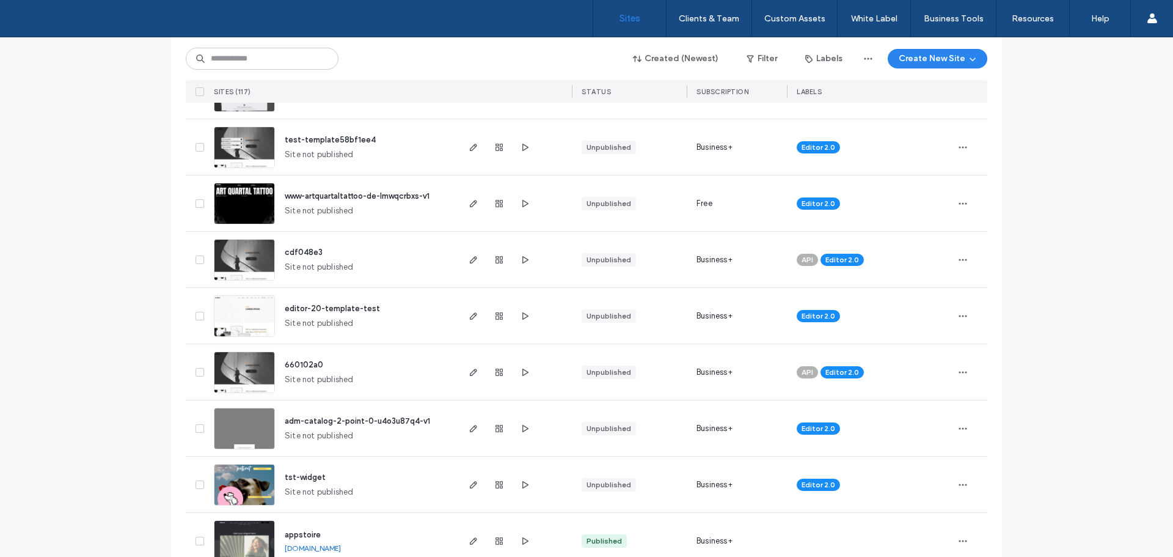
scroll to position [978, 0]
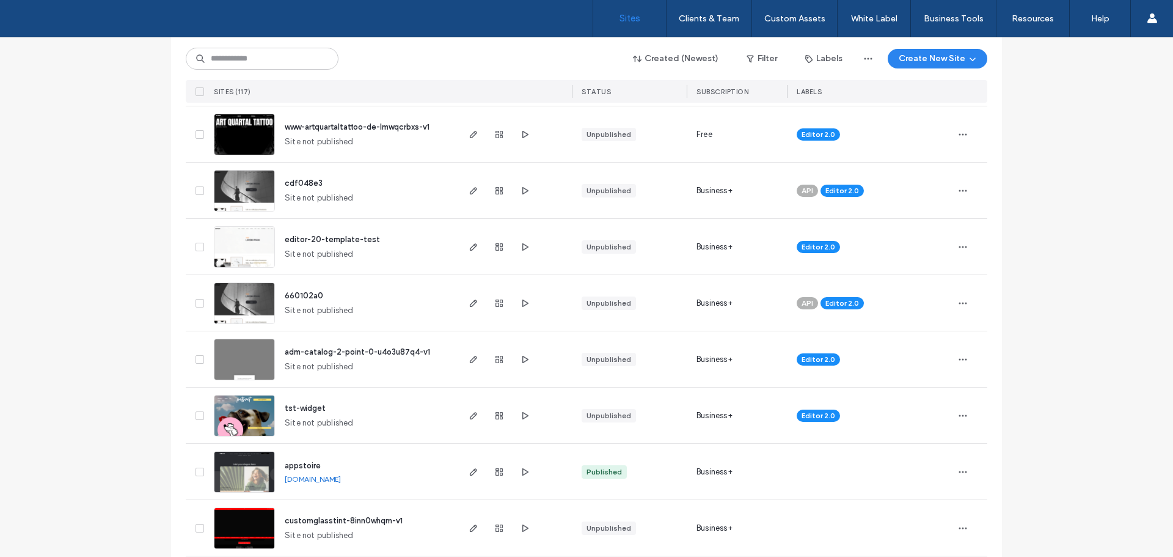
click at [246, 200] on img at bounding box center [244, 211] width 60 height 83
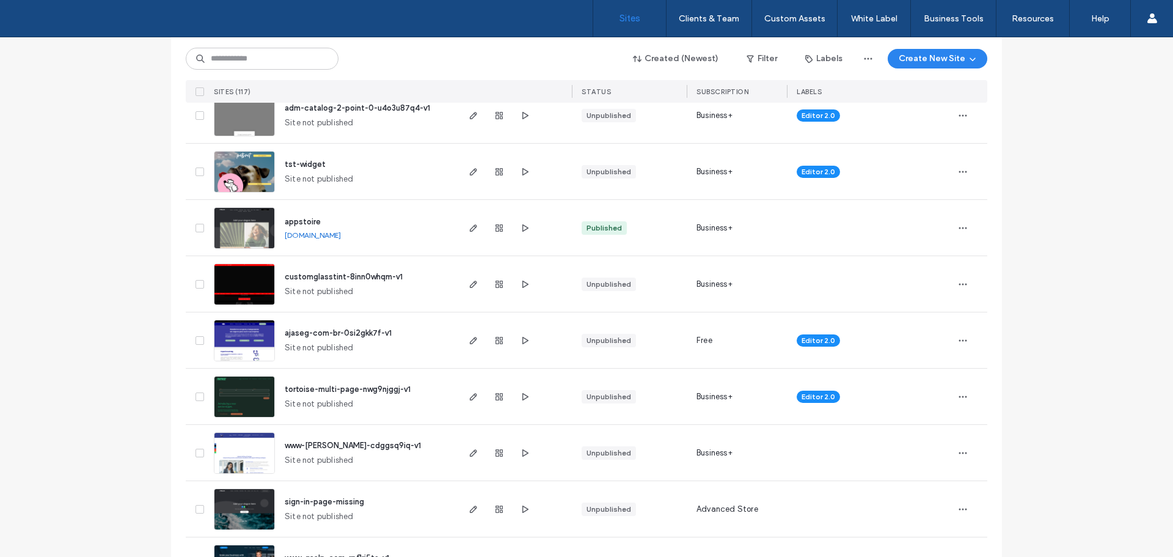
scroll to position [1222, 0]
click at [253, 178] on img at bounding box center [244, 192] width 60 height 83
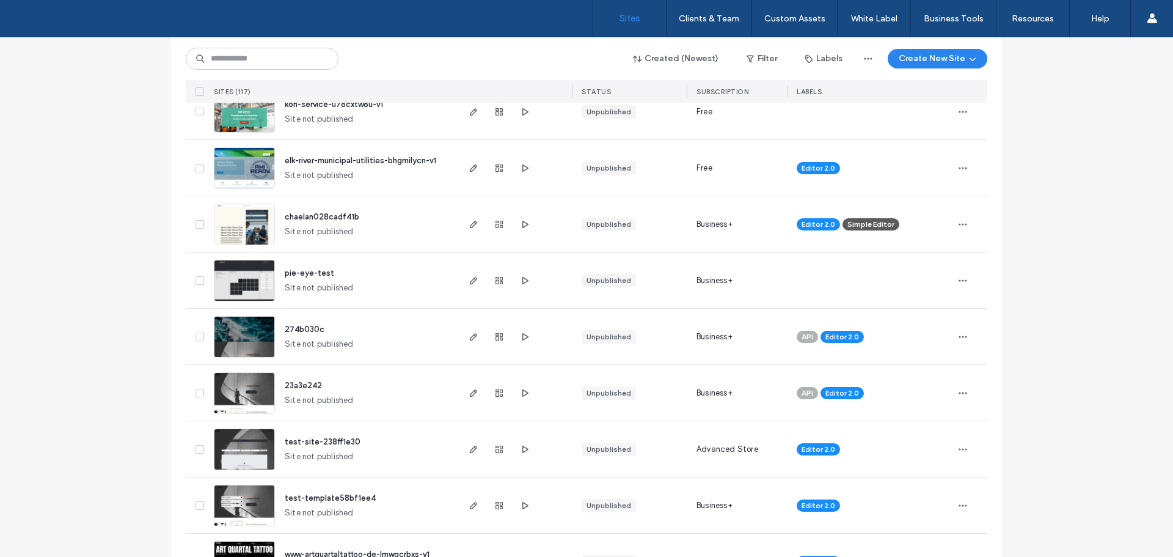
scroll to position [550, 0]
click at [249, 337] on img at bounding box center [244, 358] width 60 height 83
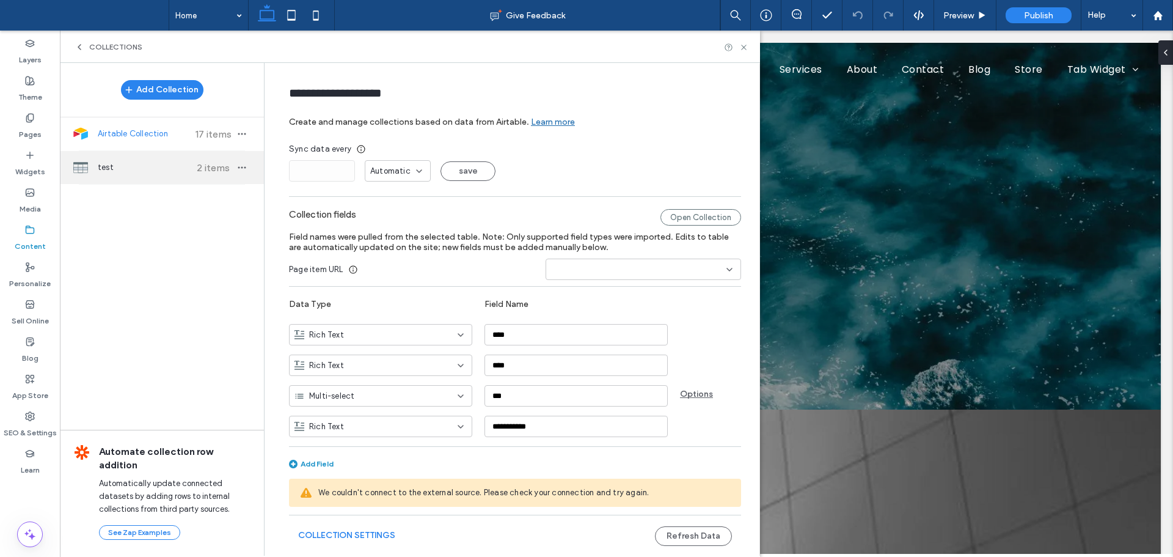
click at [179, 175] on div "test 2 items" at bounding box center [162, 167] width 204 height 33
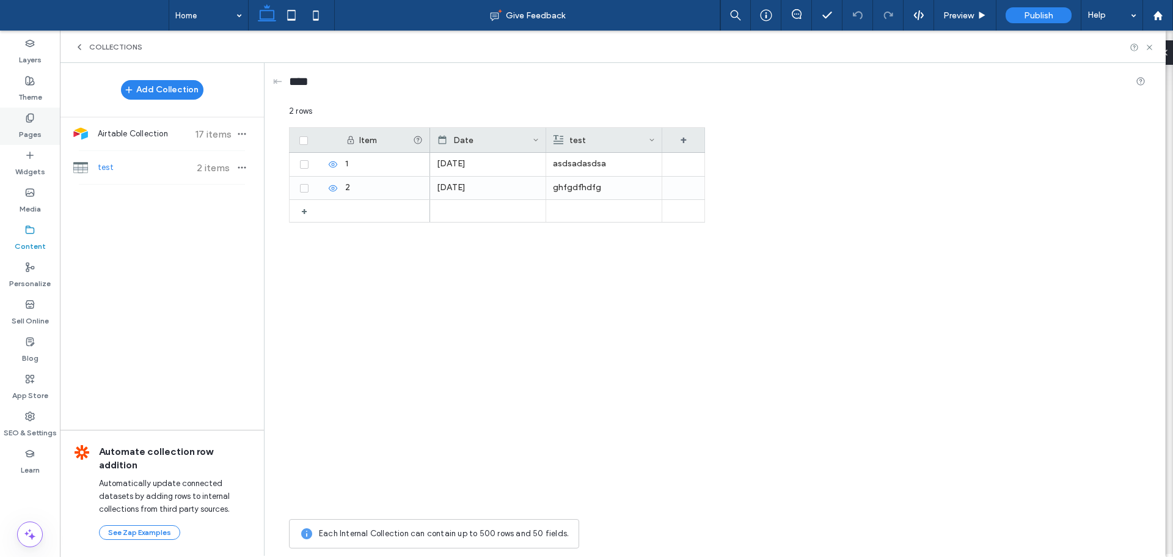
click at [43, 115] on div "Pages" at bounding box center [30, 126] width 60 height 37
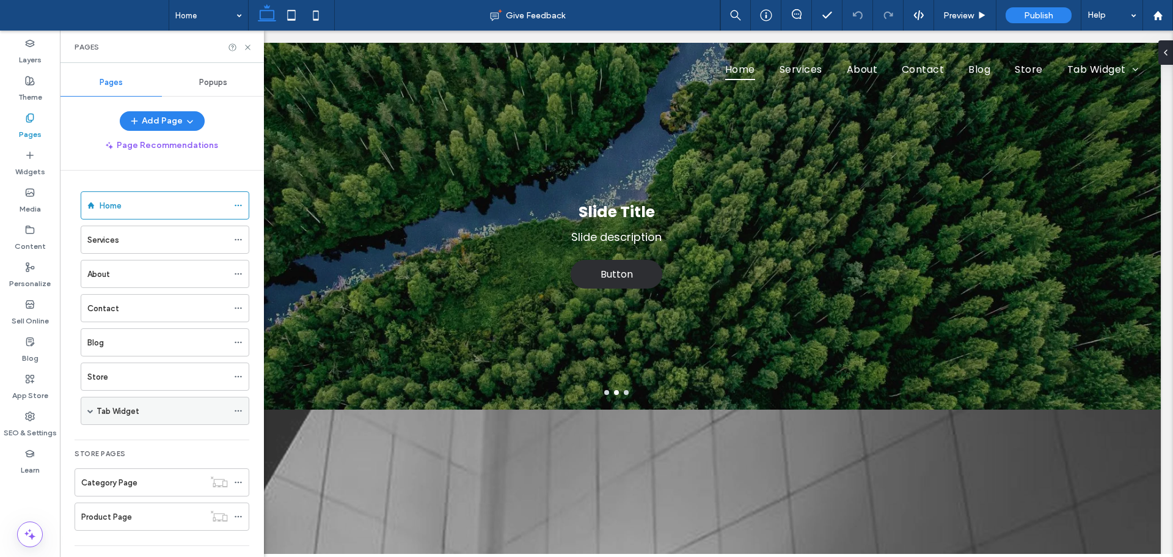
click at [91, 410] on span at bounding box center [90, 411] width 6 height 6
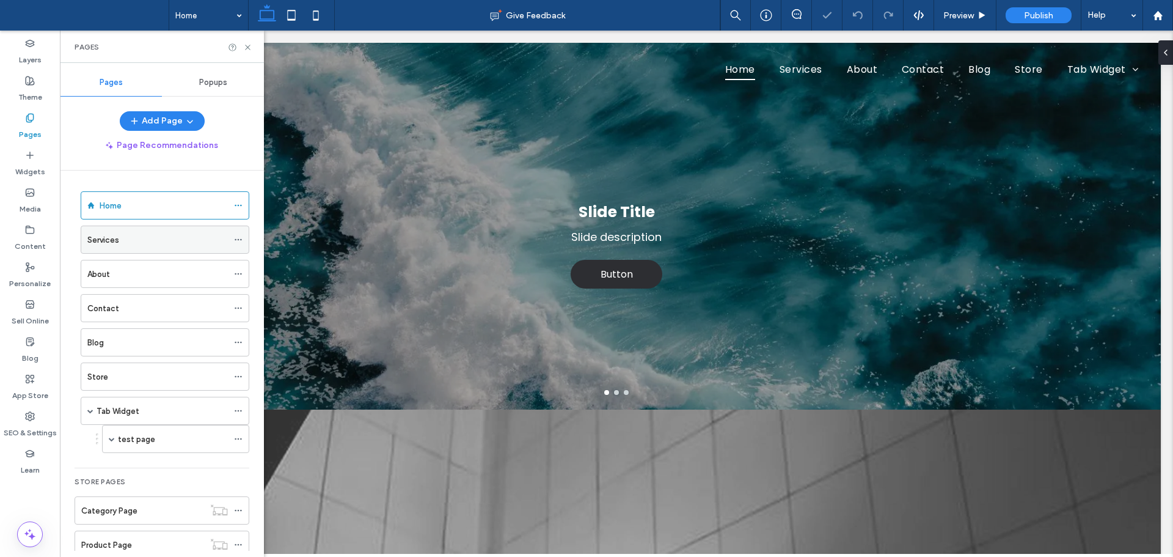
click at [177, 243] on div "Services" at bounding box center [157, 239] width 141 height 13
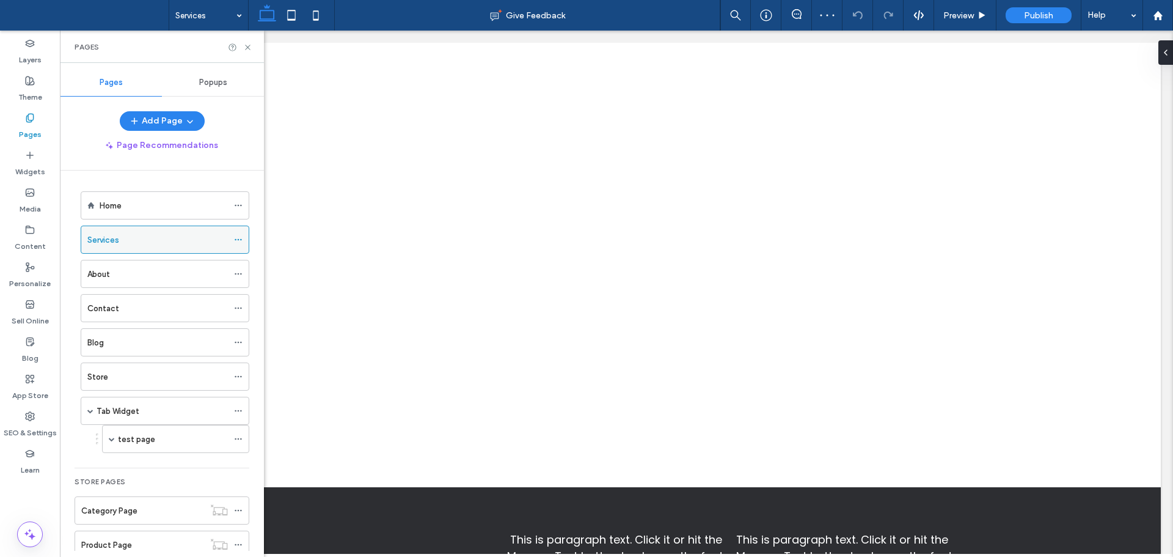
click at [241, 238] on icon at bounding box center [238, 239] width 9 height 9
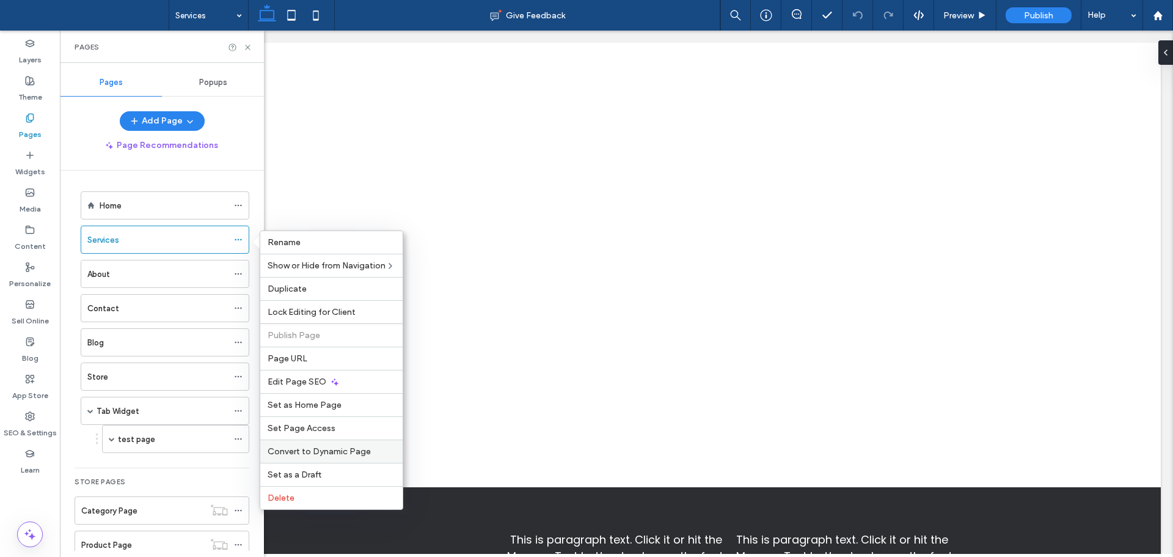
click at [329, 456] on div "Convert to Dynamic Page" at bounding box center [331, 450] width 142 height 23
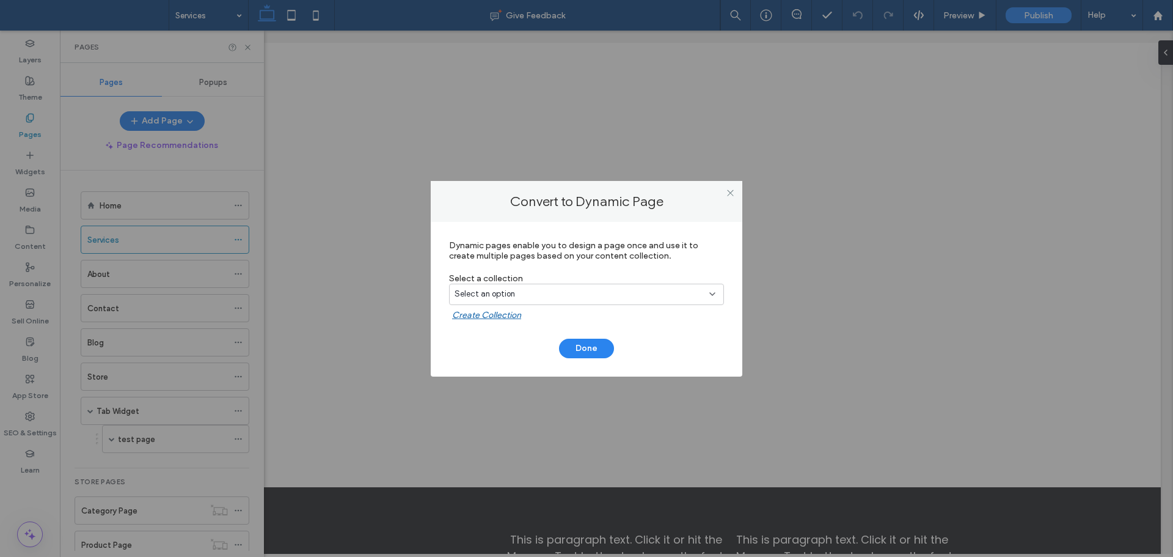
click at [538, 301] on div "Select an option" at bounding box center [586, 294] width 275 height 21
click at [522, 339] on div "test" at bounding box center [587, 336] width 274 height 21
click at [599, 347] on button "Done" at bounding box center [586, 349] width 55 height 20
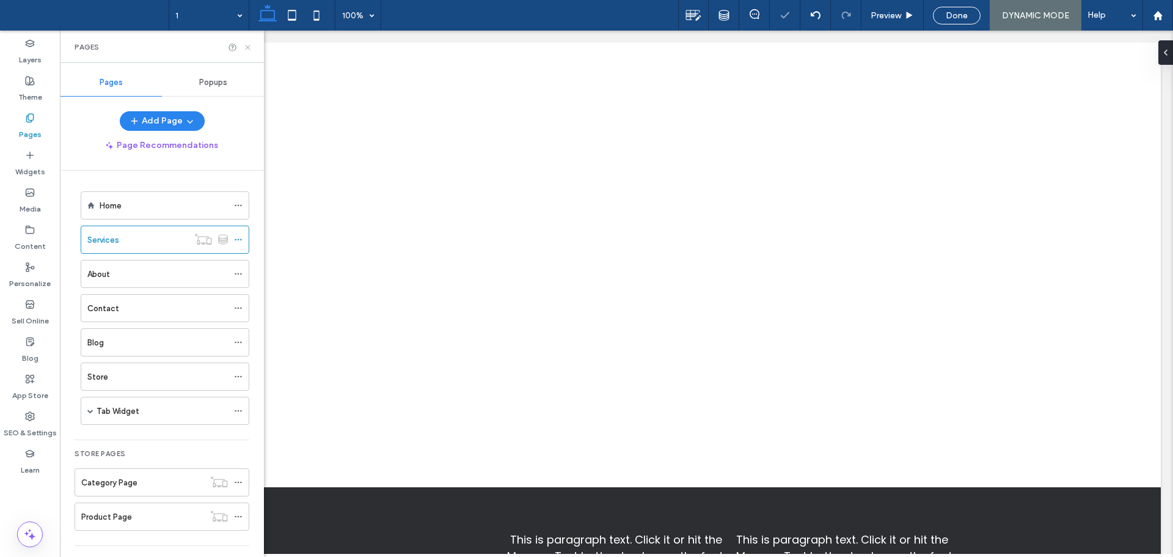
click at [251, 46] on icon at bounding box center [247, 47] width 9 height 9
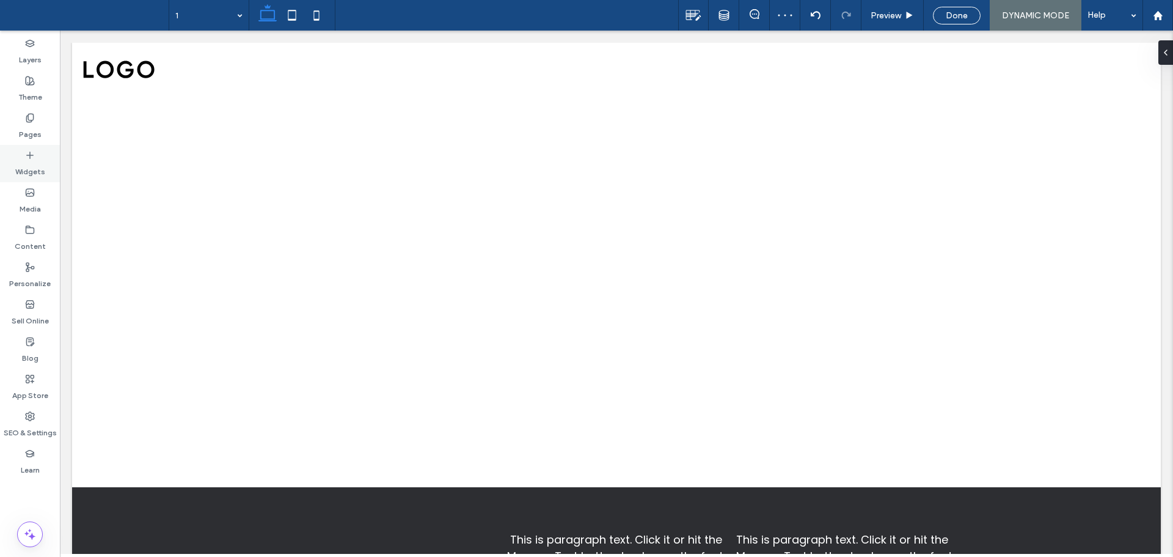
click at [38, 175] on label "Widgets" at bounding box center [30, 168] width 30 height 17
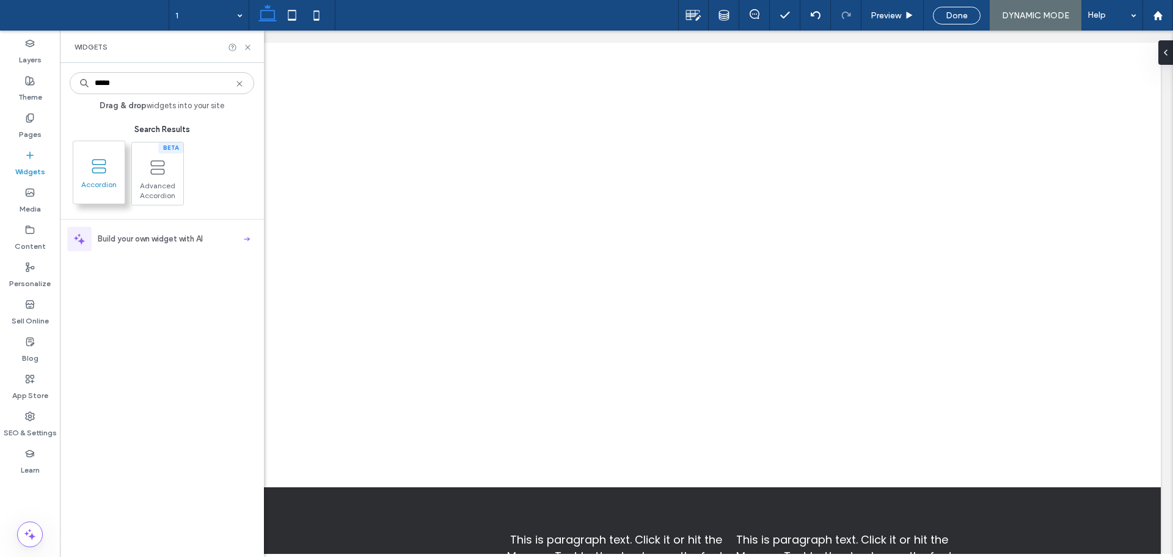
type input "*****"
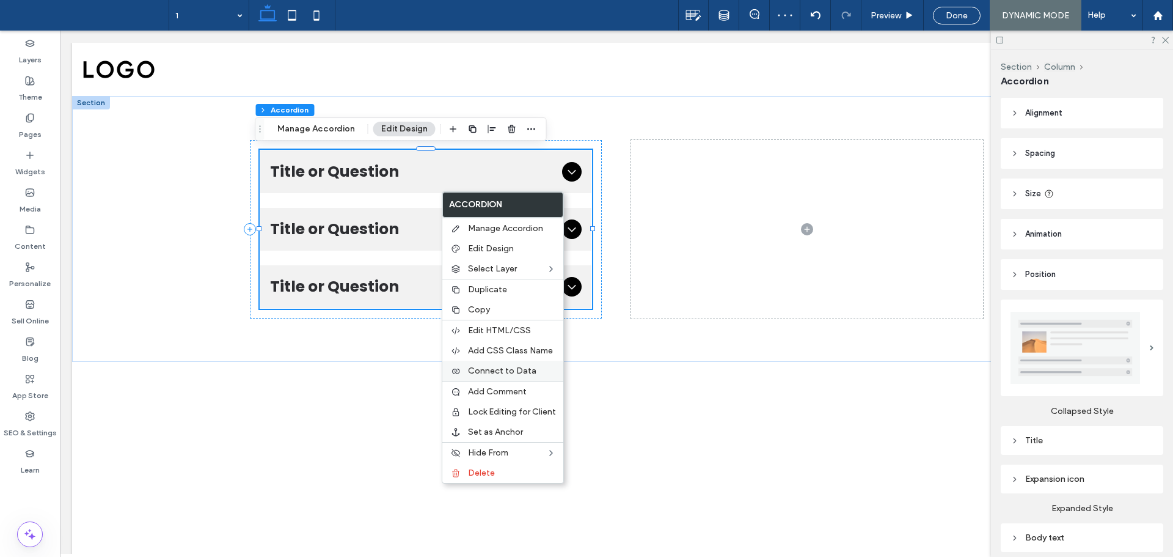
click at [519, 368] on span "Connect to Data" at bounding box center [502, 370] width 68 height 10
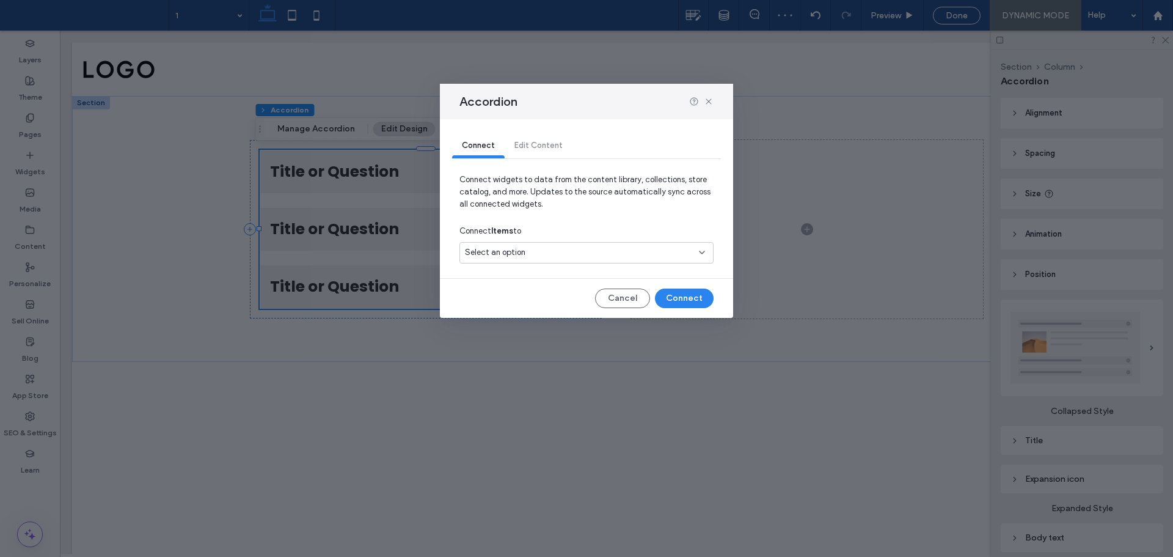
click at [574, 257] on div "Select an option" at bounding box center [579, 252] width 229 height 12
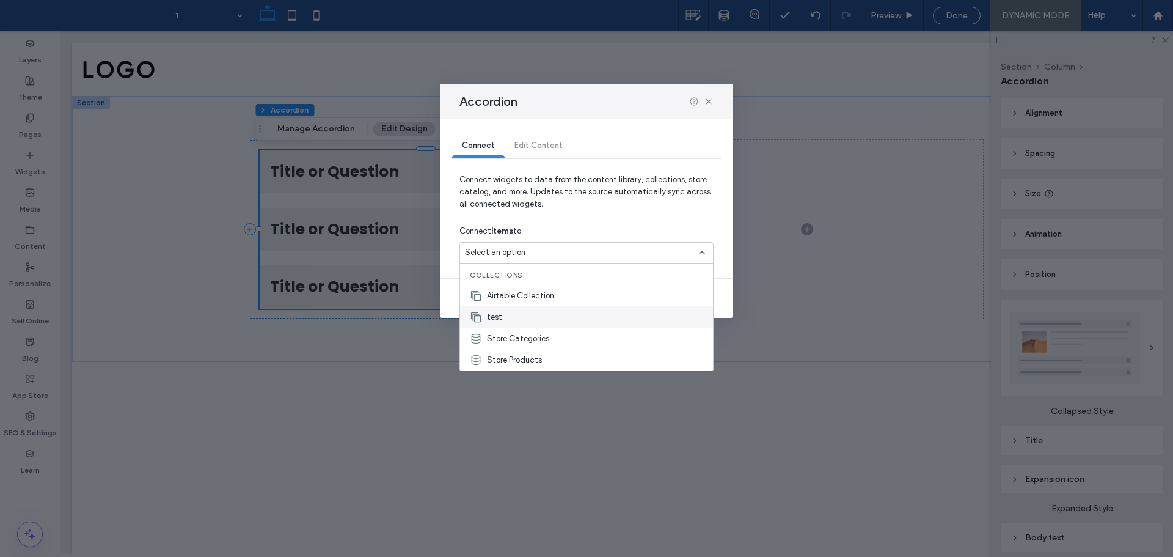
click at [539, 318] on div "test" at bounding box center [586, 316] width 253 height 21
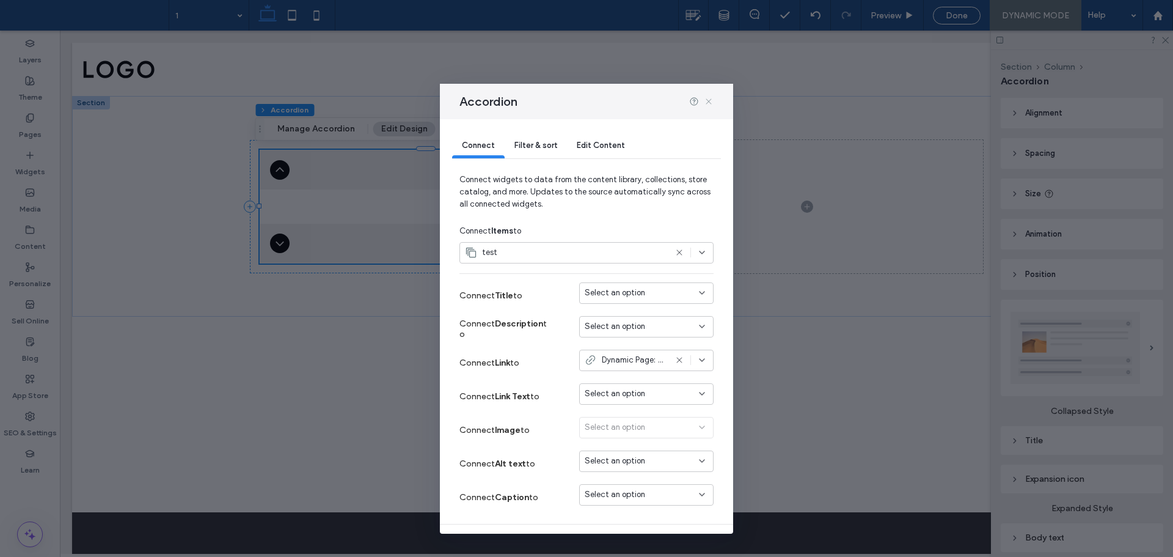
click at [710, 98] on icon at bounding box center [709, 102] width 10 height 10
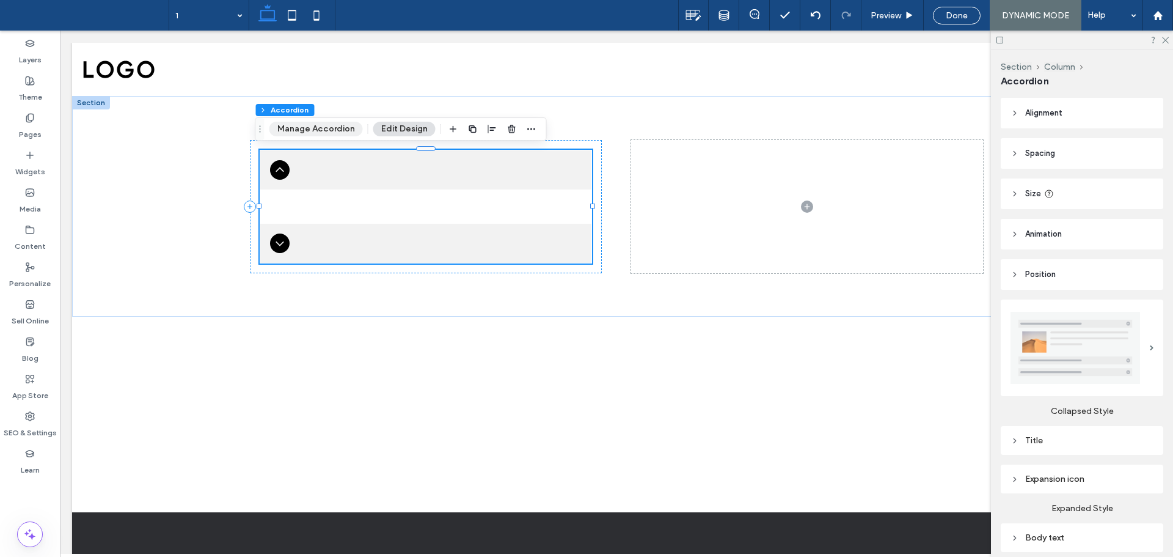
click at [315, 133] on button "Manage Accordion" at bounding box center [315, 129] width 93 height 15
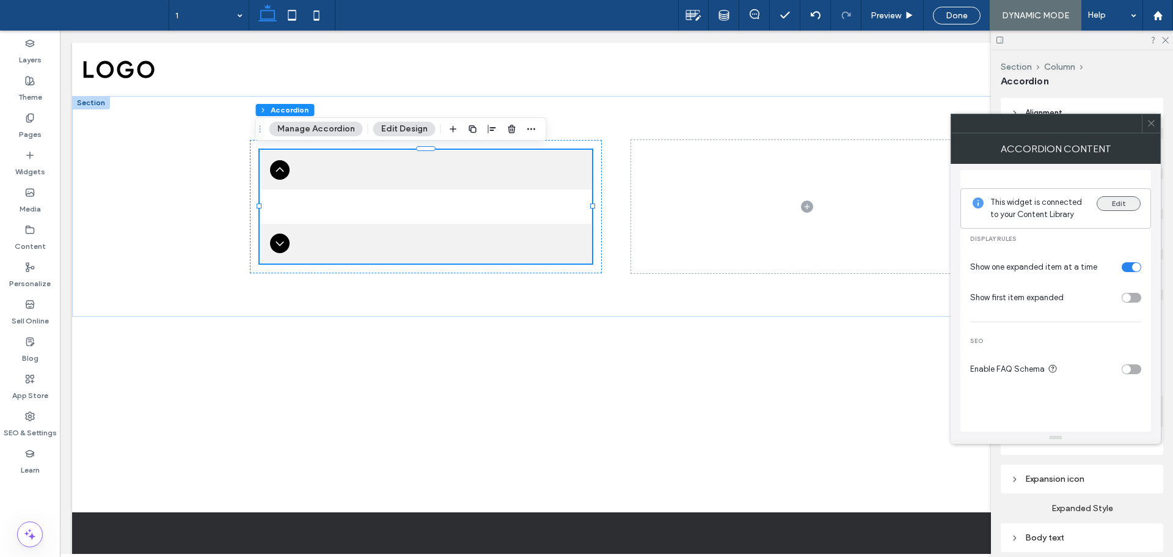
click at [1117, 205] on button "Edit" at bounding box center [1119, 203] width 44 height 15
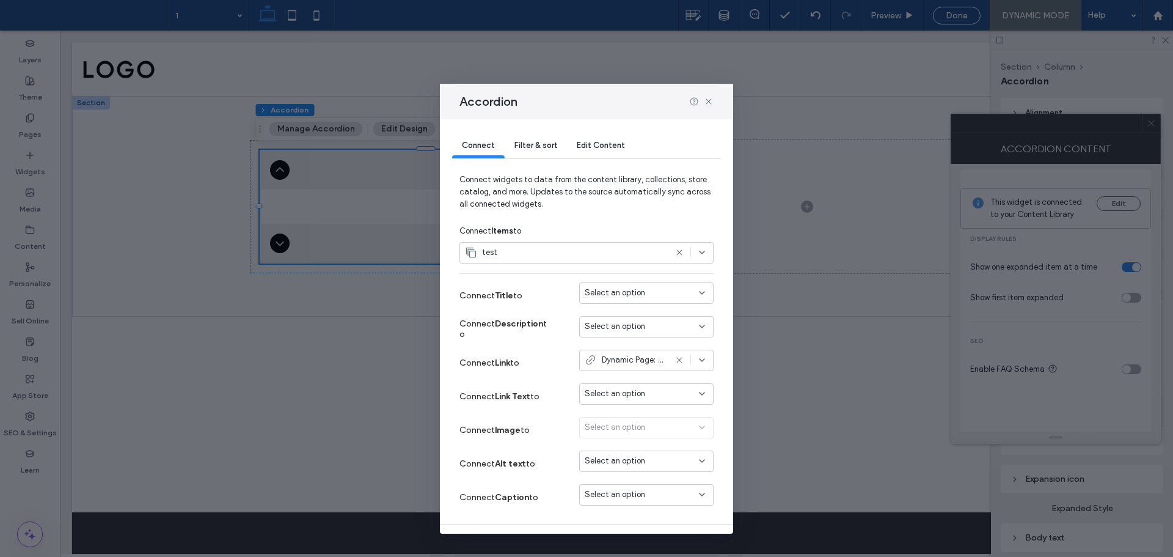
click at [606, 290] on span "Select an option" at bounding box center [615, 293] width 60 height 12
drag, startPoint x: 616, startPoint y: 339, endPoint x: 614, endPoint y: 313, distance: 25.7
click at [615, 337] on div "test" at bounding box center [637, 335] width 133 height 21
drag, startPoint x: 610, startPoint y: 326, endPoint x: 613, endPoint y: 336, distance: 10.8
click at [610, 326] on span "Select an option" at bounding box center [615, 326] width 60 height 12
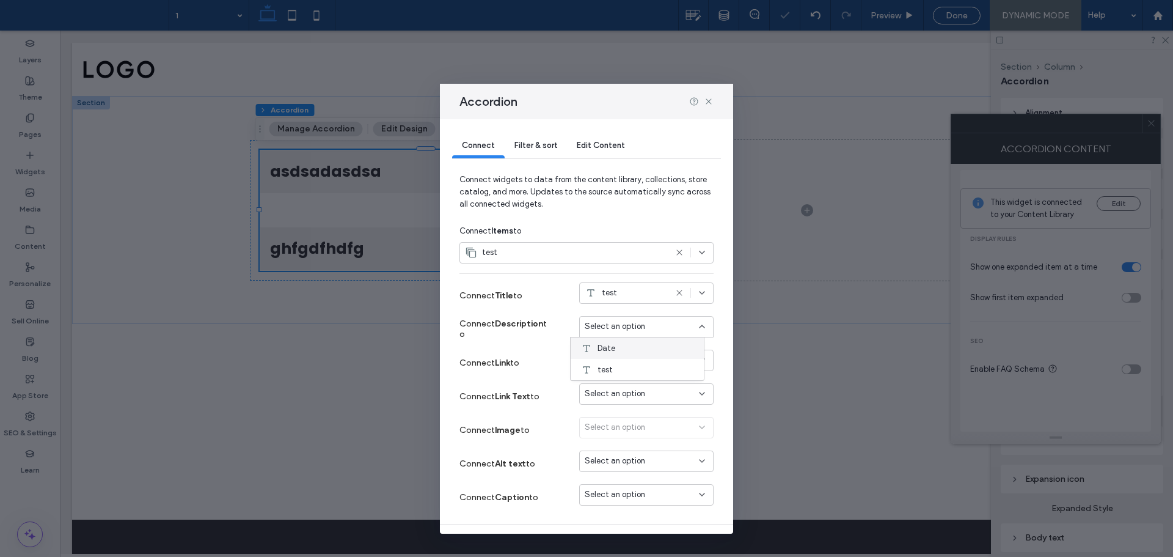
click at [620, 350] on div "Date" at bounding box center [637, 347] width 133 height 21
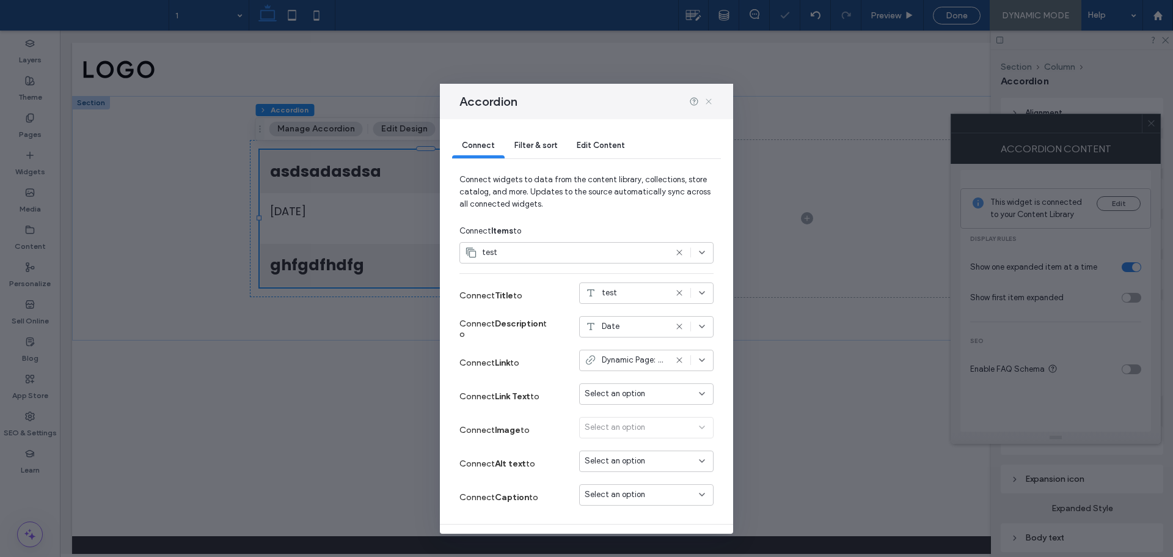
click at [707, 102] on icon at bounding box center [709, 102] width 10 height 10
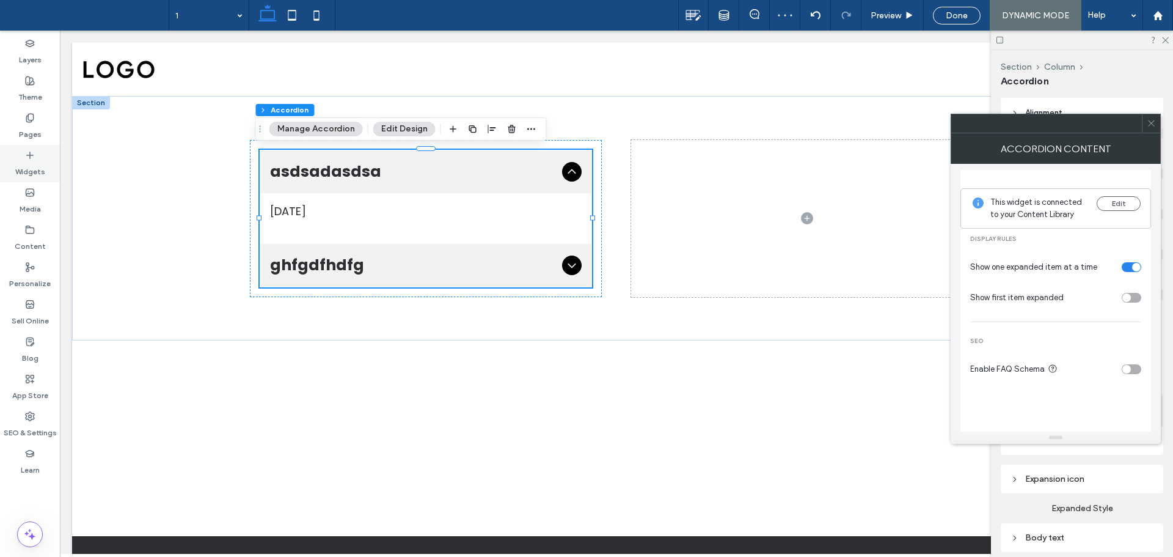
click at [30, 153] on use at bounding box center [30, 155] width 6 height 6
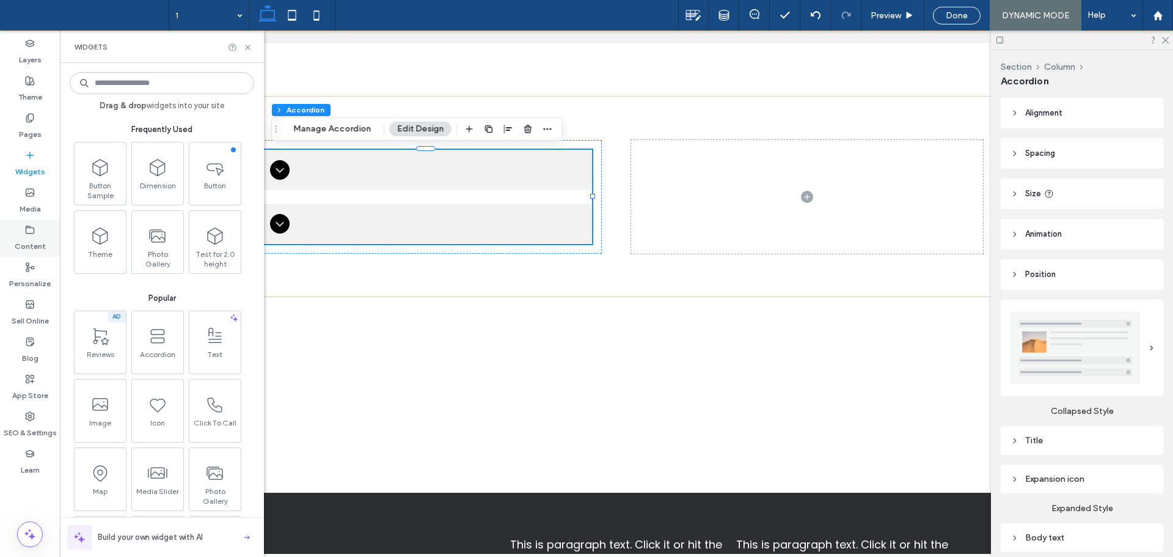
click at [33, 230] on icon at bounding box center [30, 230] width 10 height 10
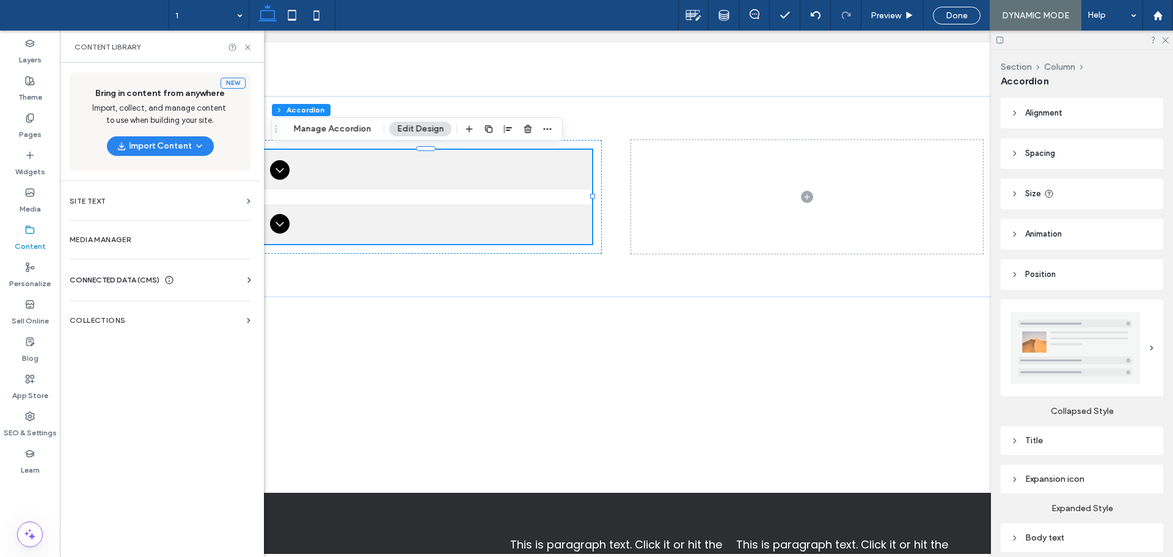
click at [154, 326] on section "Collections" at bounding box center [160, 320] width 200 height 28
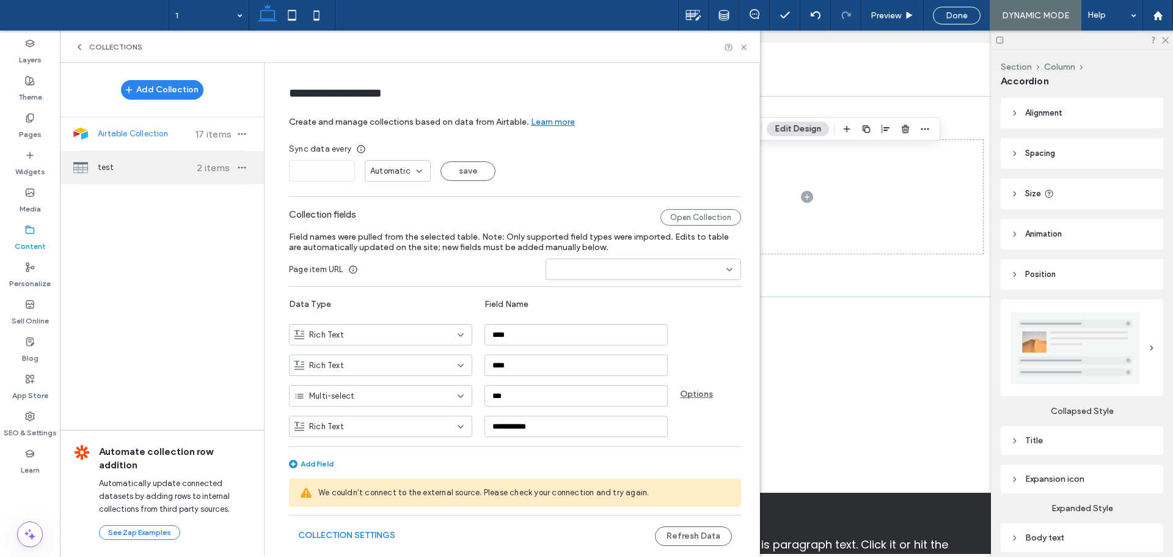
click at [160, 169] on span "test" at bounding box center [143, 167] width 91 height 12
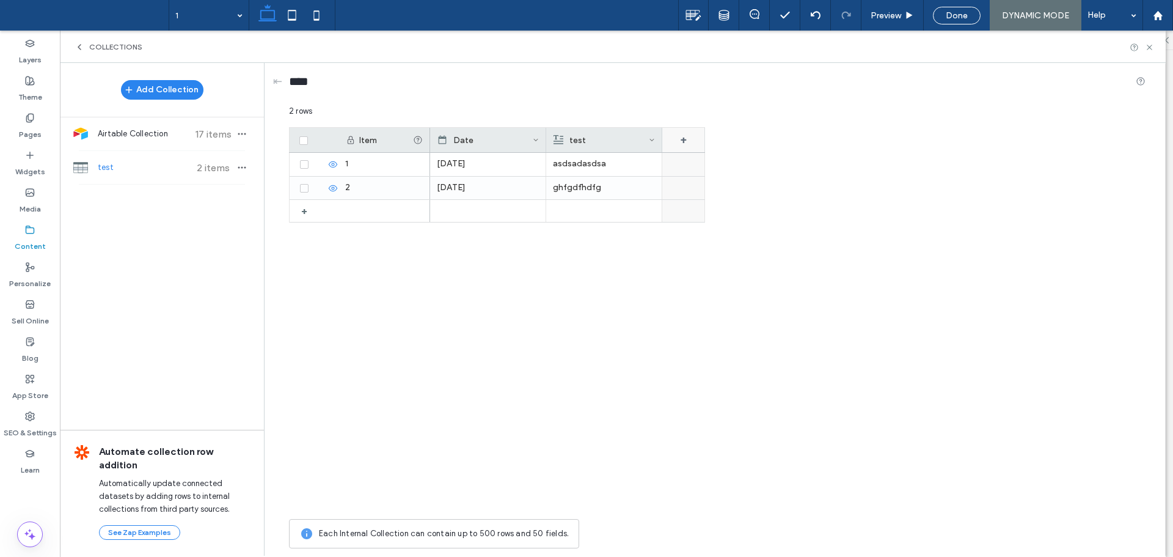
click at [683, 140] on div "+" at bounding box center [683, 140] width 43 height 24
click at [744, 169] on input "*******" at bounding box center [733, 159] width 139 height 21
click at [742, 200] on div "Rich Text" at bounding box center [733, 190] width 139 height 21
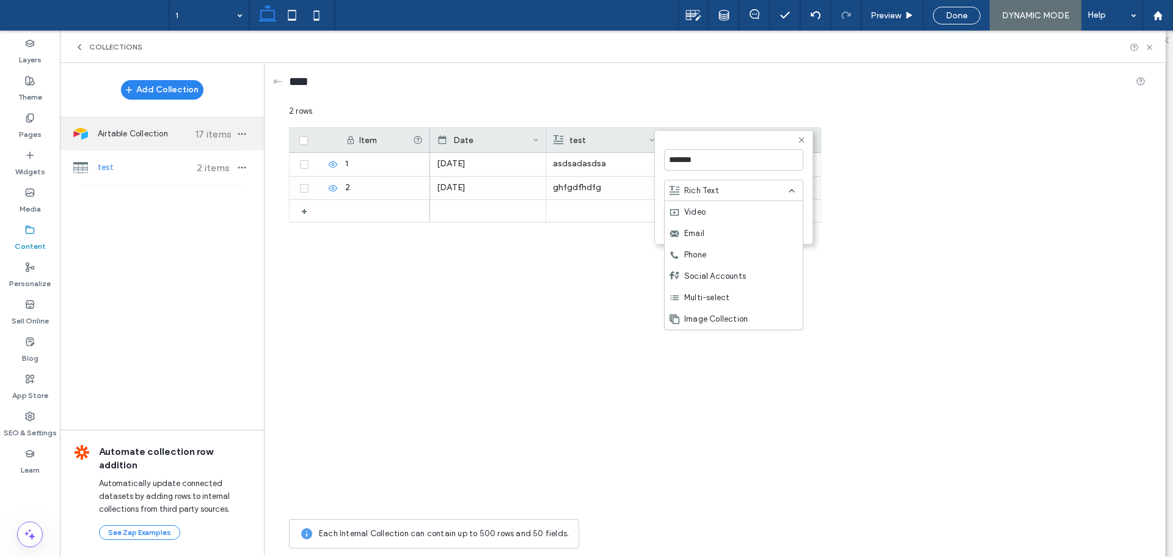
click at [145, 129] on span "Airtable Collection" at bounding box center [143, 134] width 91 height 12
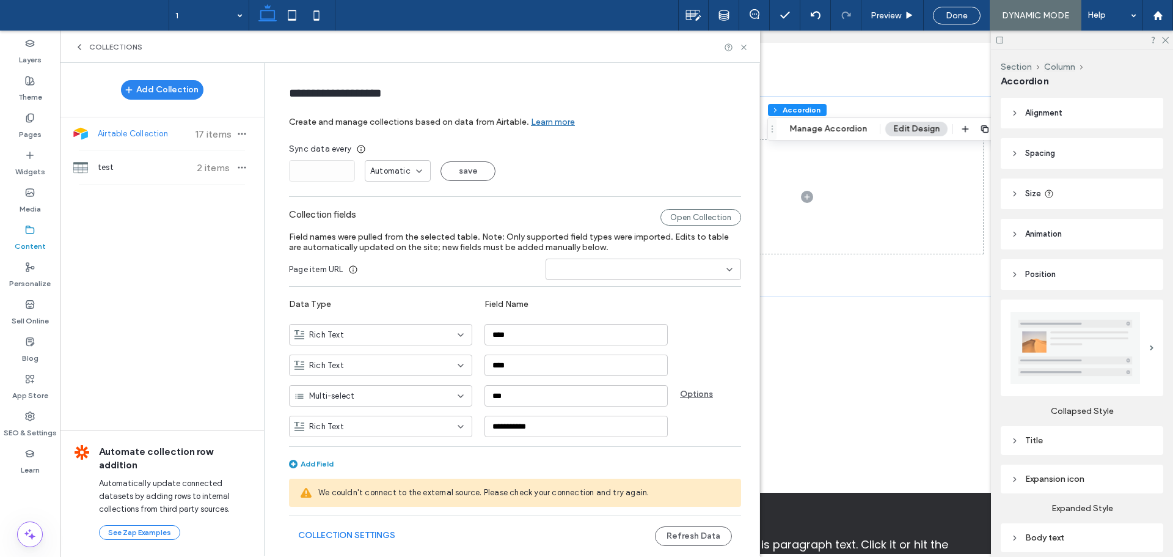
click at [158, 134] on span "Airtable Collection" at bounding box center [143, 134] width 91 height 12
click at [367, 535] on button "Collection Settings" at bounding box center [346, 535] width 97 height 20
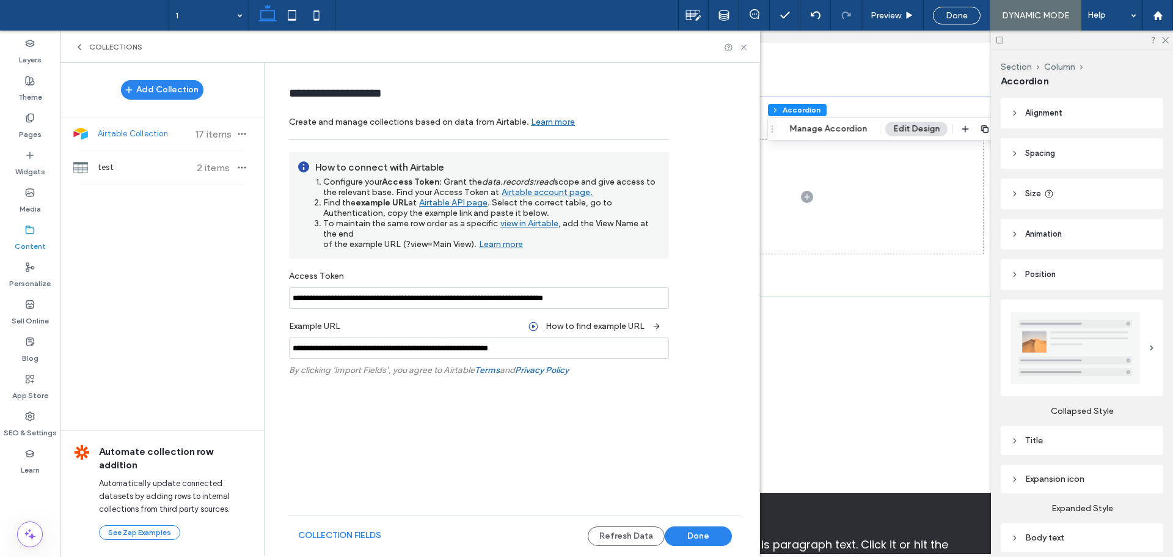
click at [161, 133] on span "Airtable Collection" at bounding box center [143, 134] width 91 height 12
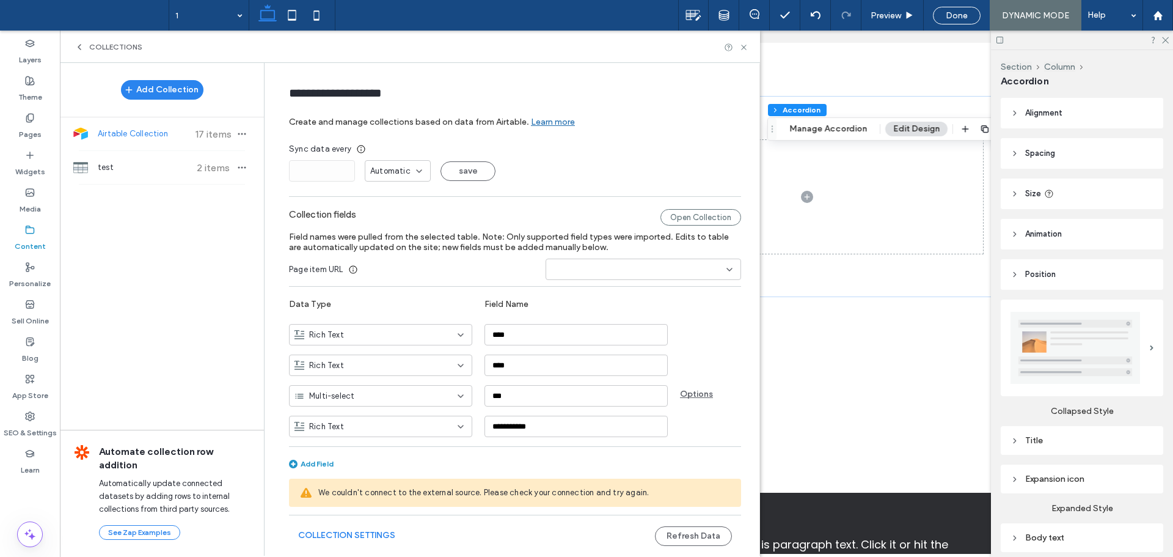
click at [498, 296] on label "Field Name" at bounding box center [576, 304] width 183 height 22
click at [386, 425] on div "Rich Text" at bounding box center [374, 426] width 158 height 12
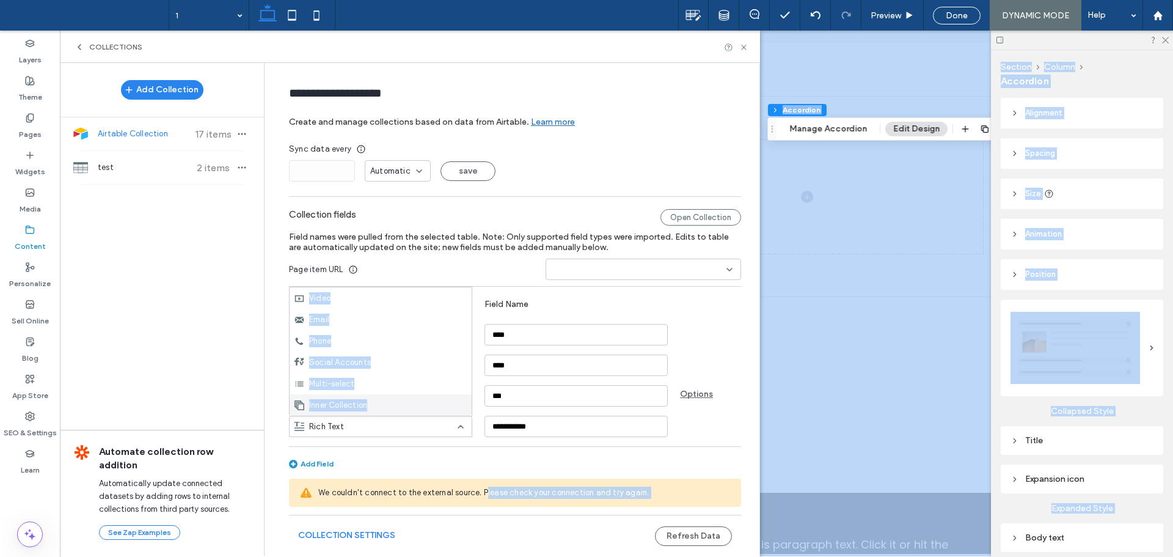
drag, startPoint x: 372, startPoint y: 404, endPoint x: 485, endPoint y: 469, distance: 130.3
click at [485, 469] on body ".wqwq-1{fill:#231f20;} .cls-1q, .cls-2q { fill-rule: evenodd; } .cls-2q { fill:…" at bounding box center [586, 278] width 1173 height 557
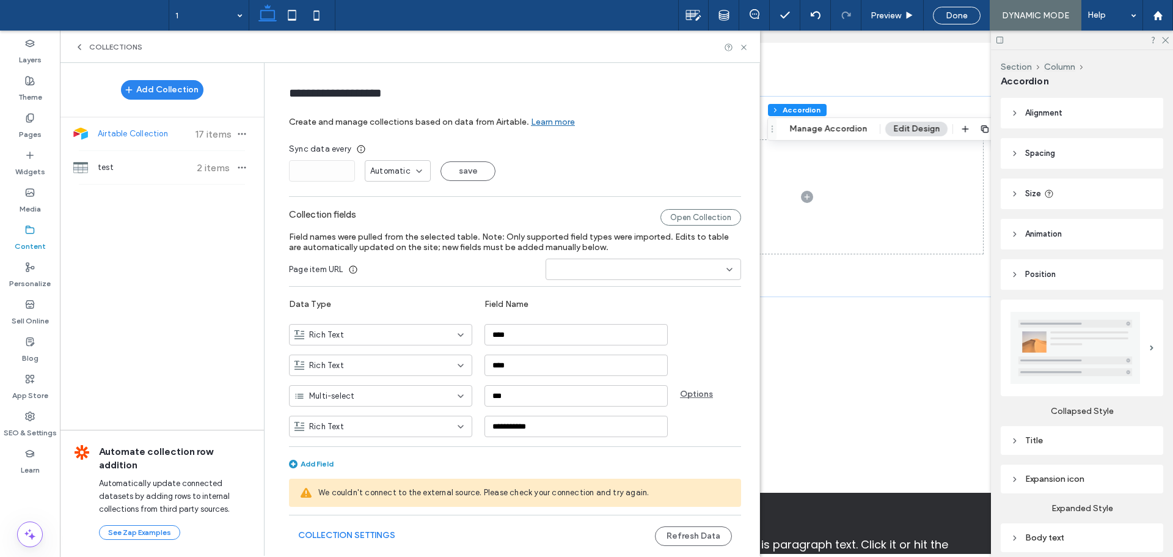
click at [455, 446] on hr at bounding box center [515, 446] width 452 height 1
click at [213, 331] on div "Add Collection Airtable Collection 17 items test 2 items Automate collection ro…" at bounding box center [162, 308] width 204 height 491
click at [365, 537] on button "Collection Settings" at bounding box center [346, 535] width 97 height 20
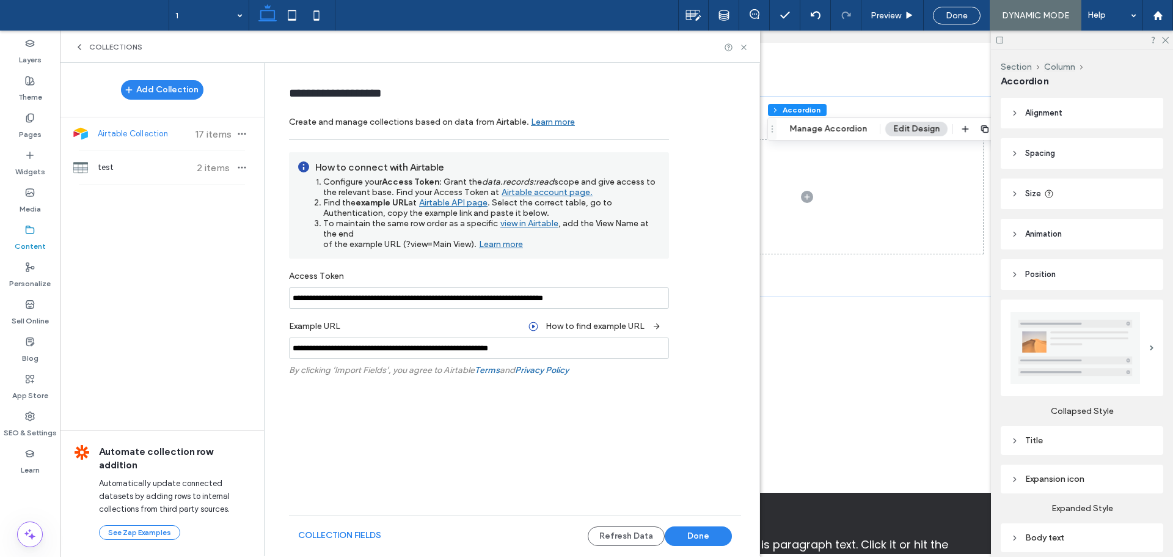
click at [590, 295] on input "**********" at bounding box center [479, 297] width 380 height 21
paste input
type input "**********"
click at [624, 403] on div "Refetch Collection" at bounding box center [624, 399] width 89 height 18
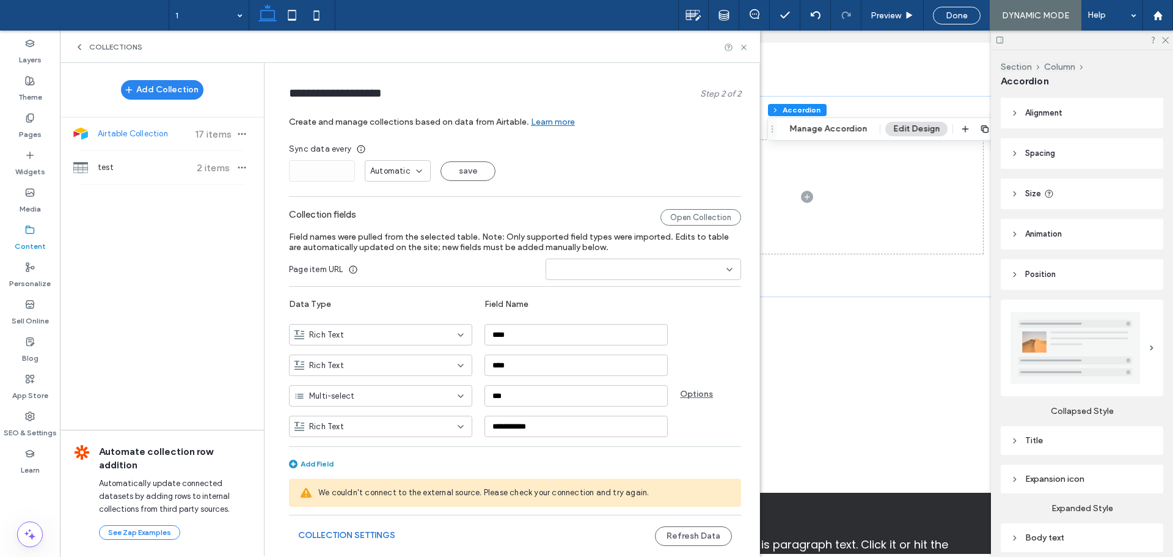
click at [351, 533] on button "Collection Settings" at bounding box center [346, 535] width 97 height 20
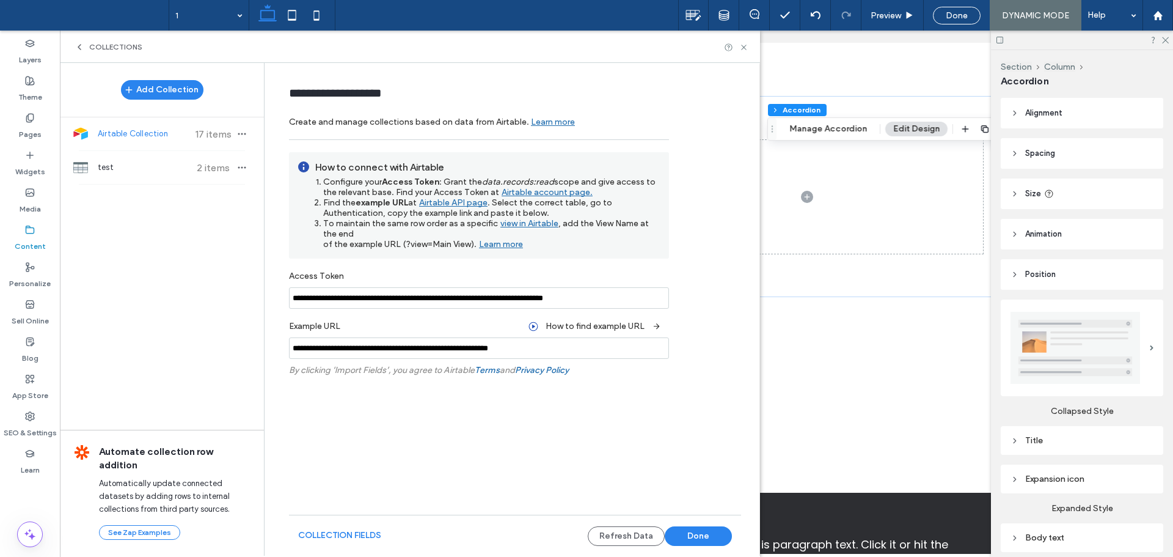
click at [629, 299] on input "**********" at bounding box center [479, 297] width 380 height 21
click at [619, 482] on div "**********" at bounding box center [515, 308] width 489 height 491
click at [614, 536] on button "Refresh Data" at bounding box center [626, 536] width 77 height 20
drag, startPoint x: 563, startPoint y: 461, endPoint x: 147, endPoint y: 232, distance: 474.5
click at [557, 459] on div "**********" at bounding box center [515, 308] width 489 height 491
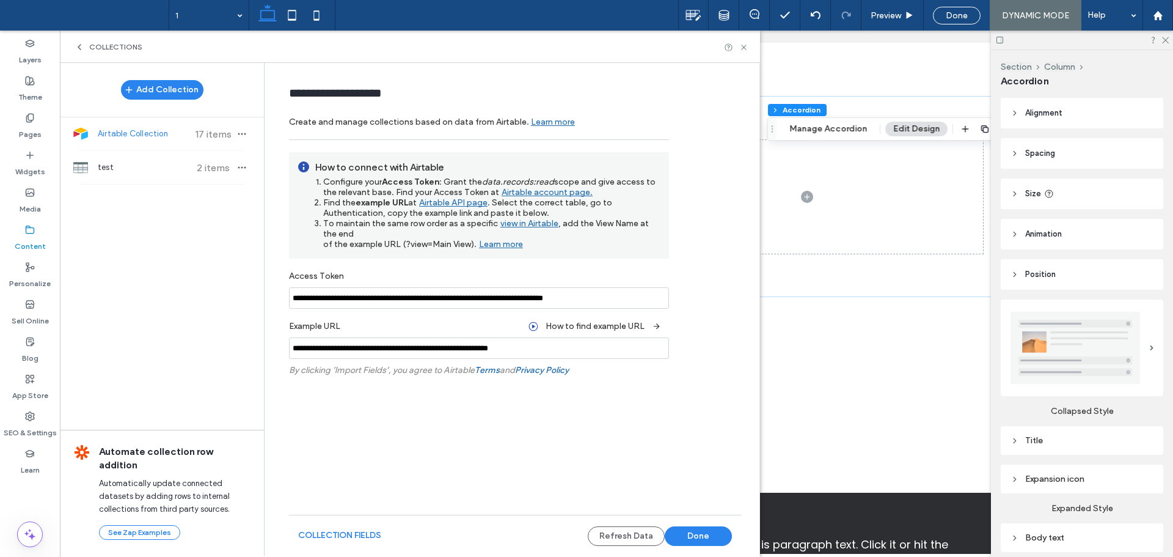
click at [540, 348] on input "**********" at bounding box center [479, 347] width 380 height 21
type input "**********"
click at [642, 390] on div "Refetch Collection" at bounding box center [479, 396] width 380 height 31
click at [635, 401] on div "Refetch Collection" at bounding box center [624, 399] width 89 height 18
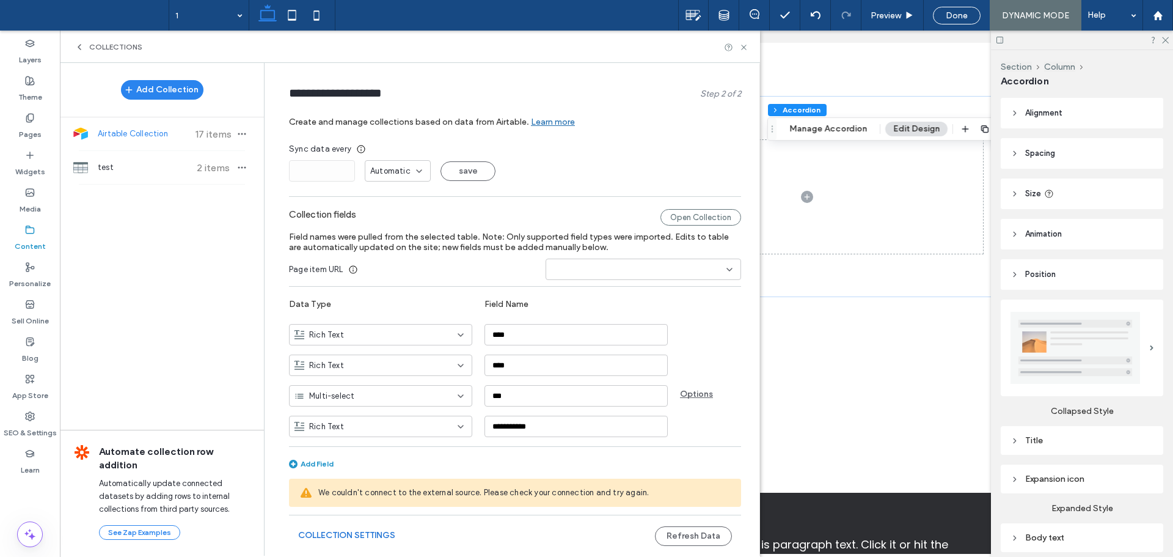
click at [342, 535] on button "Collection Settings" at bounding box center [346, 535] width 97 height 20
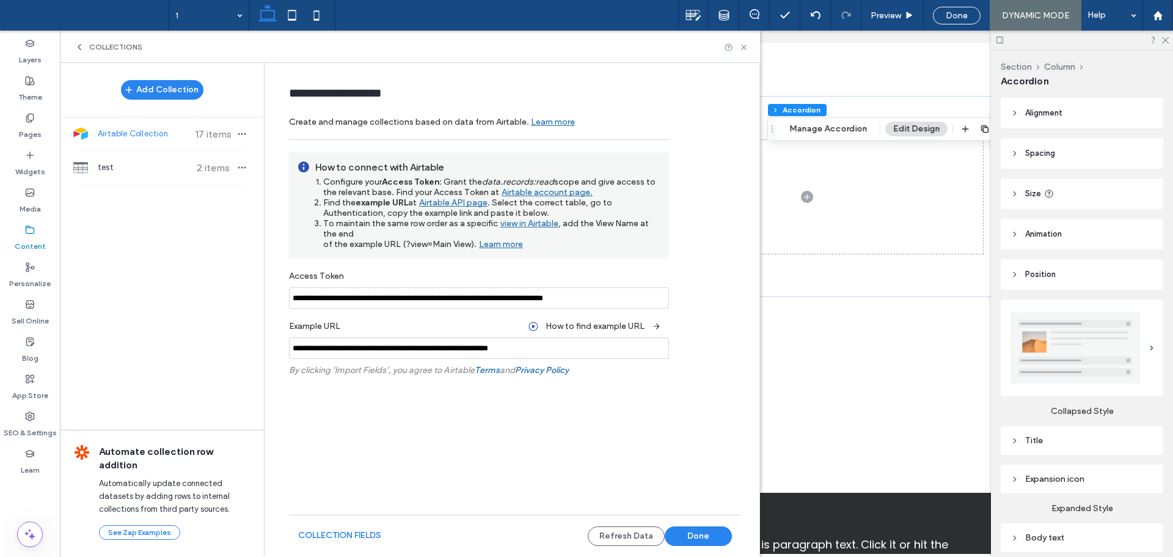
click at [592, 296] on input "**********" at bounding box center [479, 297] width 380 height 21
click at [177, 92] on button "Add Collection" at bounding box center [162, 90] width 82 height 20
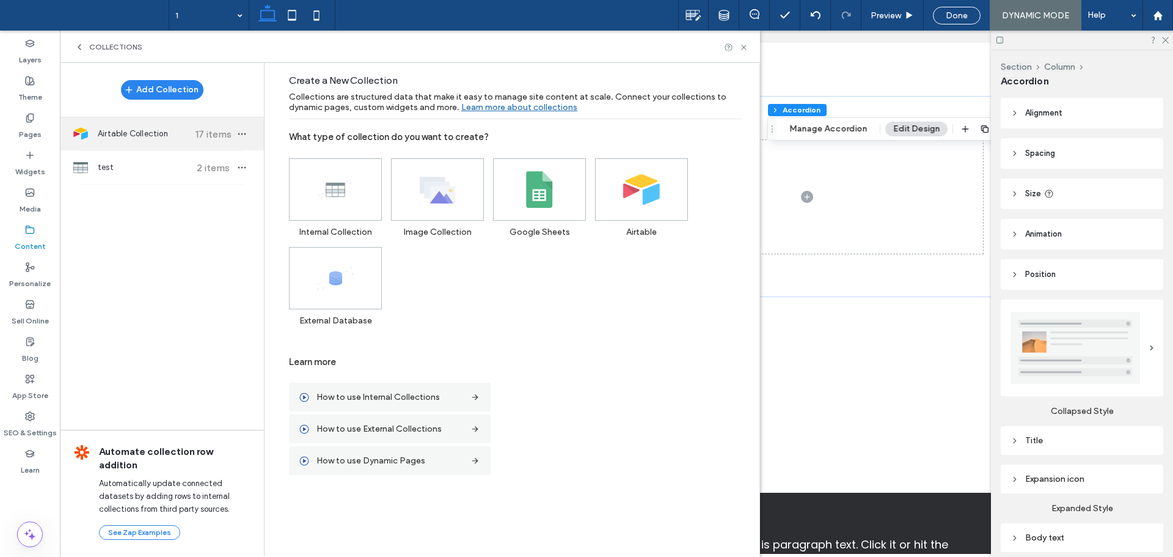
click at [156, 134] on span "Airtable Collection" at bounding box center [143, 134] width 91 height 12
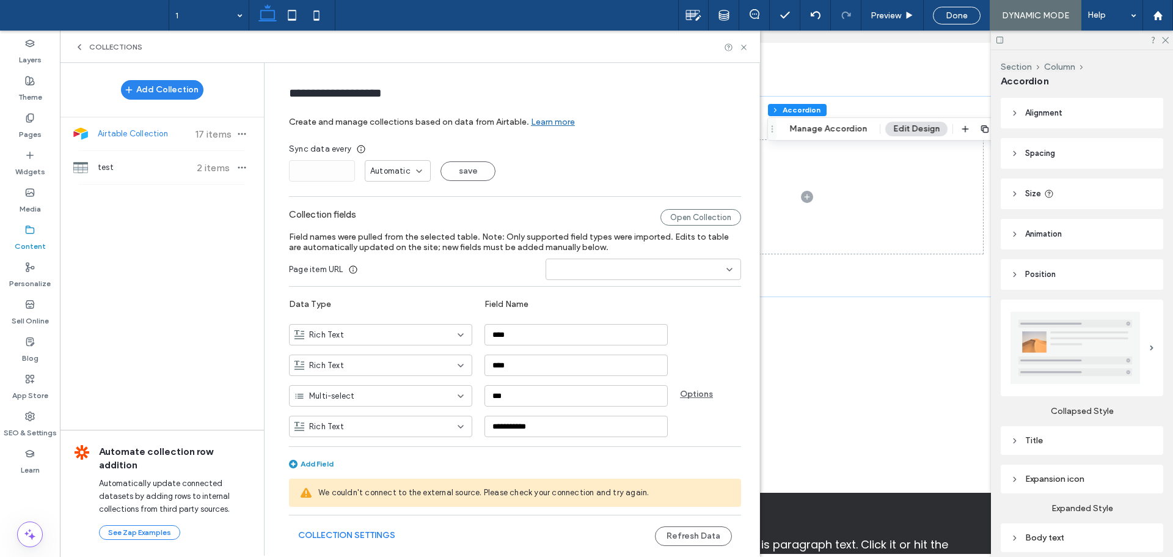
drag, startPoint x: 364, startPoint y: 532, endPoint x: 373, endPoint y: 505, distance: 29.0
click at [364, 533] on button "Collection Settings" at bounding box center [346, 535] width 97 height 20
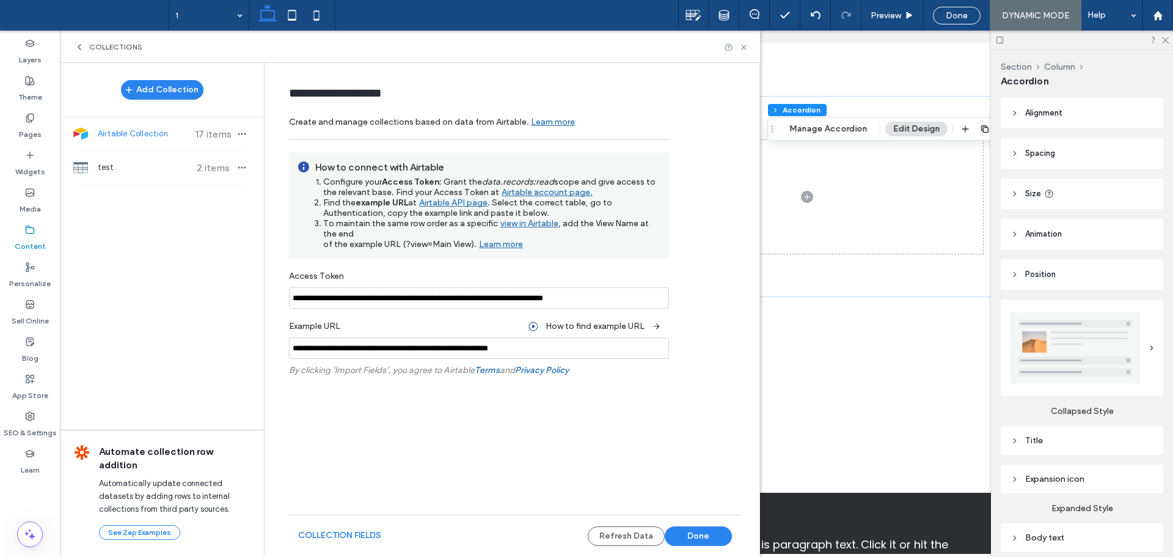
click at [508, 350] on input "**********" at bounding box center [479, 347] width 380 height 21
click at [174, 82] on button "Add Collection" at bounding box center [162, 90] width 82 height 20
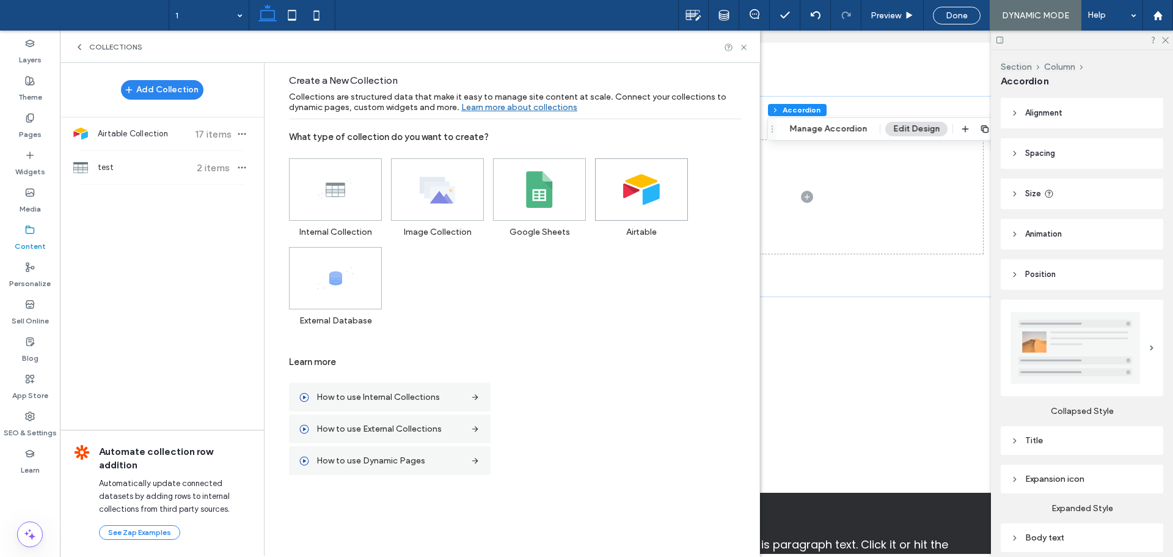
click at [642, 201] on icon at bounding box center [641, 189] width 37 height 37
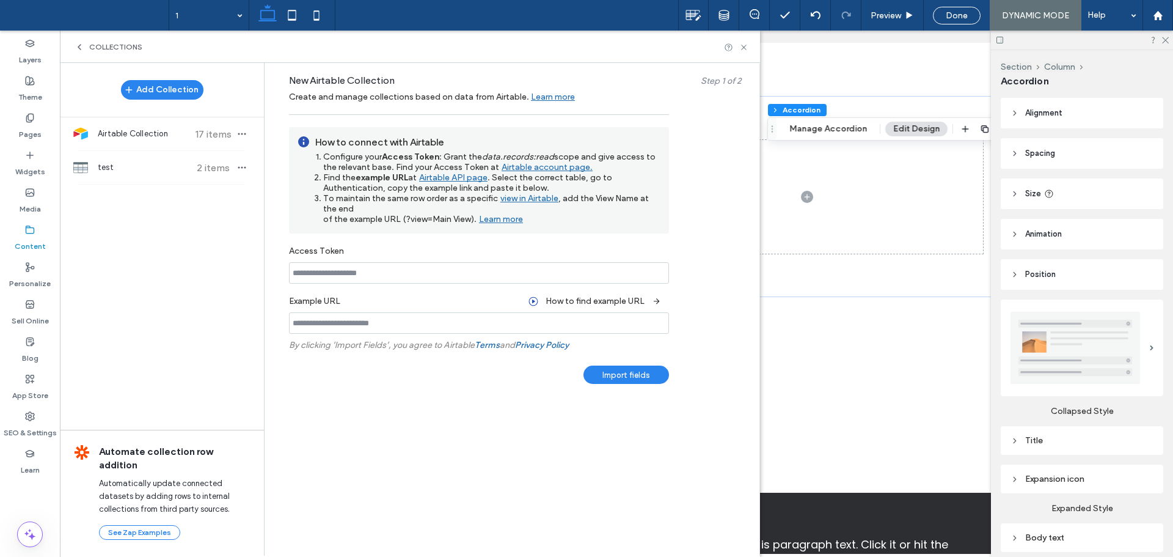
click at [384, 329] on input at bounding box center [479, 322] width 380 height 21
paste input "**********"
type input "**********"
click at [596, 270] on input at bounding box center [479, 272] width 380 height 21
paste input "**********"
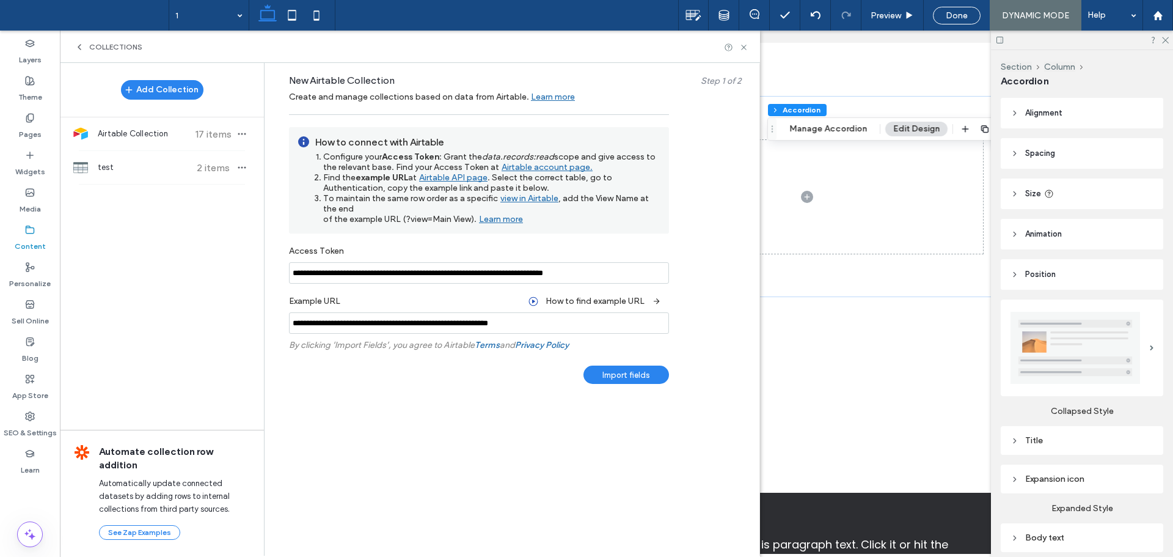
type input "**********"
click at [639, 376] on div "Import fields" at bounding box center [627, 374] width 86 height 18
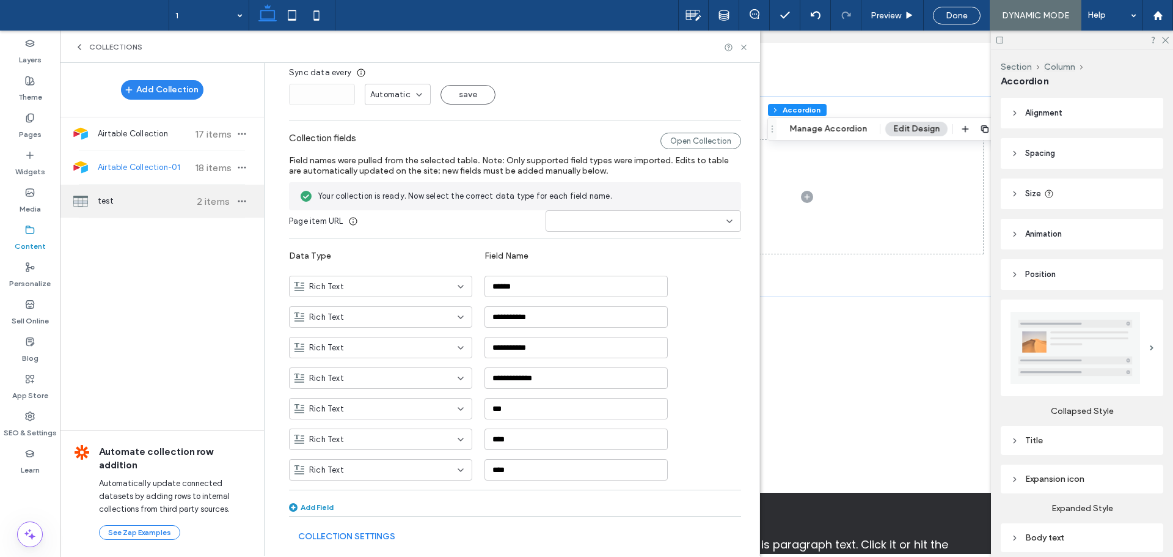
scroll to position [77, 0]
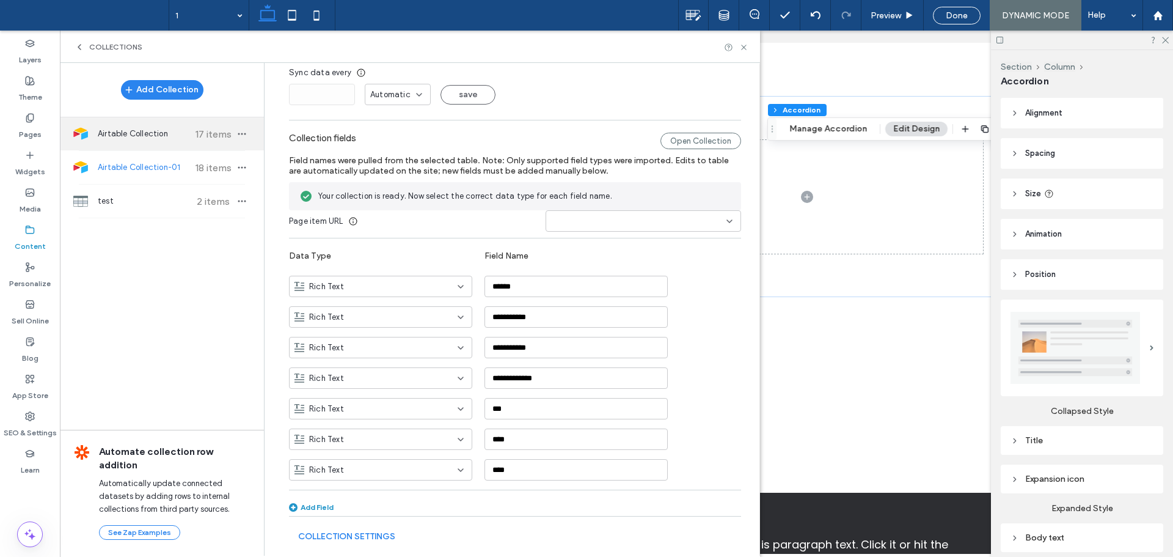
click at [146, 135] on span "Airtable Collection" at bounding box center [143, 134] width 91 height 12
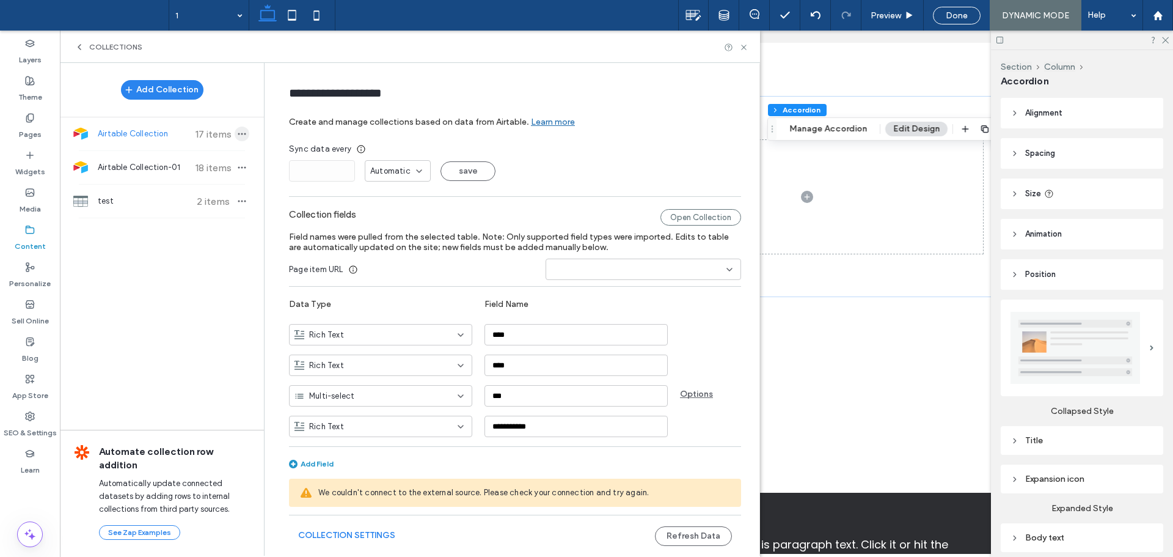
click at [243, 130] on icon "button" at bounding box center [242, 134] width 10 height 10
click at [328, 190] on span "Delete Collection" at bounding box center [311, 192] width 64 height 12
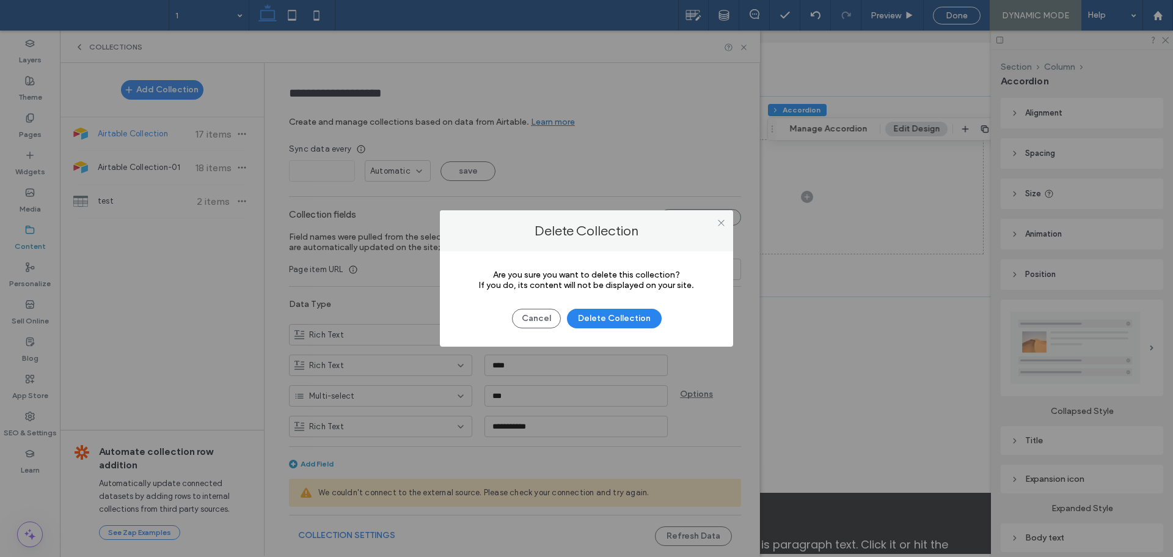
drag, startPoint x: 536, startPoint y: 317, endPoint x: 469, endPoint y: 299, distance: 69.1
click at [535, 317] on button "Cancel" at bounding box center [536, 319] width 49 height 20
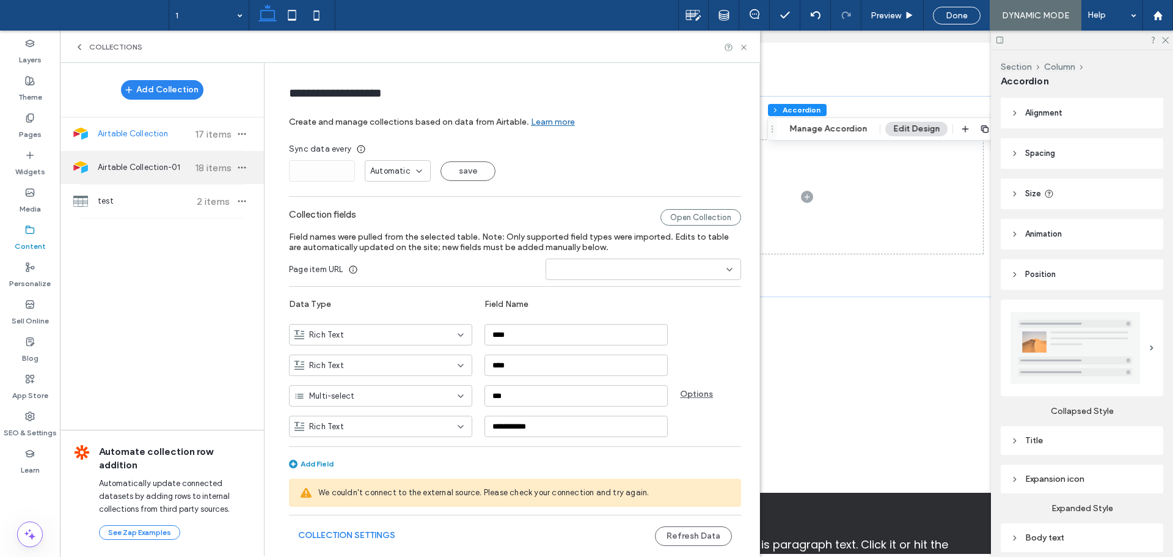
click at [164, 163] on span "Airtable Collection-01" at bounding box center [143, 167] width 91 height 12
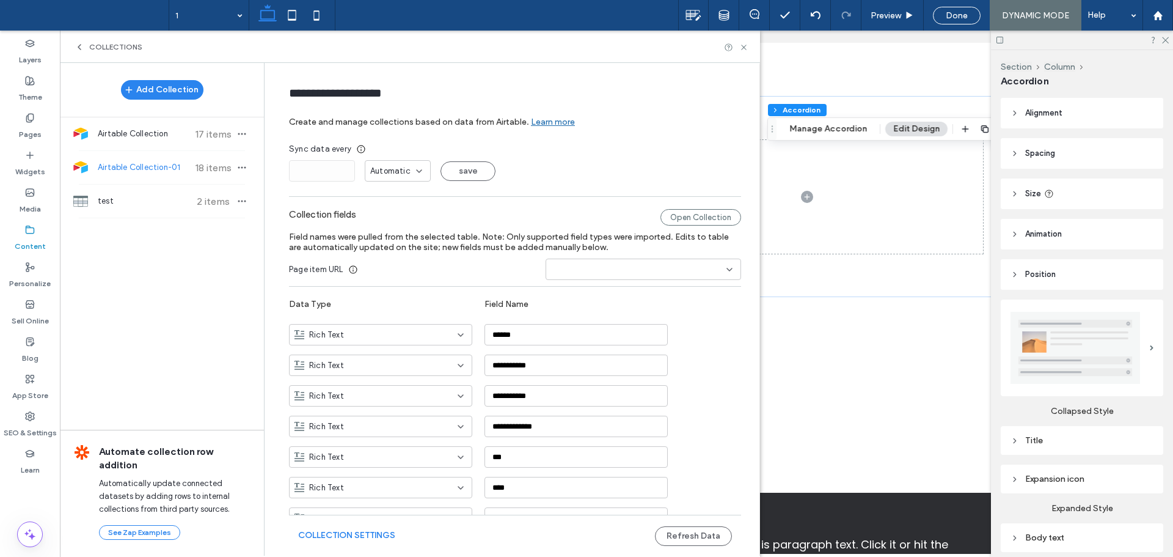
type input "**********"
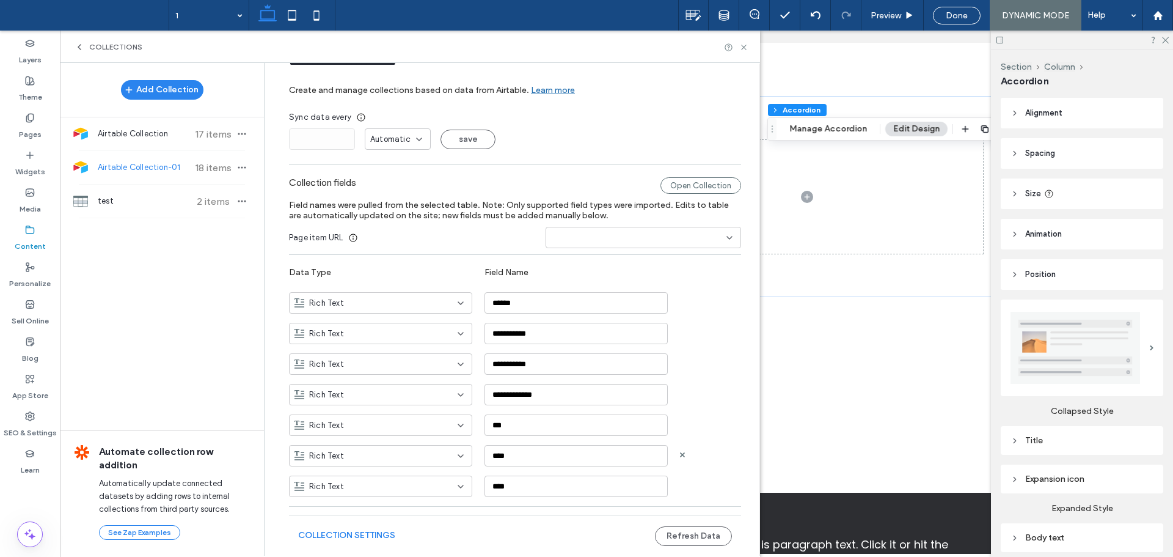
scroll to position [49, 0]
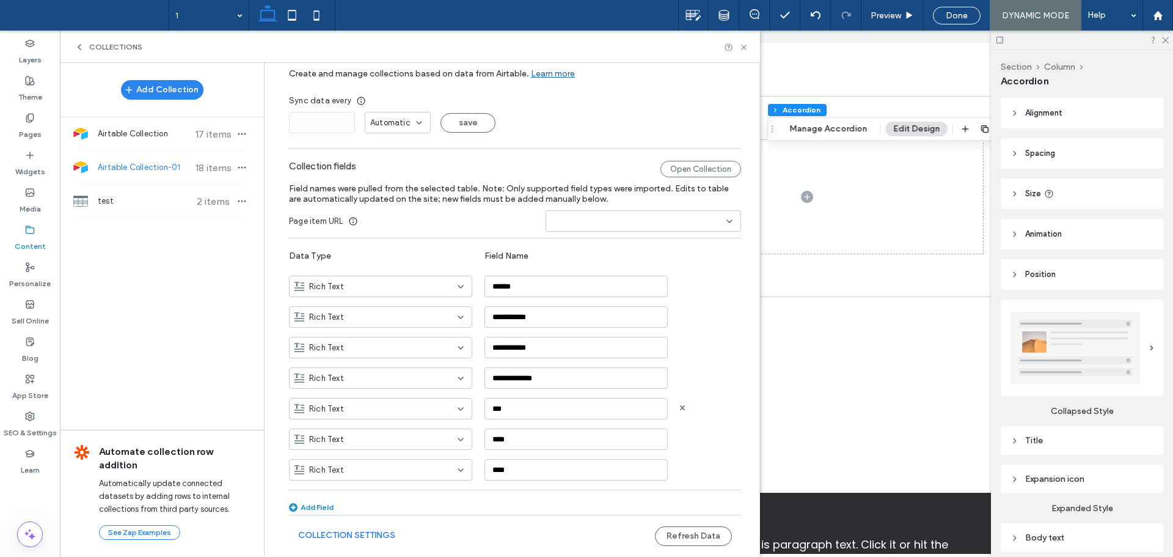
click at [369, 411] on div "Rich Text" at bounding box center [374, 409] width 158 height 12
type input "*****"
click at [357, 434] on div "Multi-select" at bounding box center [375, 429] width 182 height 21
click at [30, 127] on label "Pages" at bounding box center [30, 131] width 23 height 17
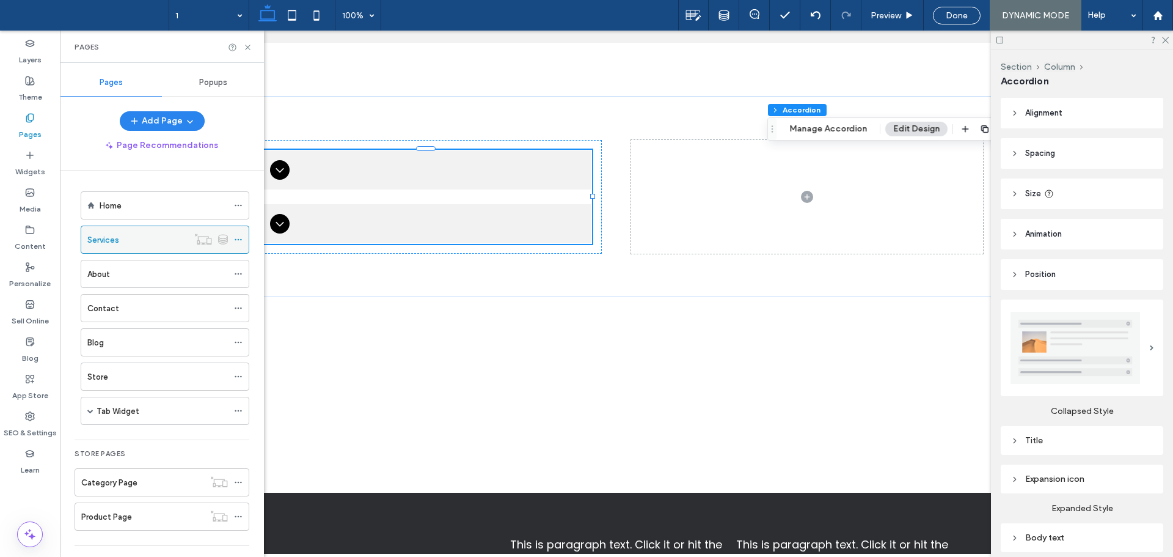
click at [240, 238] on icon at bounding box center [238, 239] width 9 height 9
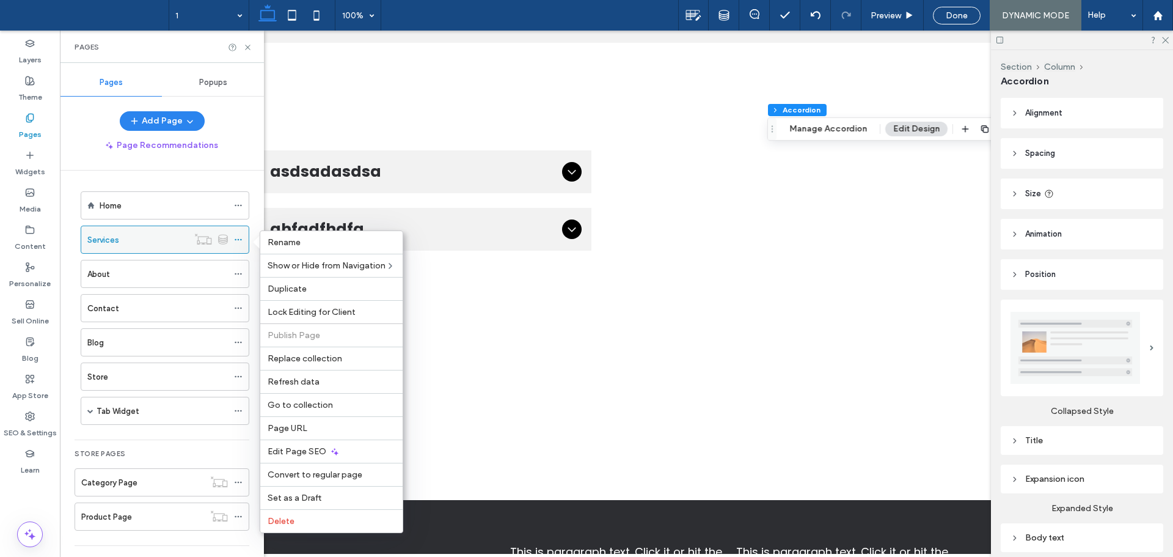
scroll to position [0, 0]
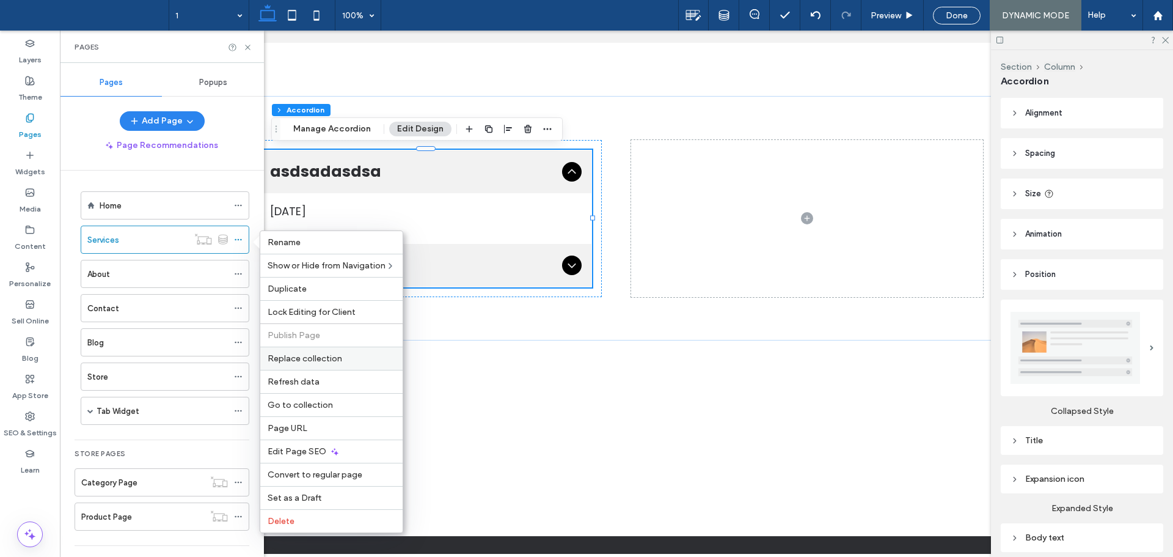
click at [333, 360] on span "Replace collection" at bounding box center [305, 358] width 75 height 10
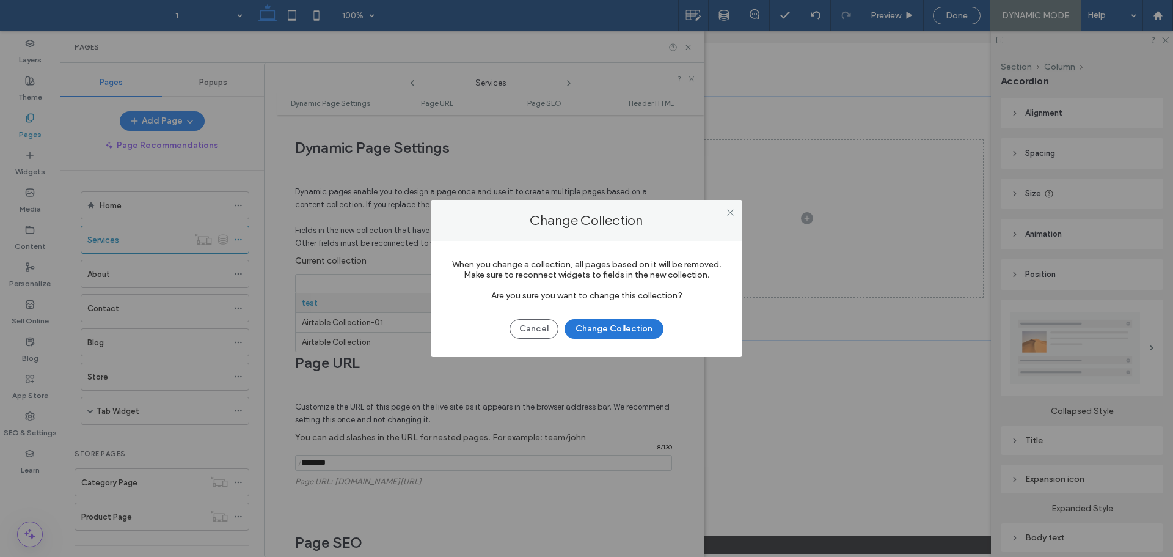
drag, startPoint x: 626, startPoint y: 326, endPoint x: 614, endPoint y: 327, distance: 11.6
click at [623, 326] on button "Change Collection" at bounding box center [614, 329] width 99 height 20
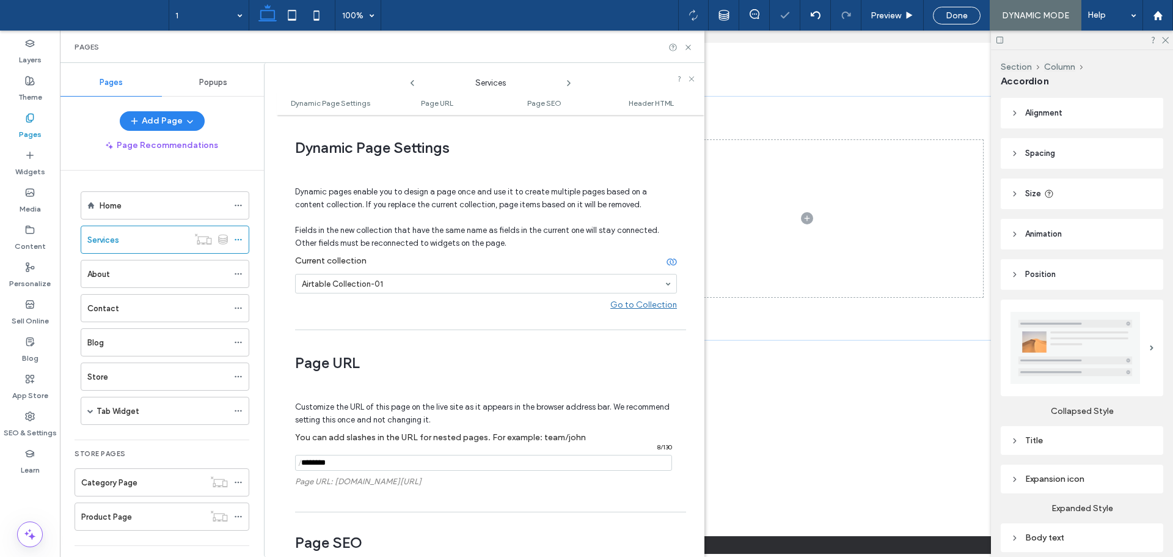
click at [498, 336] on div "Page URL Customize the URL of this page on the live site as it appears in the b…" at bounding box center [486, 420] width 382 height 169
click at [687, 47] on icon at bounding box center [688, 47] width 9 height 9
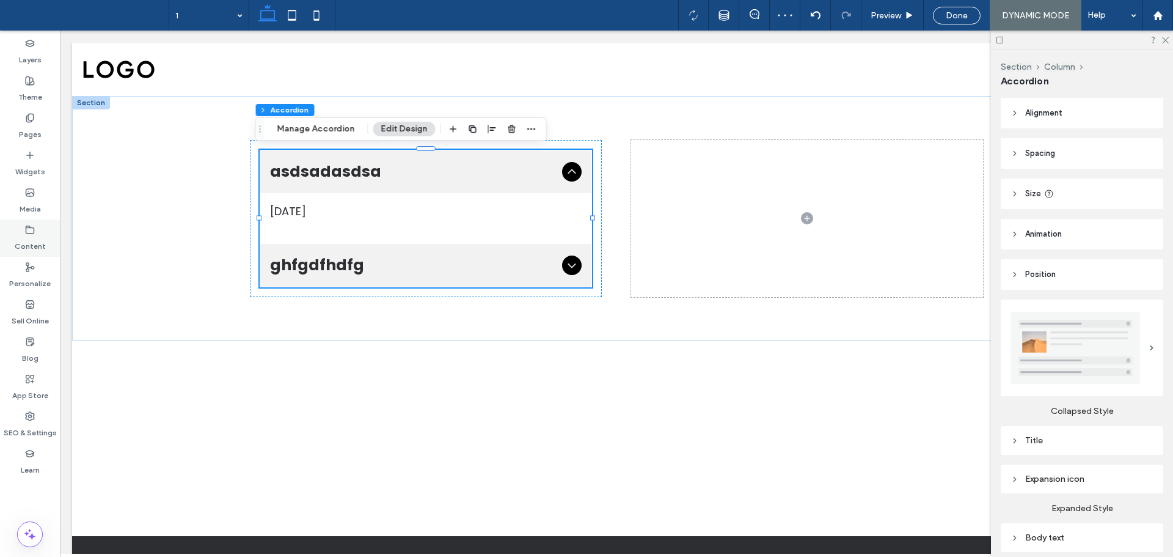
click at [26, 239] on label "Content" at bounding box center [30, 243] width 31 height 17
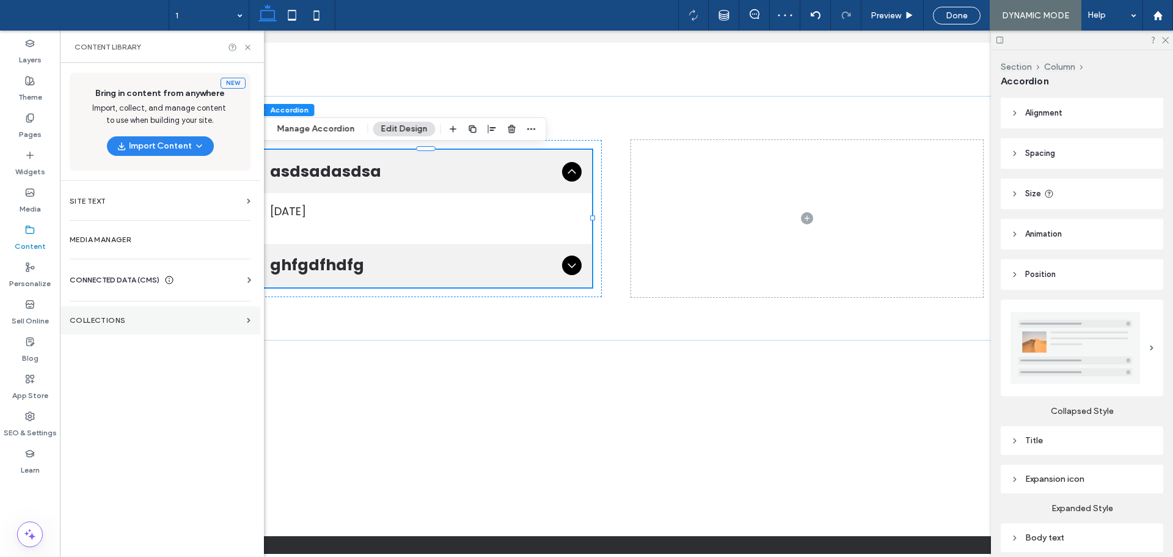
click at [176, 326] on section "Collections" at bounding box center [160, 320] width 200 height 28
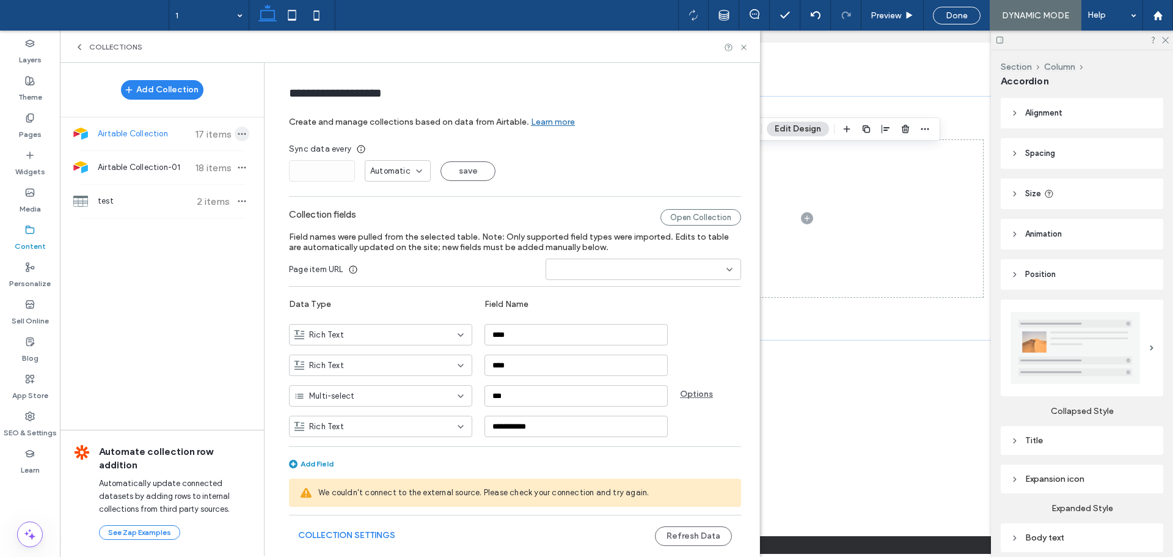
click at [241, 133] on icon "button" at bounding box center [242, 134] width 10 height 10
click at [324, 192] on span "Delete Collection" at bounding box center [311, 192] width 64 height 12
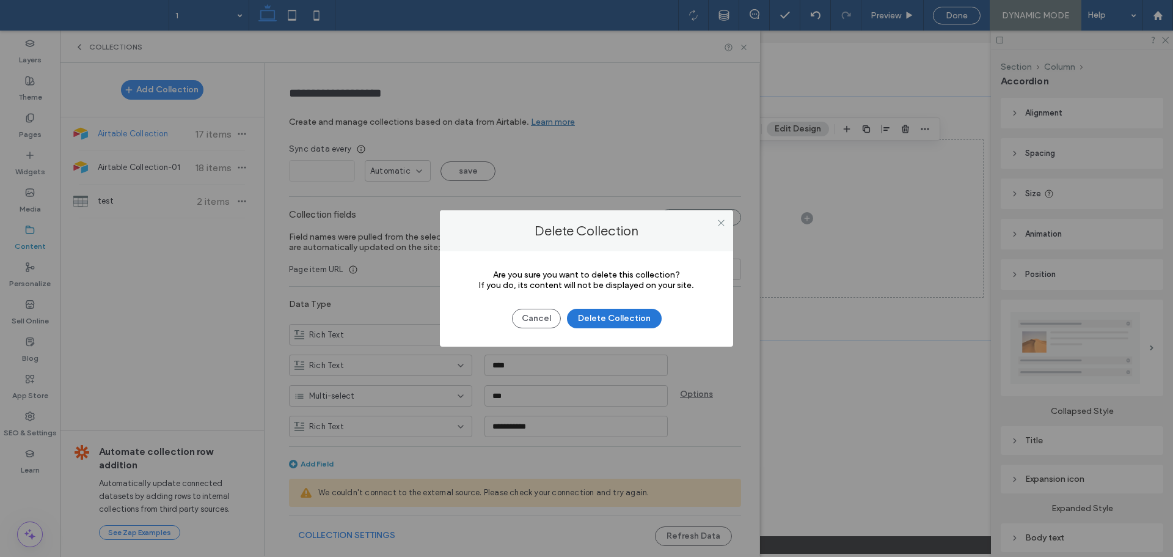
click at [629, 320] on button "Delete Collection" at bounding box center [614, 319] width 95 height 20
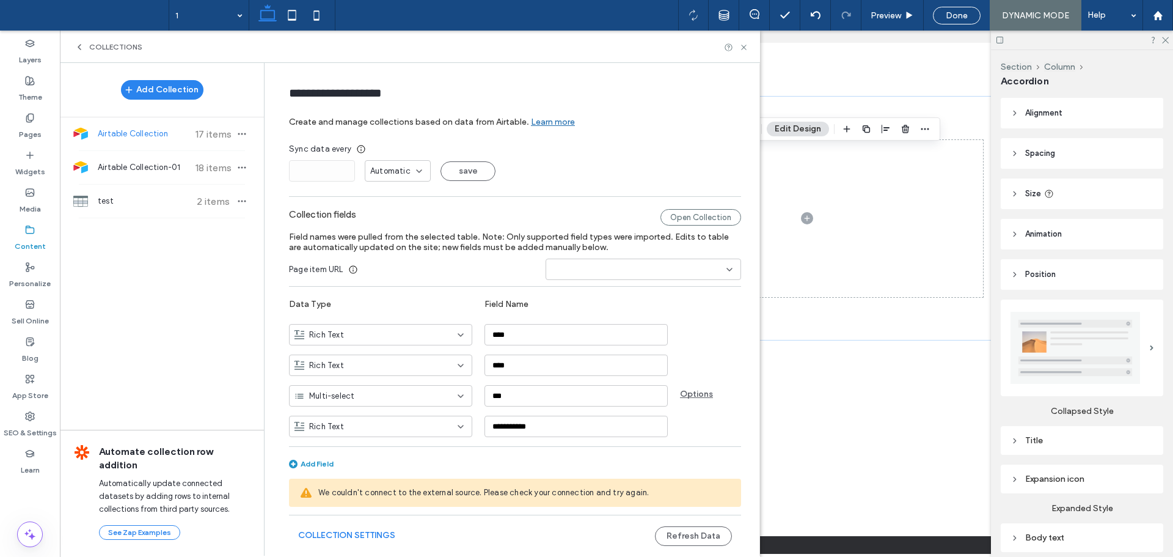
type input "**********"
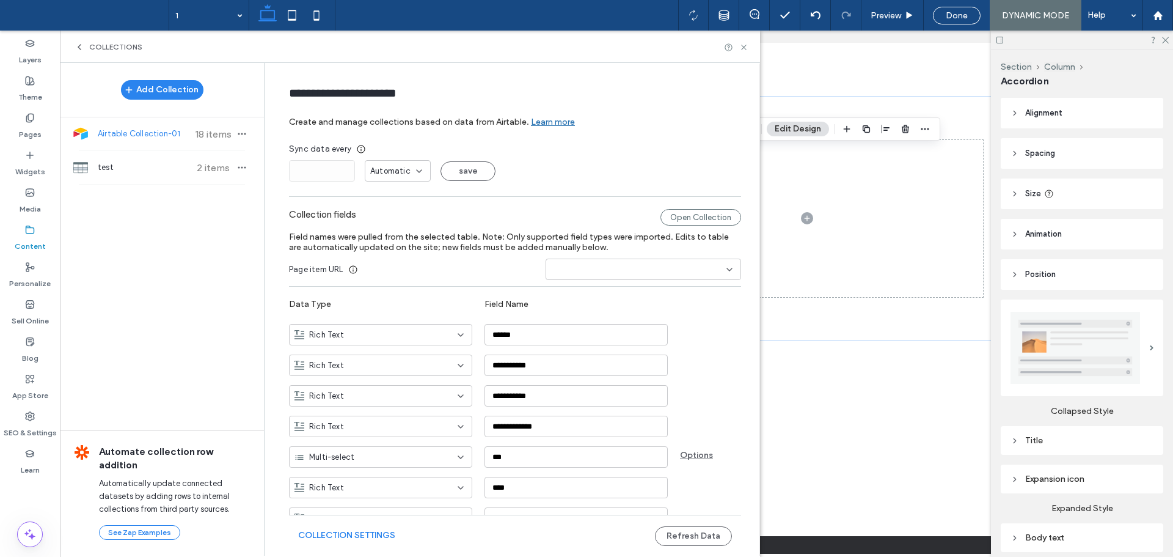
click at [152, 136] on span "Airtable Collection-01" at bounding box center [143, 134] width 91 height 12
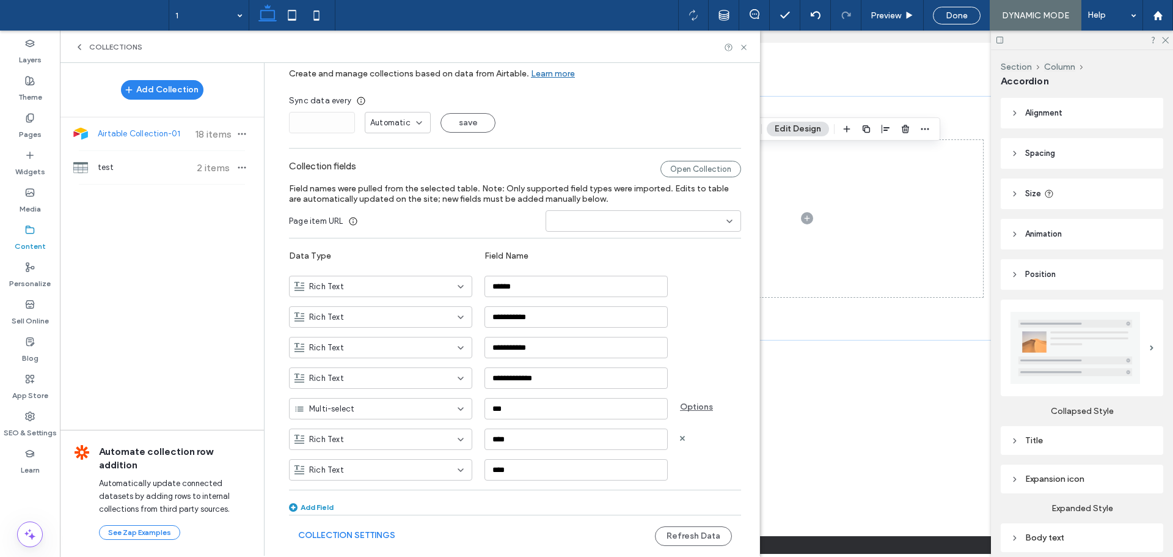
scroll to position [49, 0]
drag, startPoint x: 236, startPoint y: 395, endPoint x: 331, endPoint y: 412, distance: 95.5
click at [252, 399] on div "Add Collection Airtable Collection-01 18 items test 2 items Automate collection…" at bounding box center [162, 308] width 204 height 491
click at [340, 406] on span "Multi-select" at bounding box center [331, 409] width 45 height 12
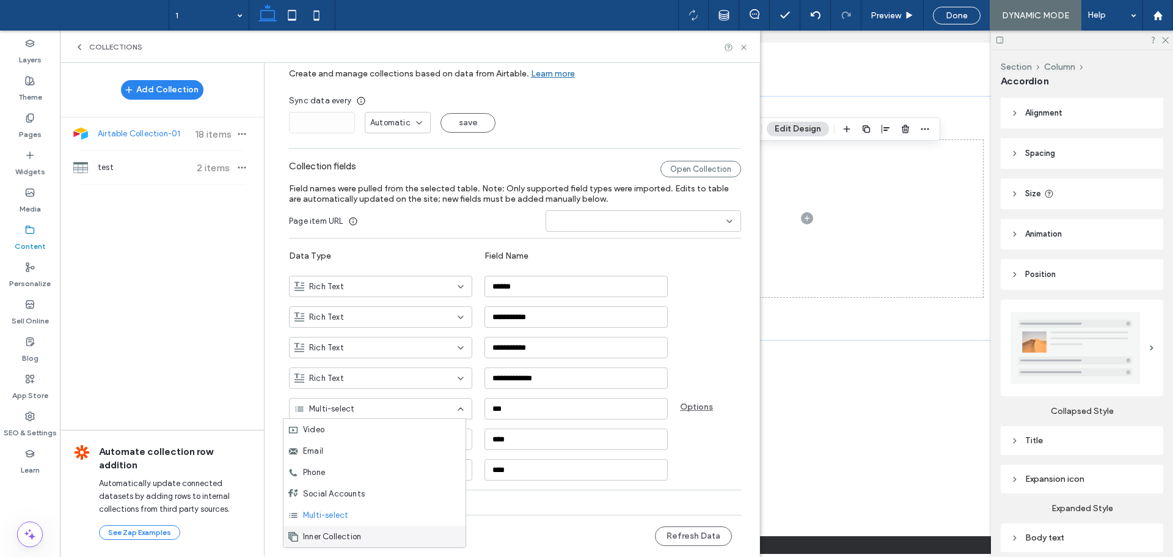
click at [361, 538] on span "Inner Collection" at bounding box center [332, 536] width 58 height 12
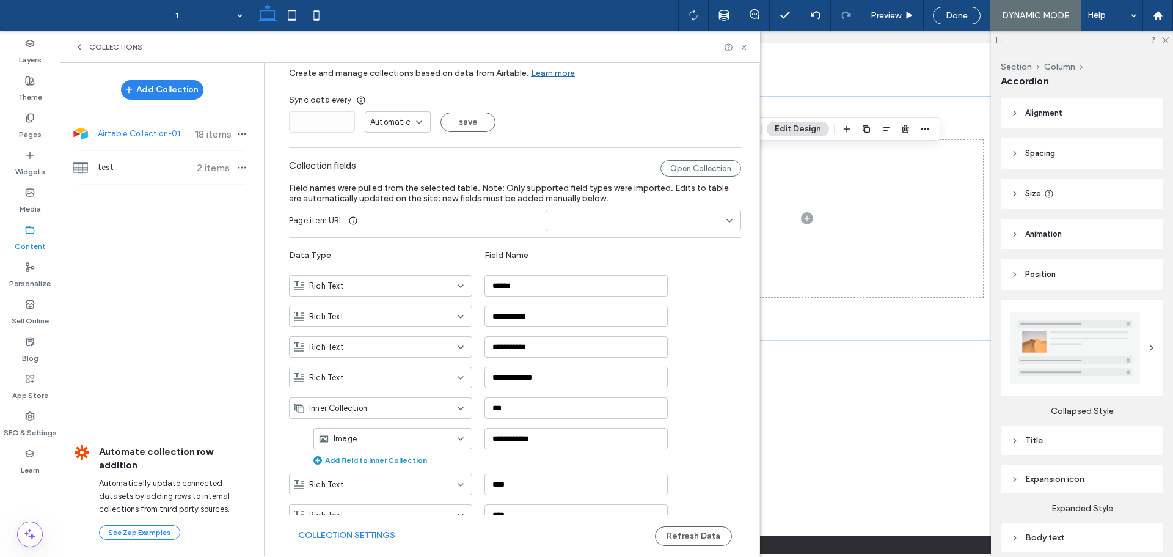
click at [424, 443] on div "Image" at bounding box center [385, 439] width 133 height 12
click at [401, 460] on div "Image" at bounding box center [387, 459] width 158 height 21
